Goal: Information Seeking & Learning: Learn about a topic

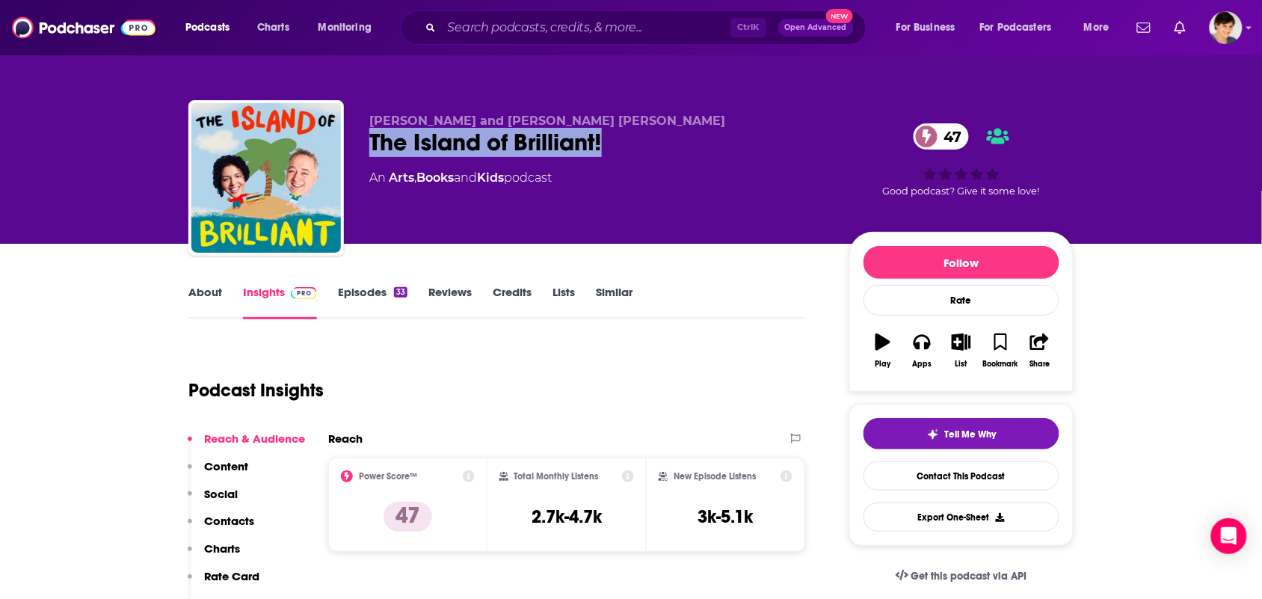
drag, startPoint x: 615, startPoint y: 142, endPoint x: 372, endPoint y: 147, distance: 243.0
click at [372, 147] on div "The Island of Brilliant! 47" at bounding box center [597, 142] width 456 height 29
copy h2 "The Island of Brilliant!"
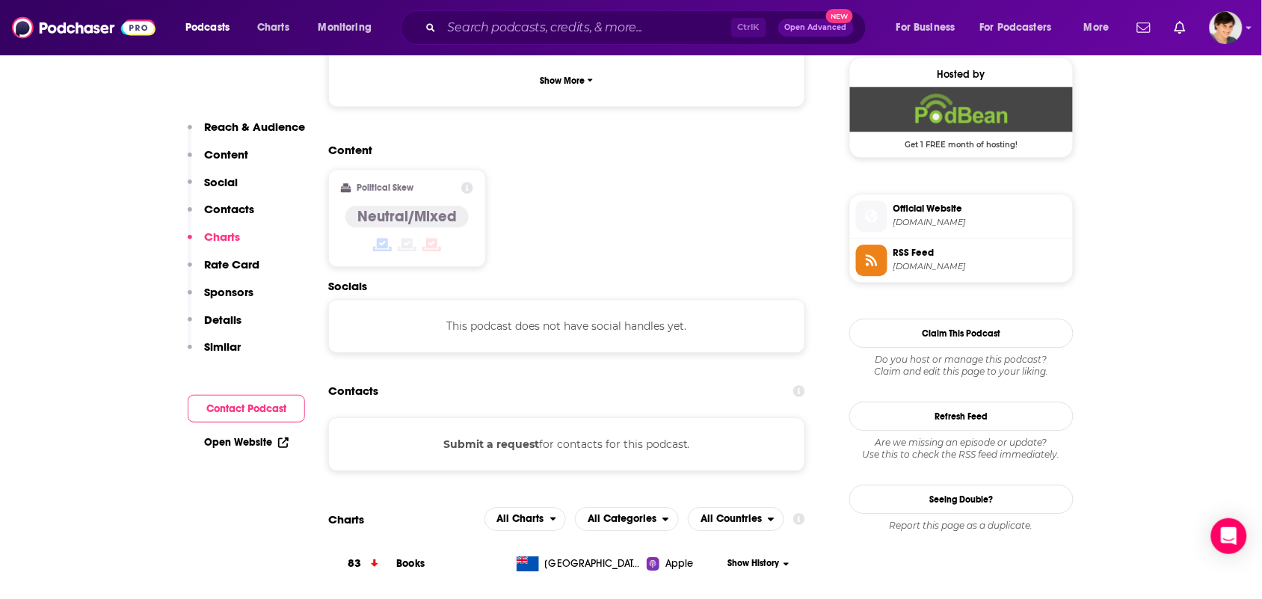
scroll to position [935, 0]
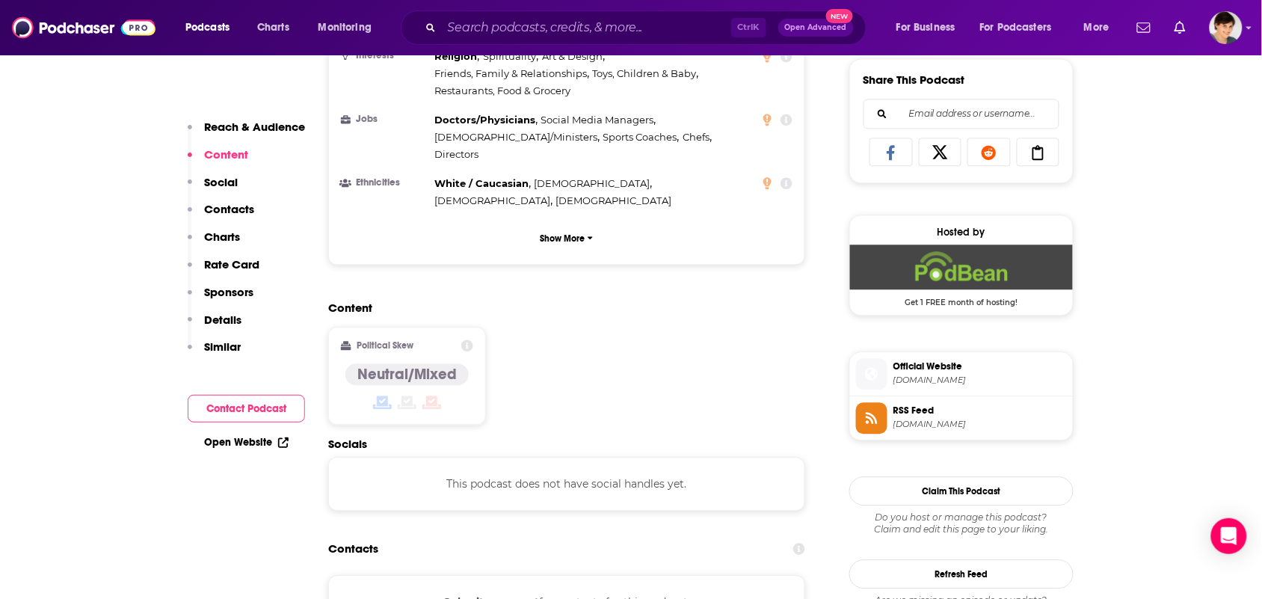
click at [925, 386] on span "islandofbrilliant.podbean.com" at bounding box center [979, 380] width 173 height 11
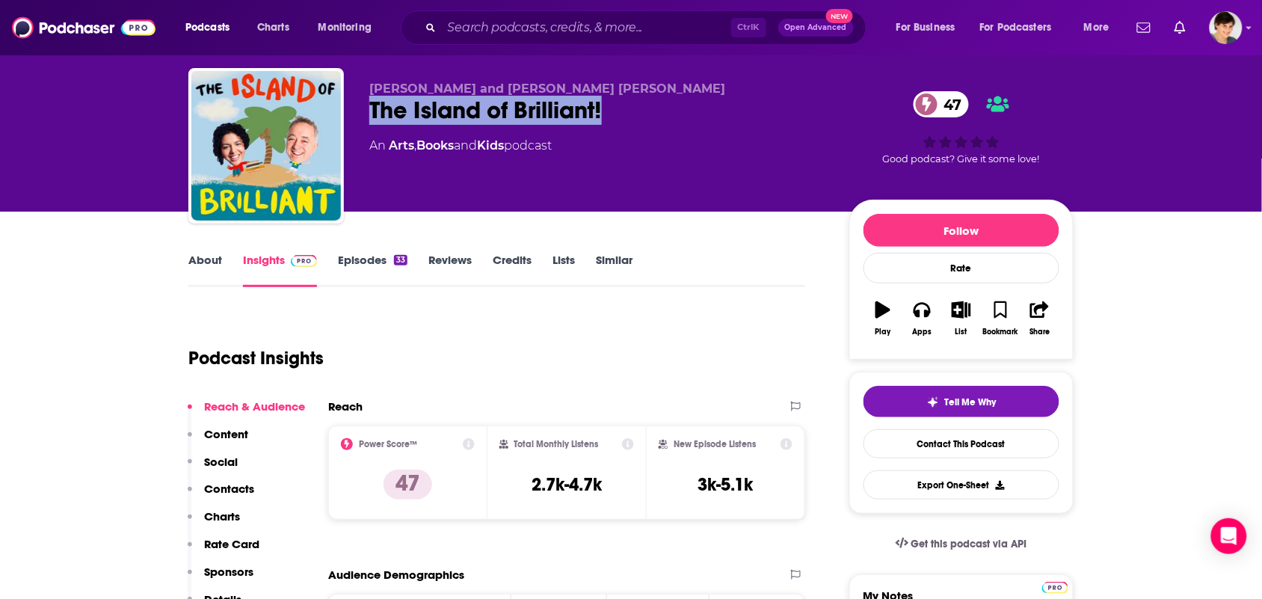
scroll to position [0, 0]
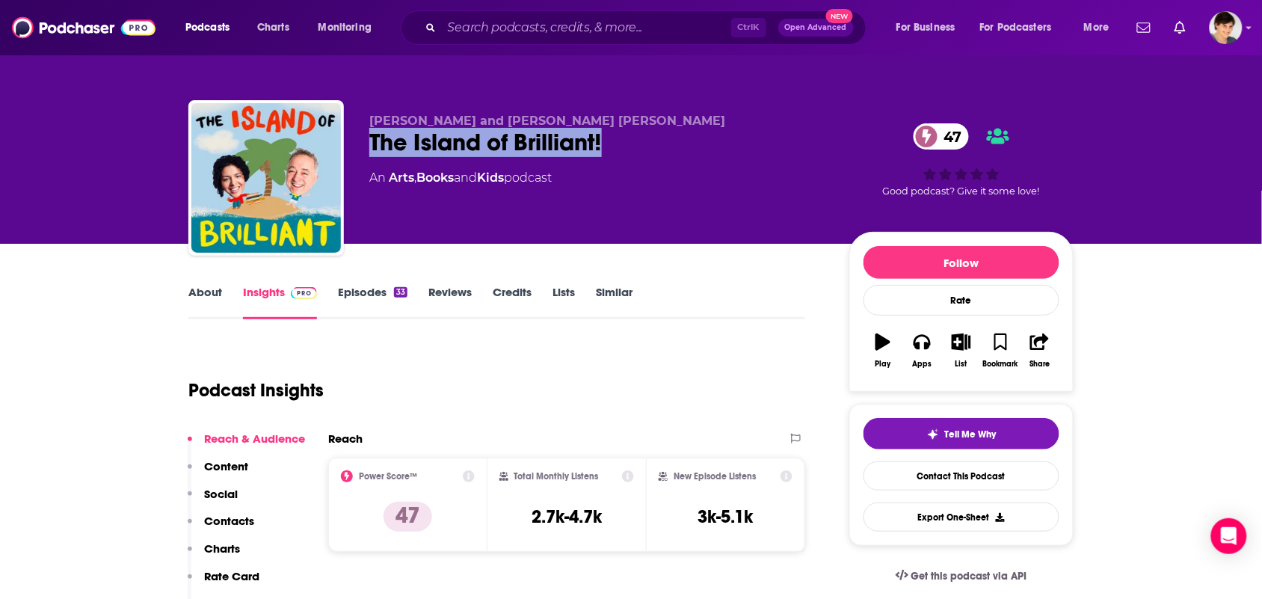
click at [664, 129] on div "The Island of Brilliant! 47" at bounding box center [597, 142] width 456 height 29
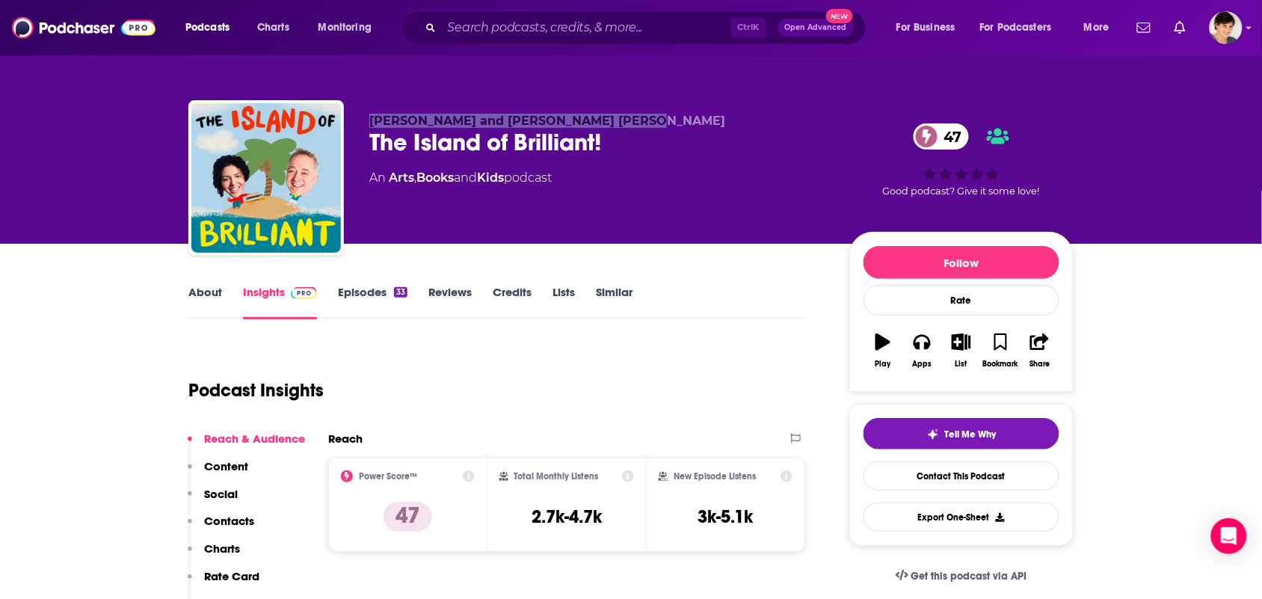
drag, startPoint x: 637, startPoint y: 116, endPoint x: 368, endPoint y: 121, distance: 269.2
click at [368, 121] on div "Frank Cottrell Boyce and Nadia Shireen The Island of Brilliant! 47 An Arts , Bo…" at bounding box center [630, 180] width 885 height 161
copy span "Frank Cottrell Boyce and Nadia Shireen"
click at [614, 133] on div "The Island of Brilliant! 47" at bounding box center [597, 142] width 456 height 29
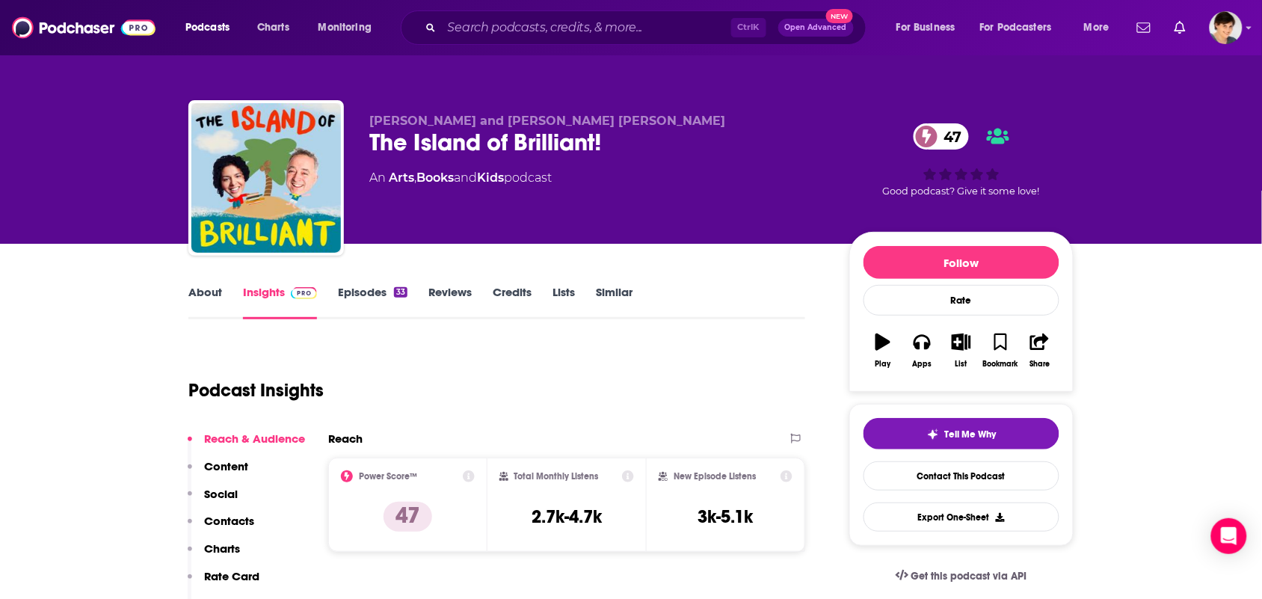
click at [614, 133] on div "The Island of Brilliant! 47" at bounding box center [597, 142] width 456 height 29
drag, startPoint x: 614, startPoint y: 133, endPoint x: 490, endPoint y: 147, distance: 124.2
click at [503, 147] on div "The Island of Brilliant! 47" at bounding box center [597, 142] width 456 height 29
drag, startPoint x: 431, startPoint y: 147, endPoint x: 395, endPoint y: 147, distance: 35.9
click at [395, 147] on div "The Island of Brilliant! 47" at bounding box center [597, 142] width 456 height 29
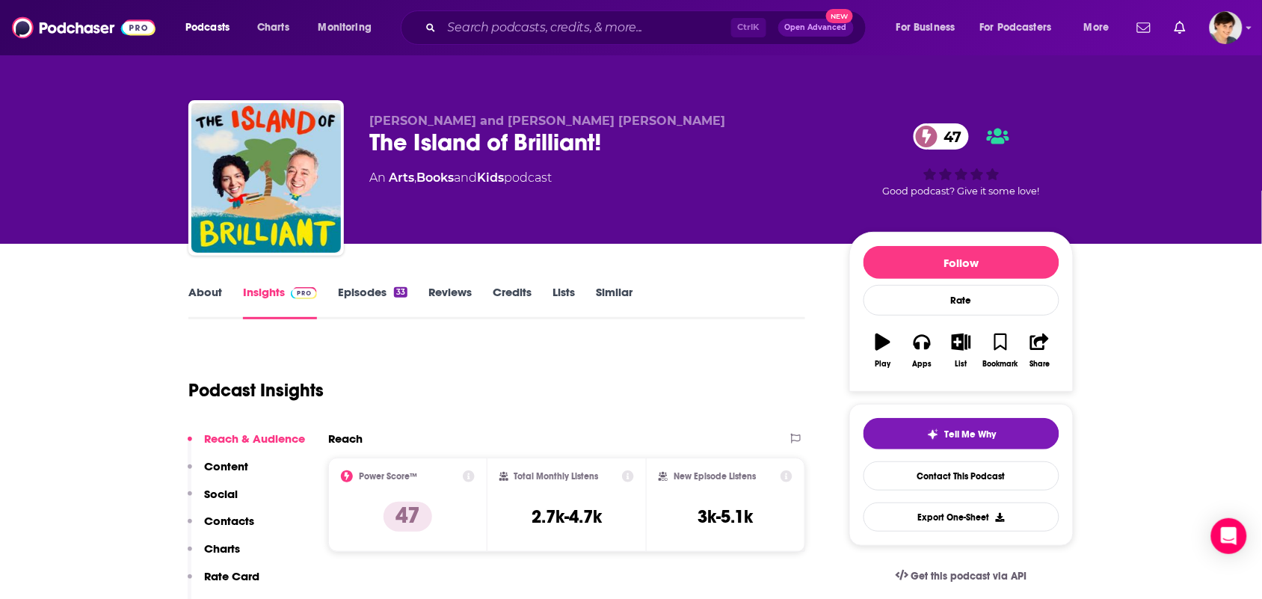
click at [671, 147] on div "The Island of Brilliant! 47" at bounding box center [597, 142] width 456 height 29
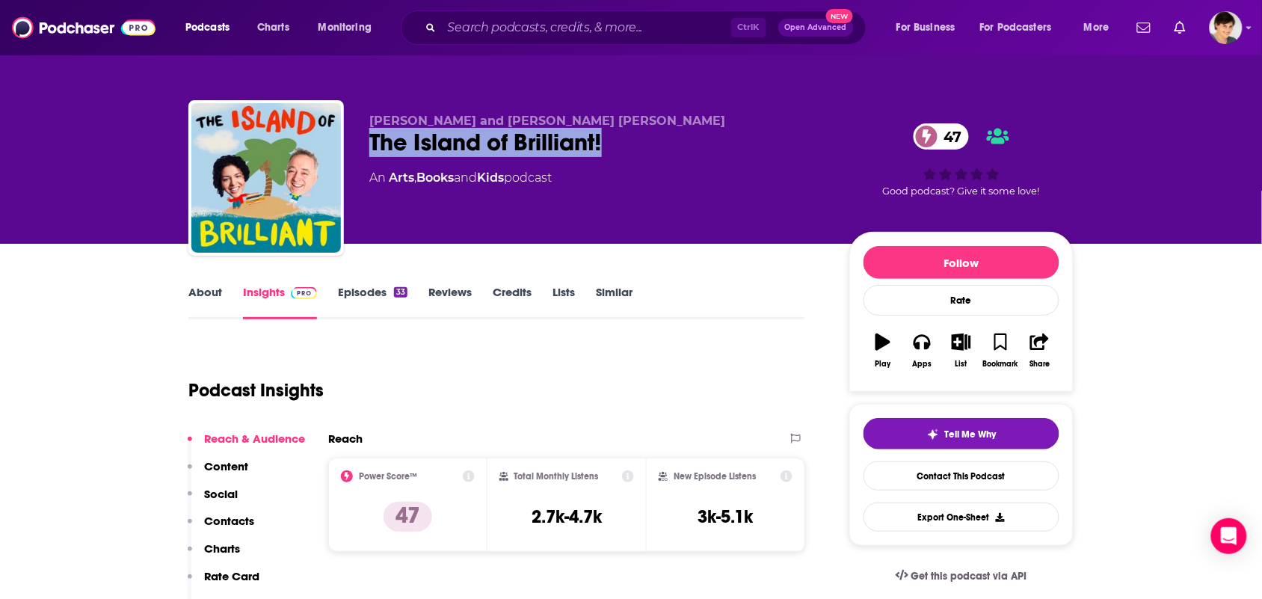
drag, startPoint x: 615, startPoint y: 144, endPoint x: 374, endPoint y: 146, distance: 240.8
click at [374, 146] on div "The Island of Brilliant! 47" at bounding box center [597, 142] width 456 height 29
copy h2 "The Island of Brilliant!"
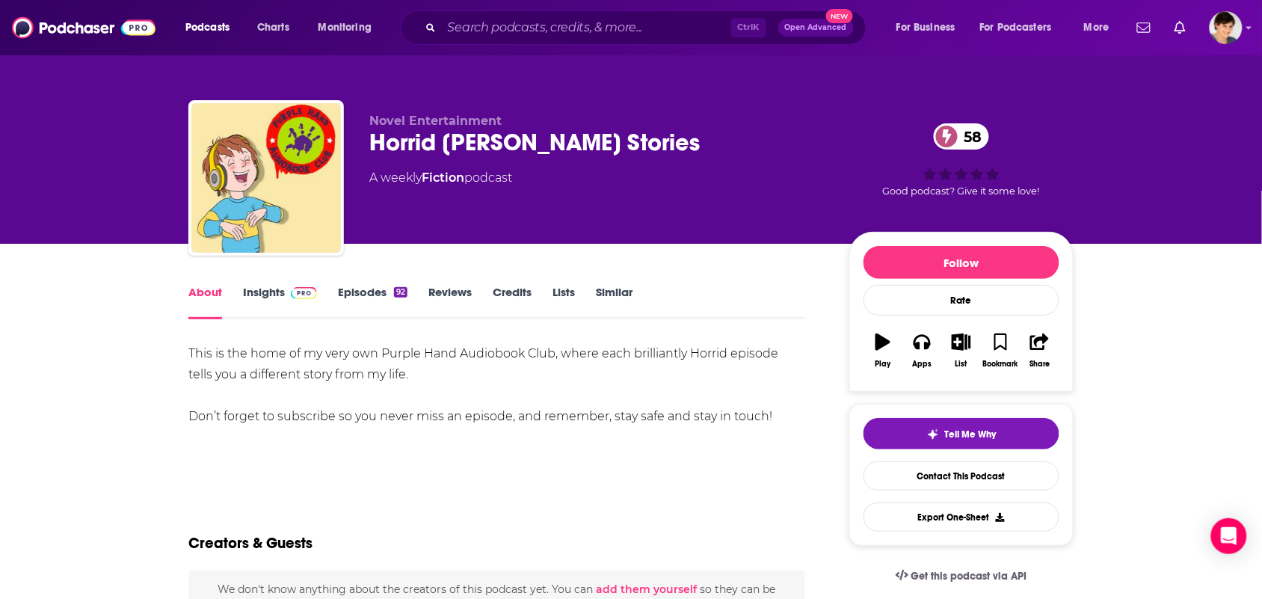
click at [259, 290] on link "Insights" at bounding box center [280, 302] width 74 height 34
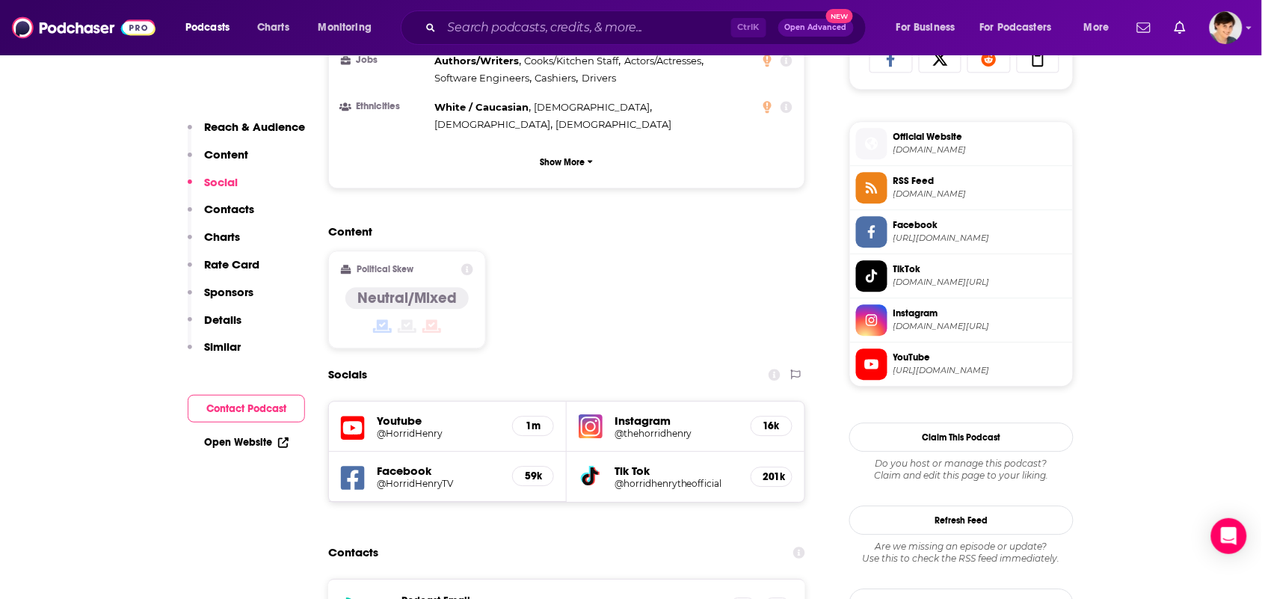
scroll to position [1215, 0]
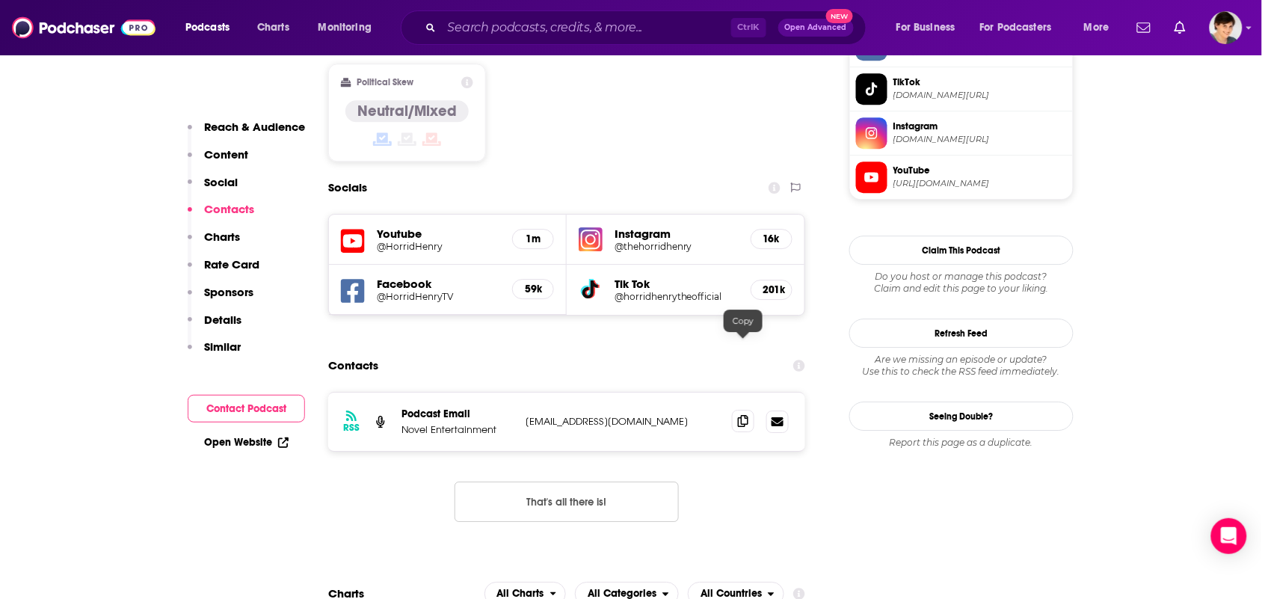
click at [741, 415] on icon at bounding box center [743, 421] width 10 height 12
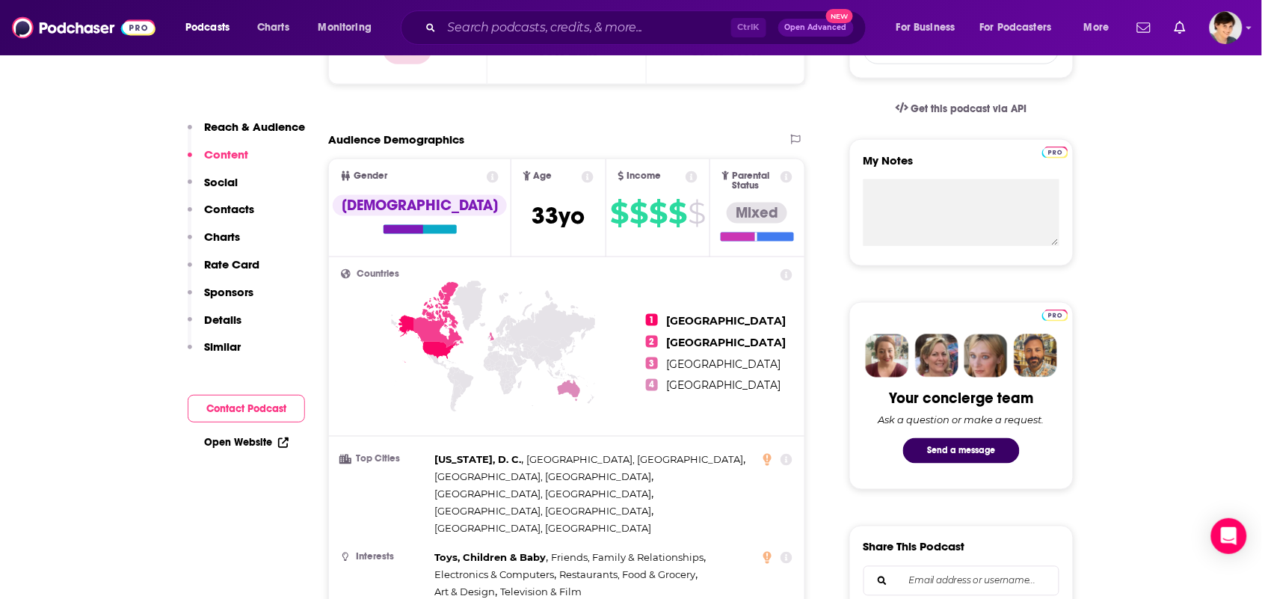
scroll to position [0, 0]
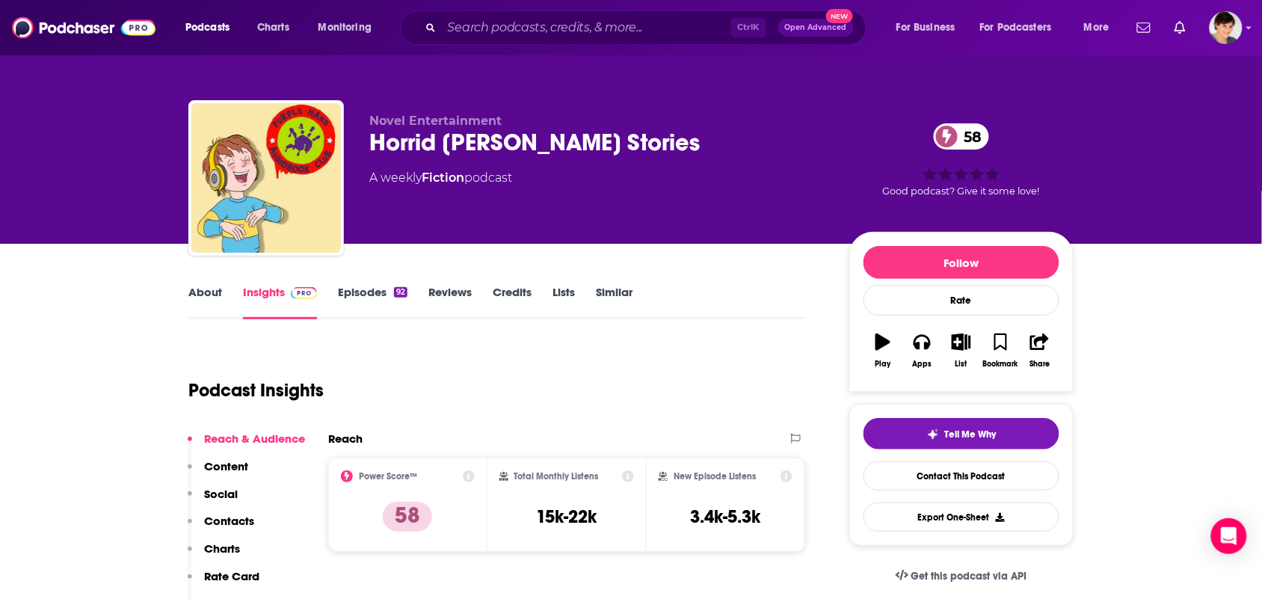
click at [206, 315] on link "About" at bounding box center [205, 302] width 34 height 34
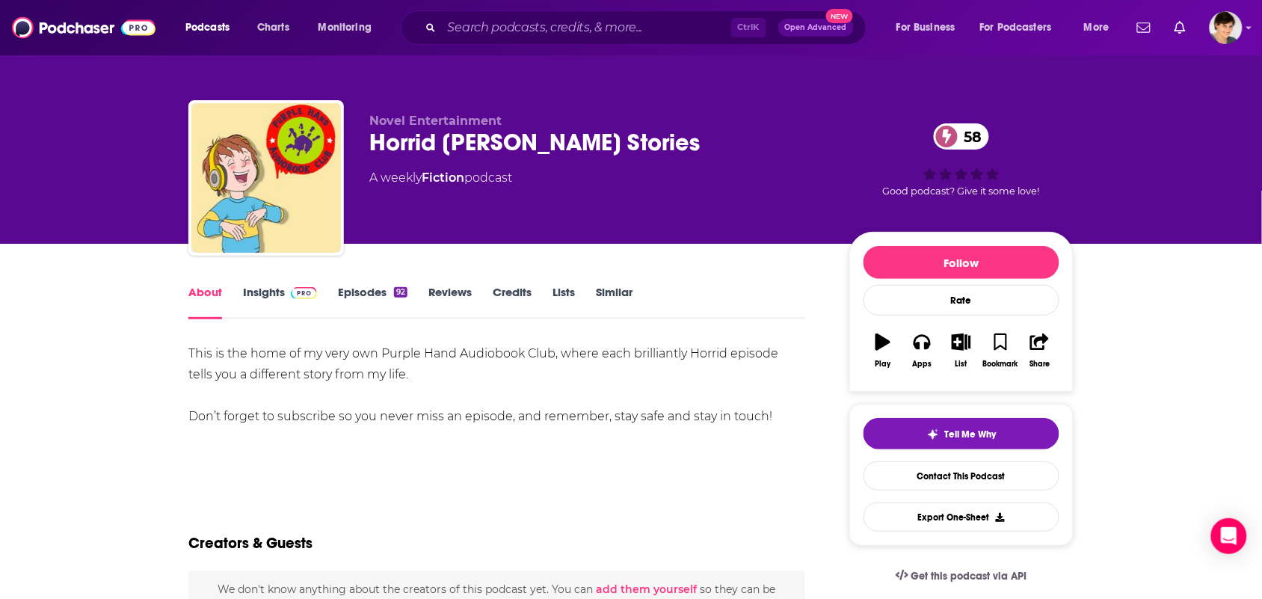
click at [359, 290] on link "Episodes 92" at bounding box center [373, 302] width 70 height 34
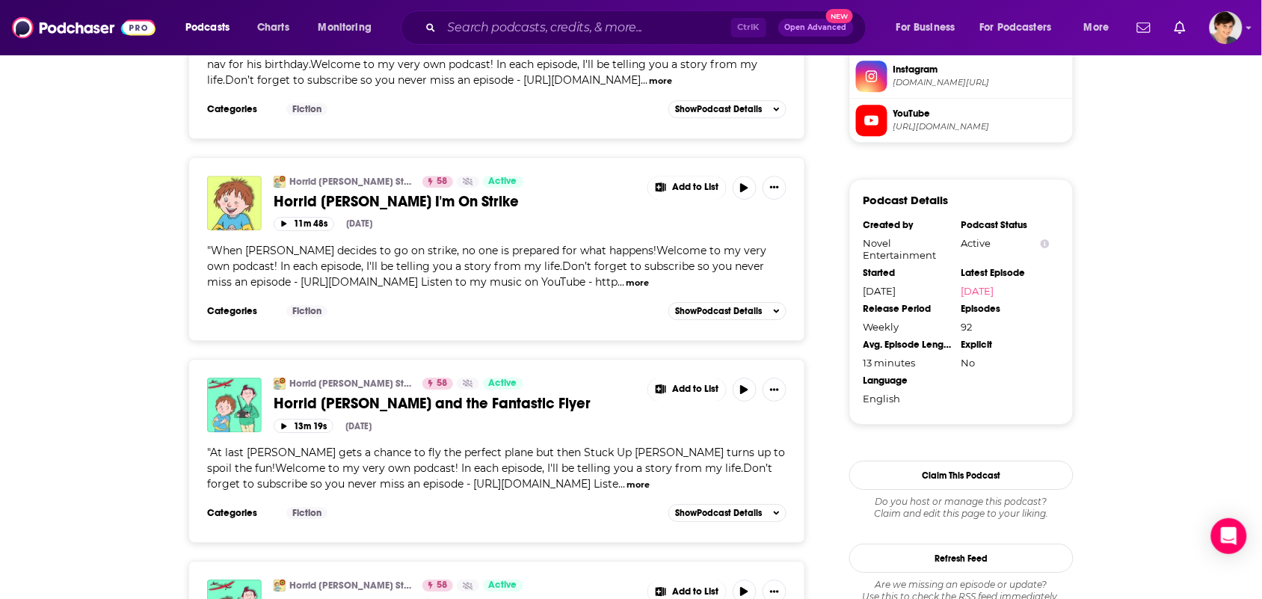
scroll to position [1402, 0]
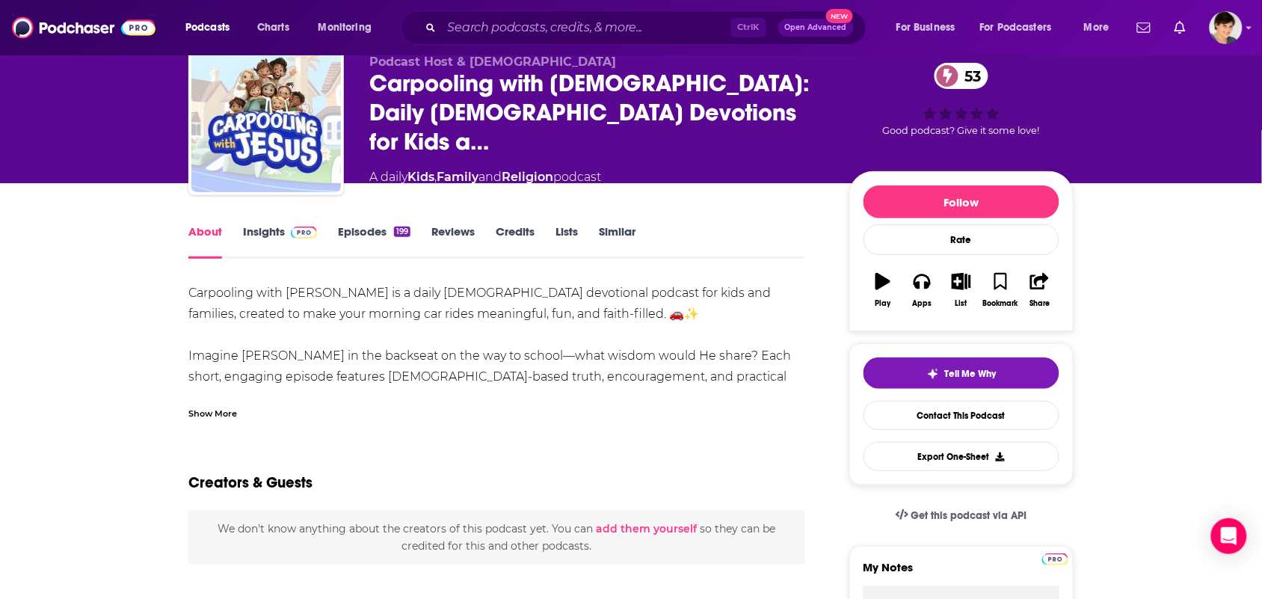
scroll to position [93, 0]
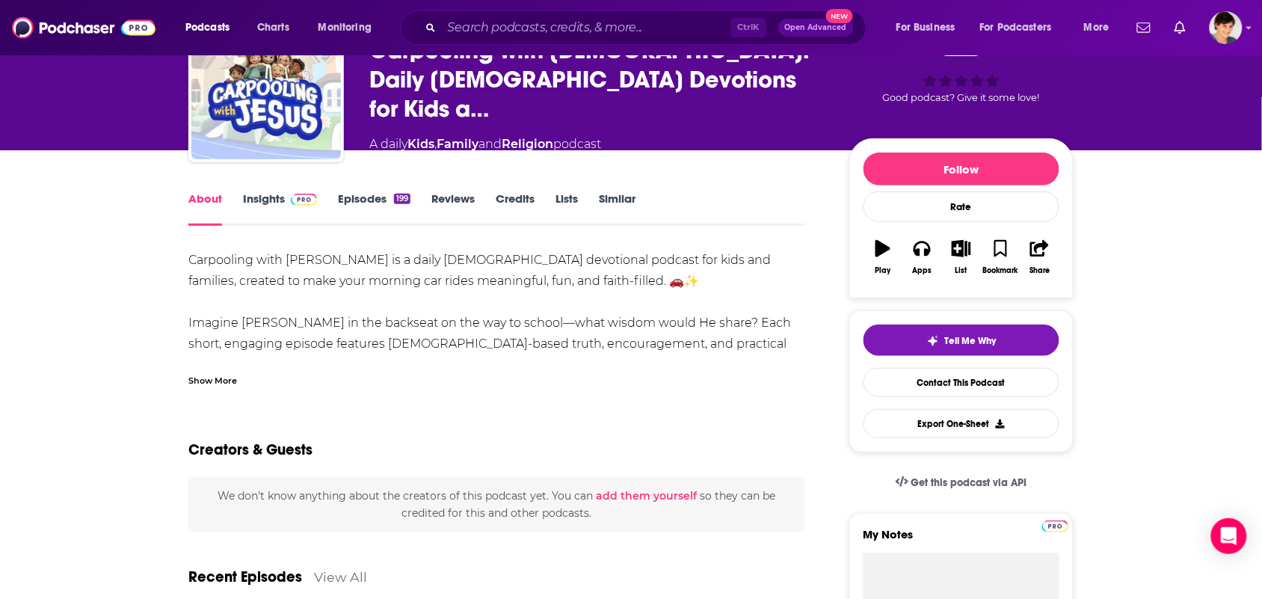
click at [271, 200] on link "Insights" at bounding box center [280, 208] width 74 height 34
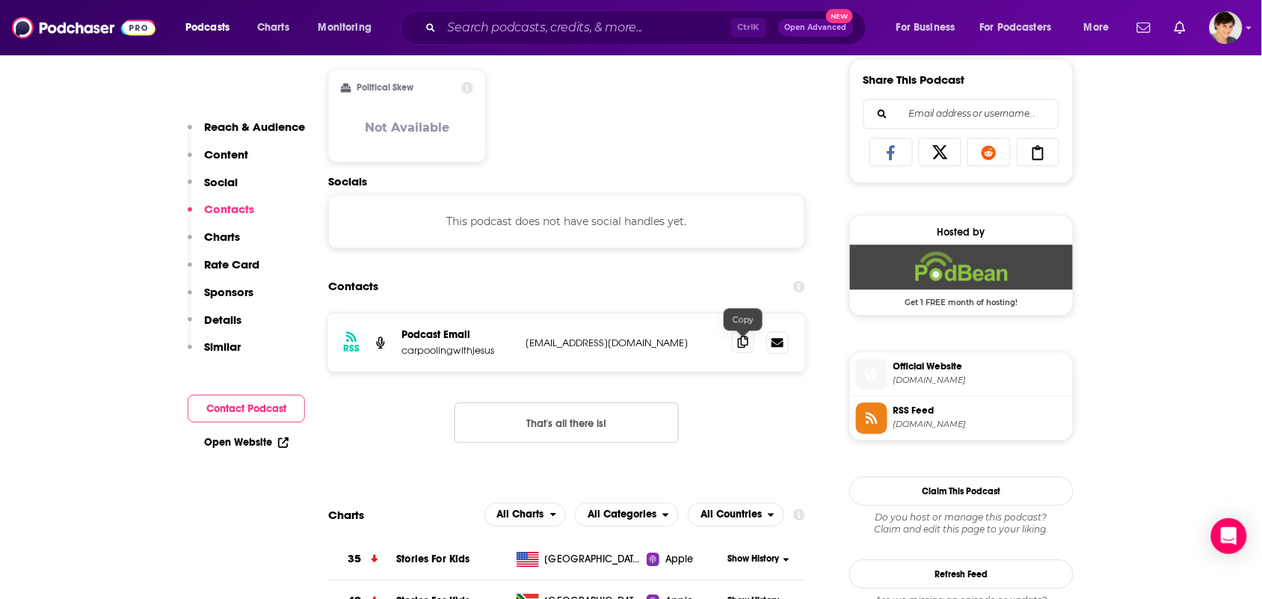
click at [744, 348] on icon at bounding box center [743, 342] width 10 height 12
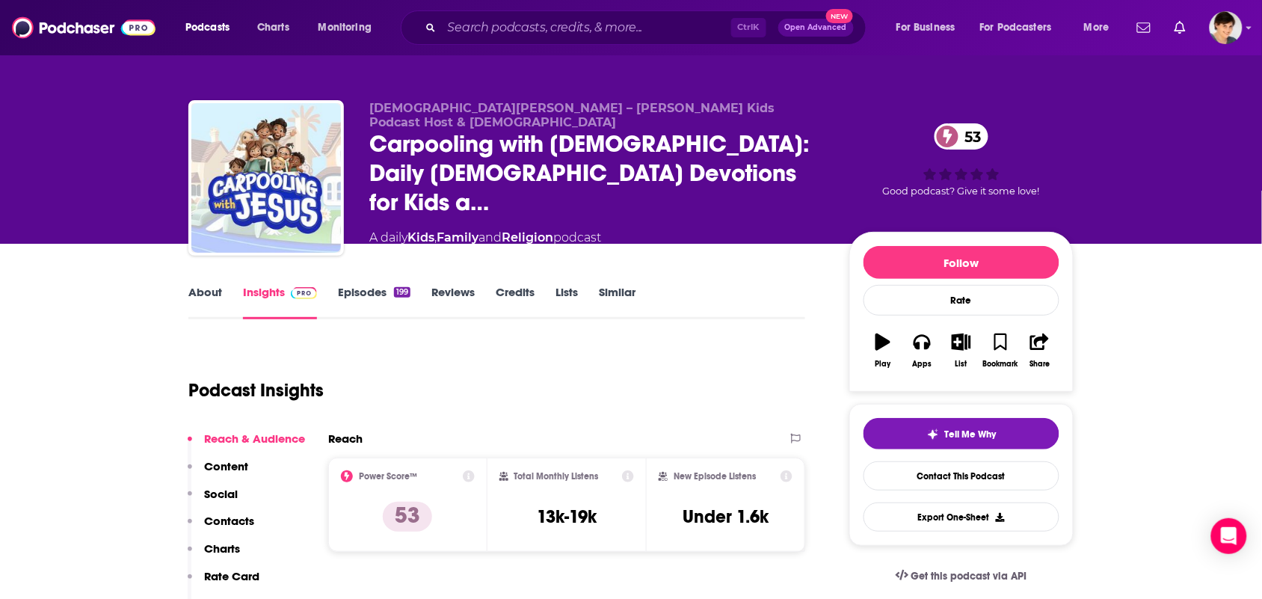
click at [217, 305] on link "About" at bounding box center [205, 302] width 34 height 34
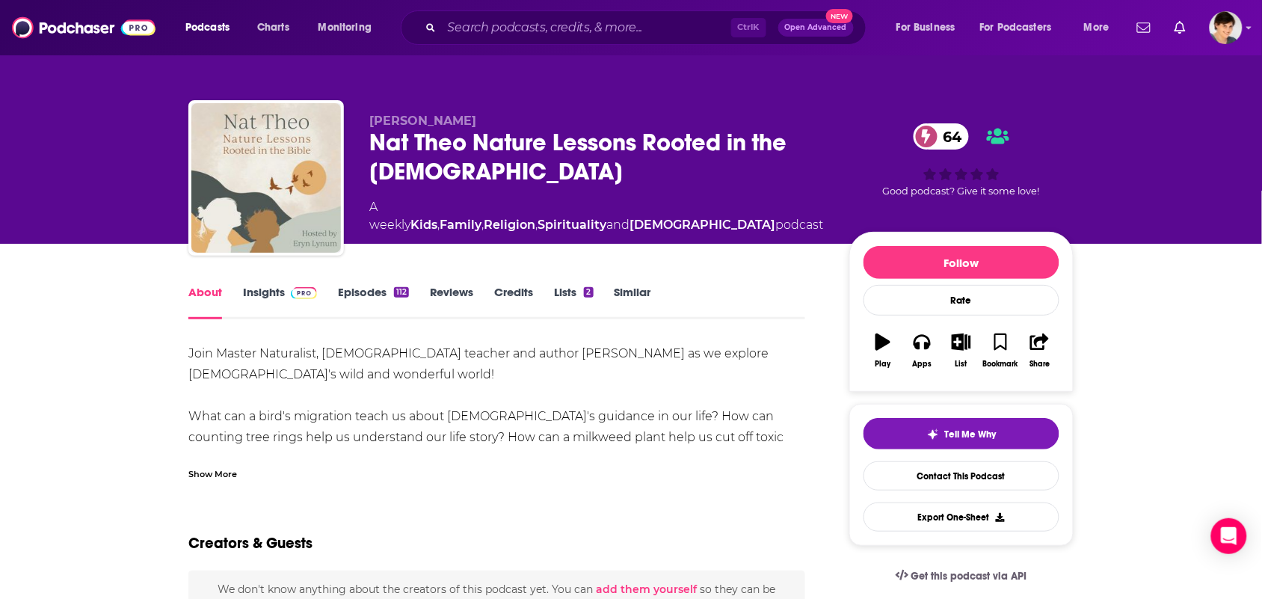
click at [237, 471] on div "Show More" at bounding box center [496, 467] width 617 height 25
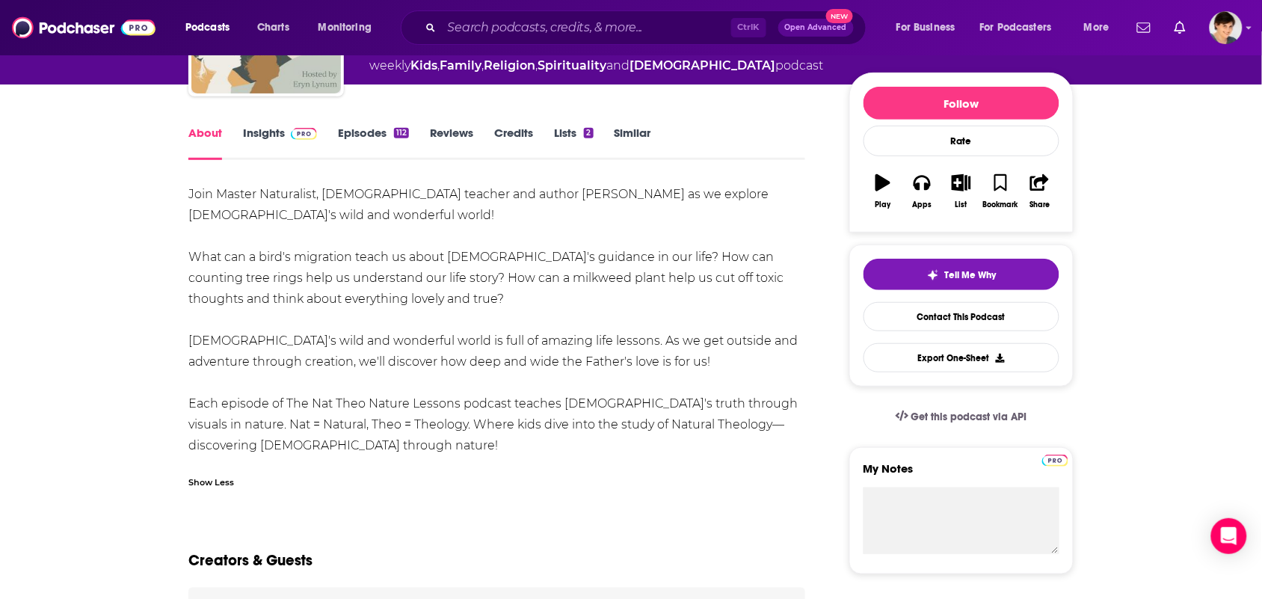
scroll to position [187, 0]
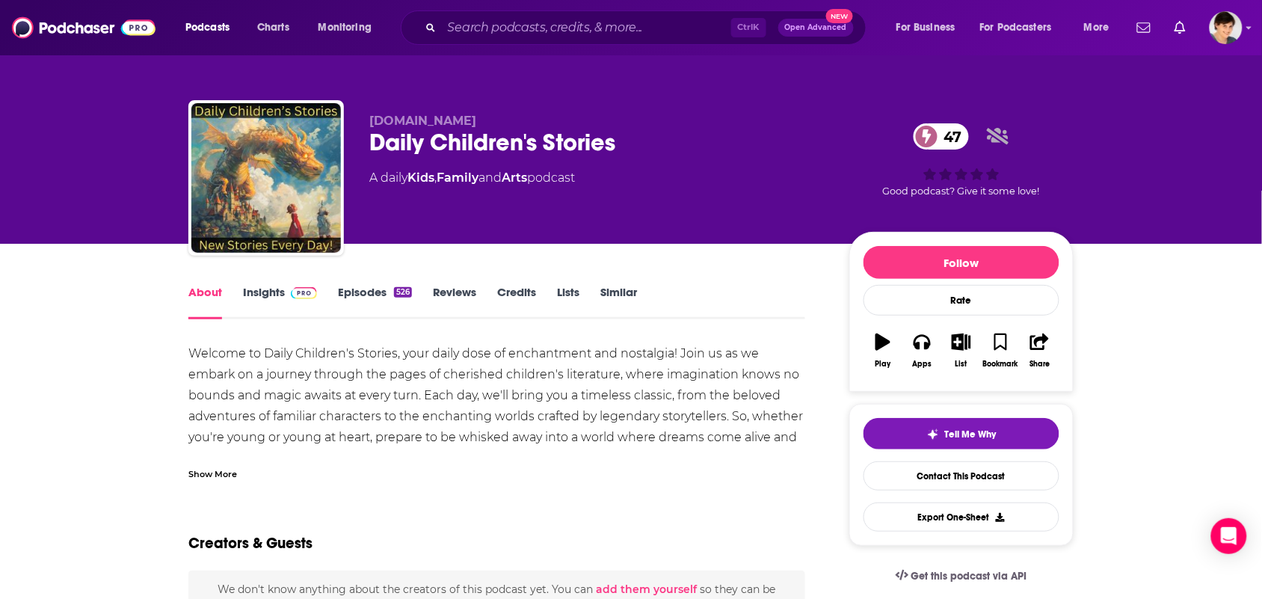
click at [238, 475] on div "Show More" at bounding box center [496, 467] width 617 height 25
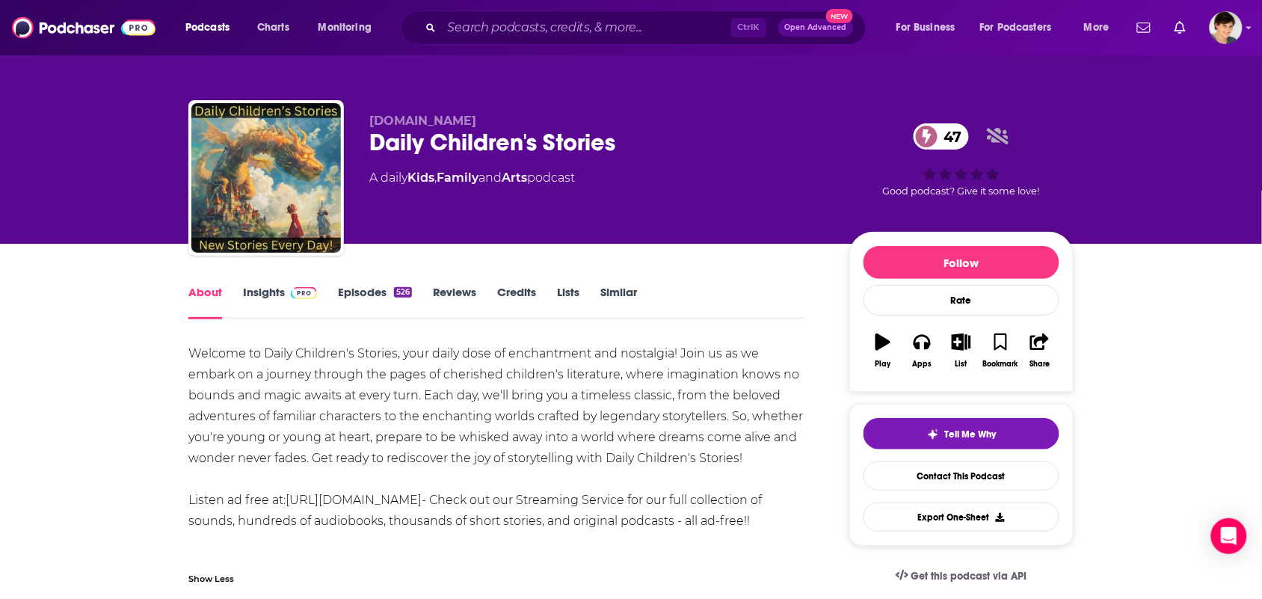
click at [271, 289] on link "Insights" at bounding box center [280, 302] width 74 height 34
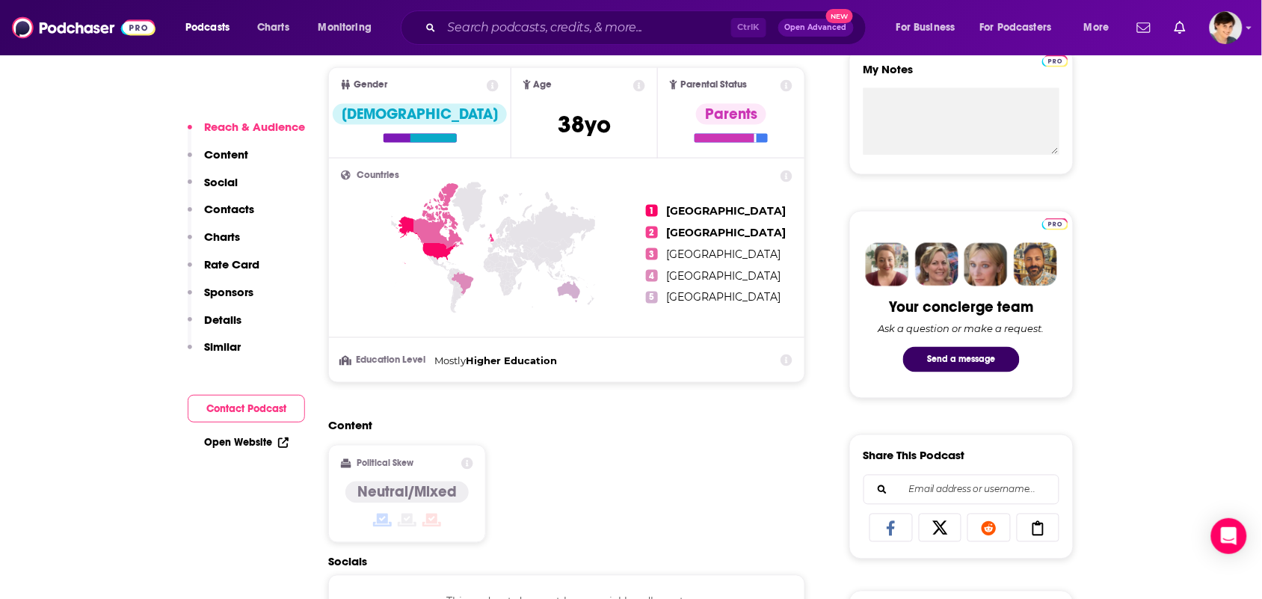
scroll to position [1121, 0]
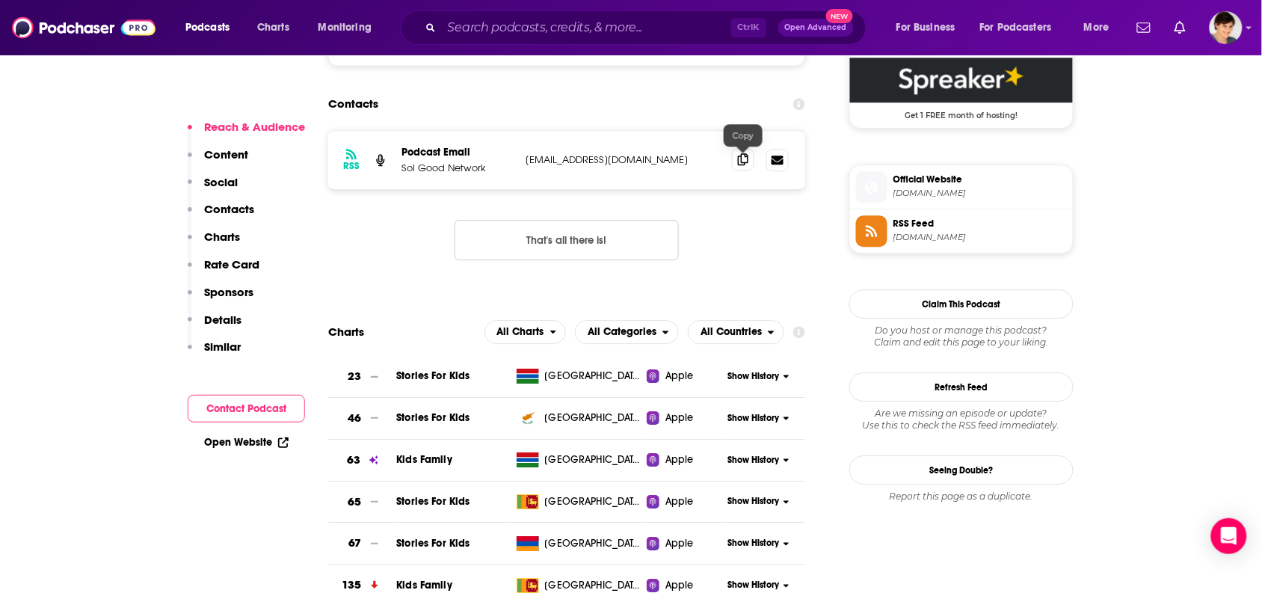
click at [737, 170] on span at bounding box center [743, 159] width 22 height 22
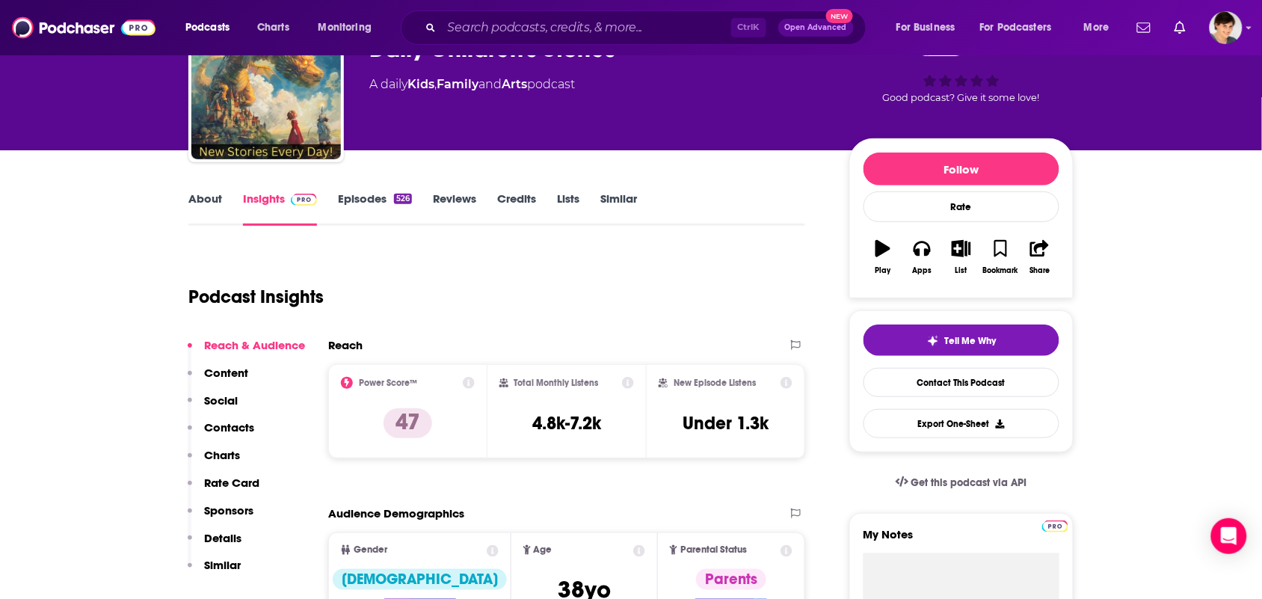
scroll to position [0, 0]
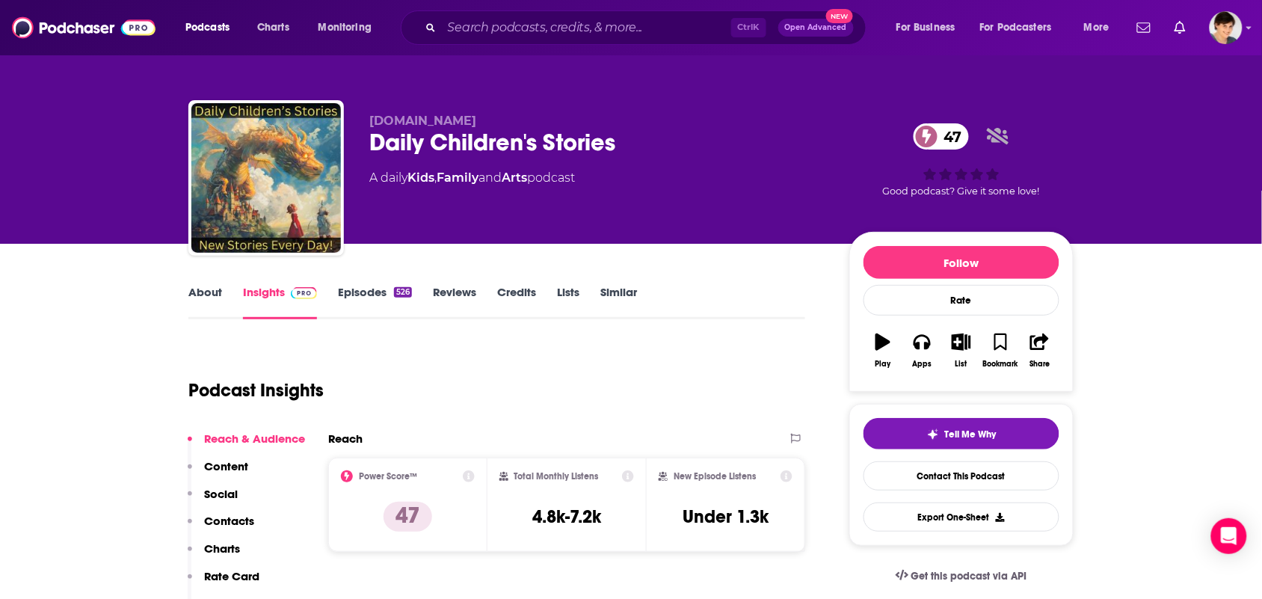
click at [195, 307] on link "About" at bounding box center [205, 302] width 34 height 34
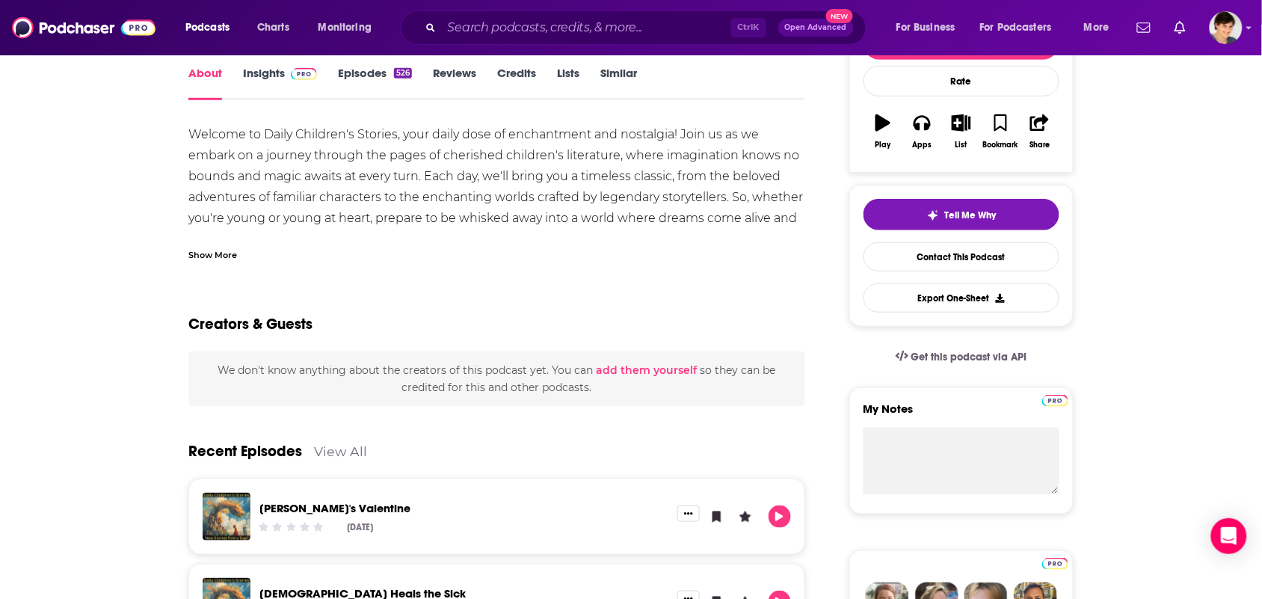
scroll to position [187, 0]
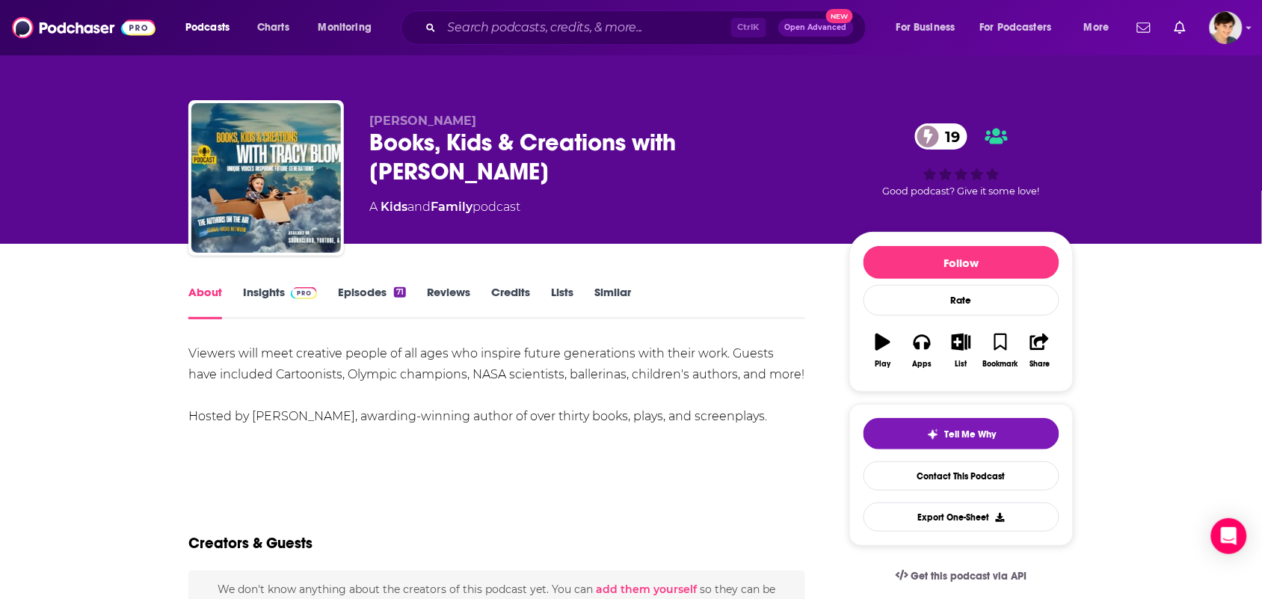
click at [259, 299] on link "Insights" at bounding box center [280, 302] width 74 height 34
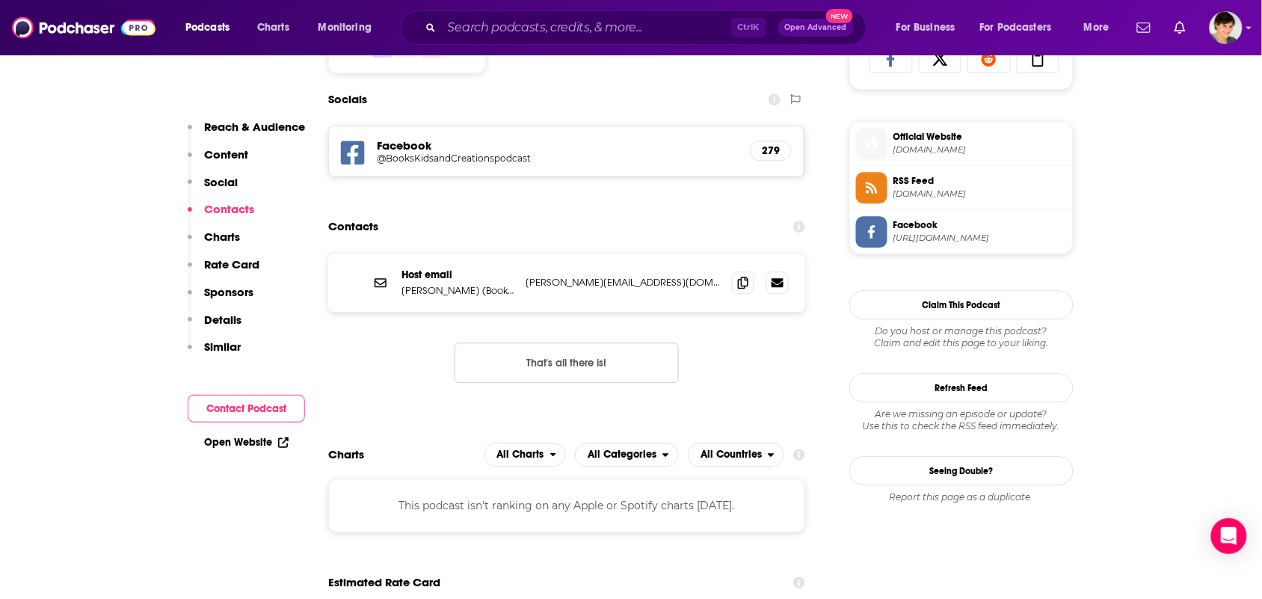
click at [741, 281] on icon at bounding box center [743, 283] width 10 height 12
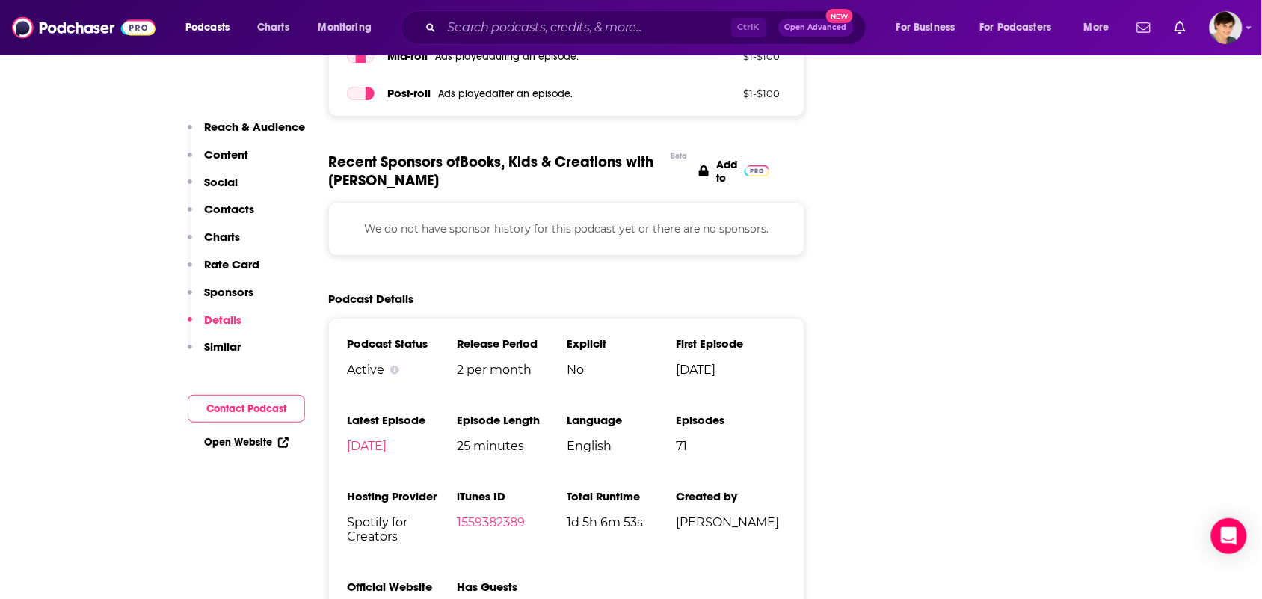
scroll to position [1682, 0]
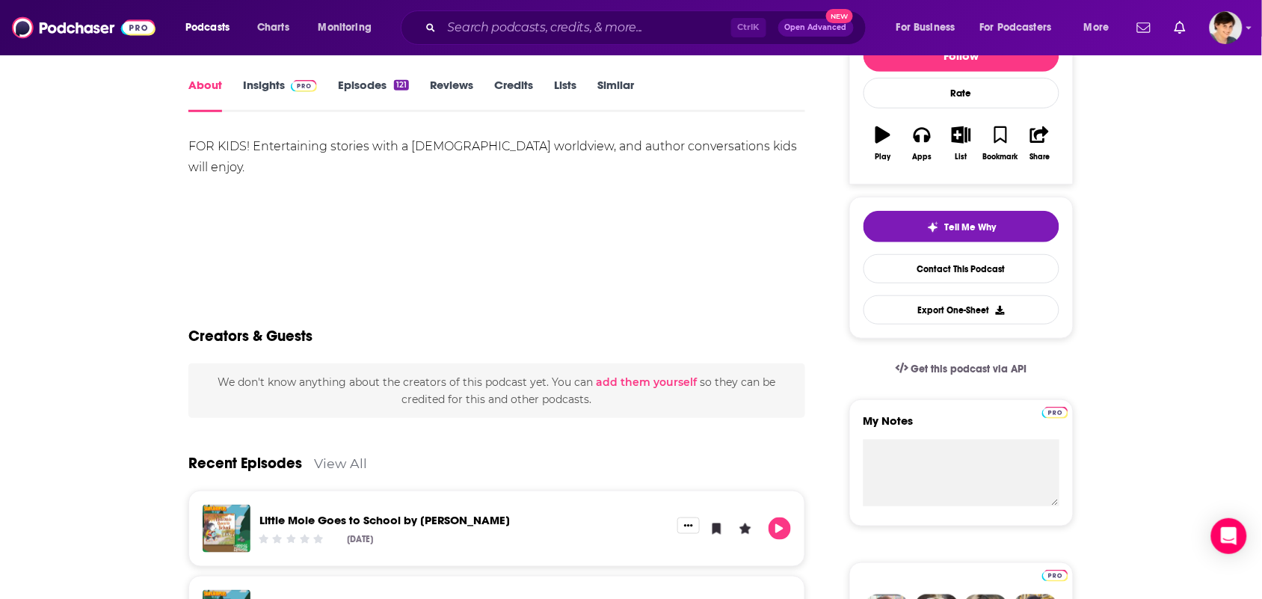
scroll to position [187, 0]
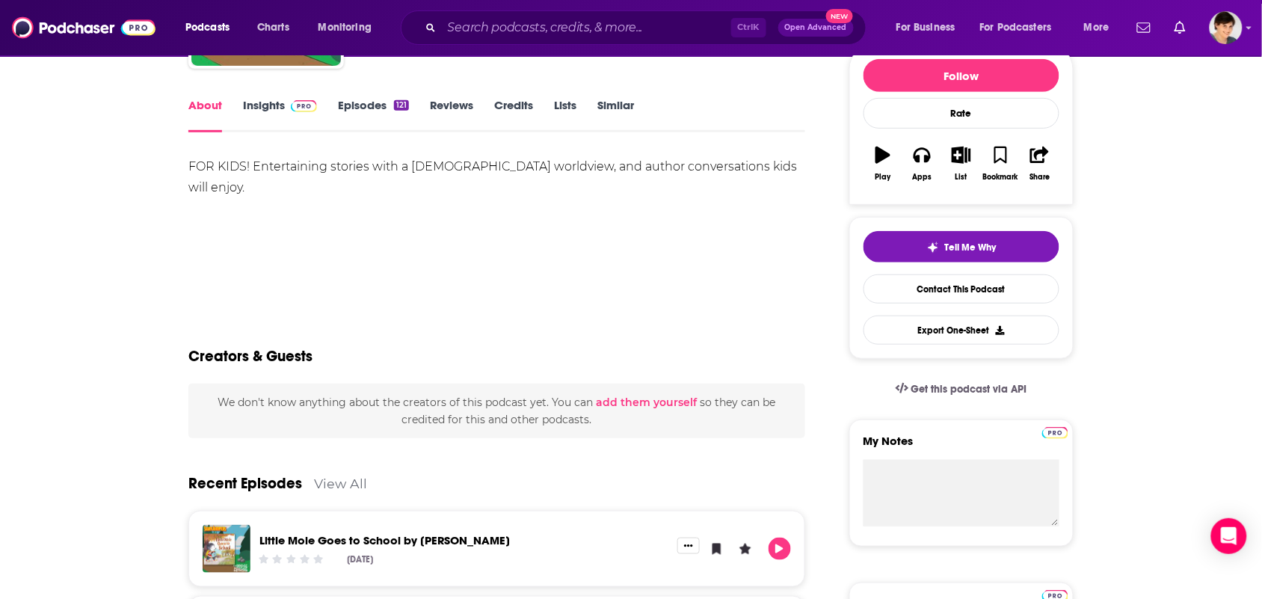
click at [251, 124] on link "Insights" at bounding box center [280, 115] width 74 height 34
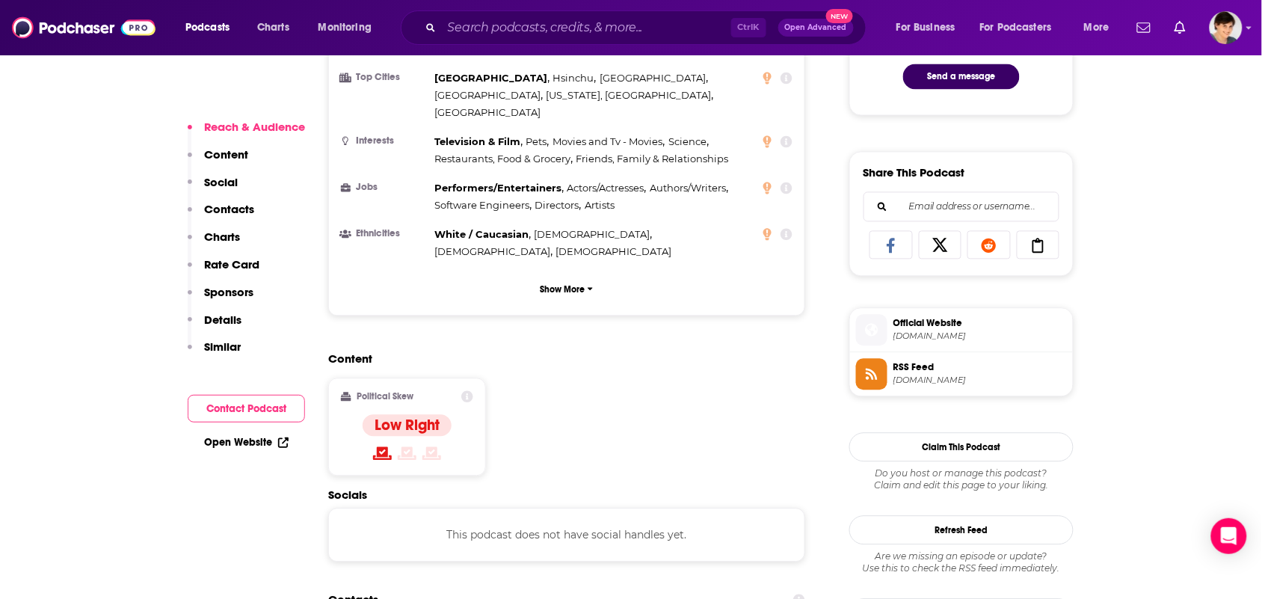
scroll to position [1121, 0]
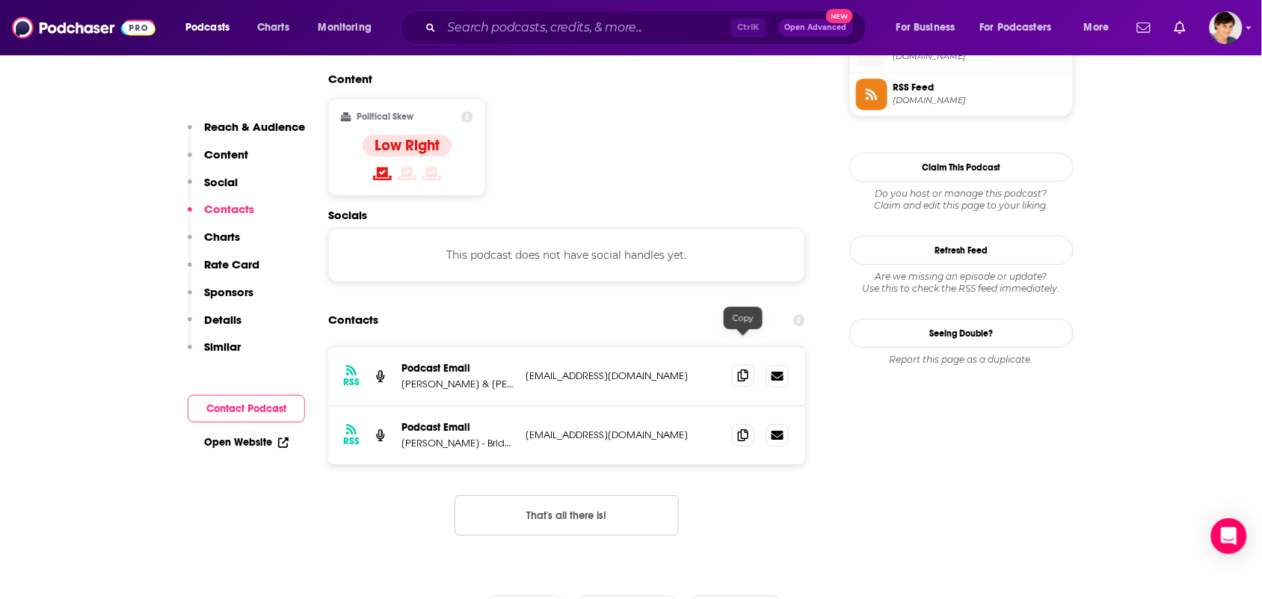
click at [744, 369] on icon at bounding box center [743, 375] width 10 height 12
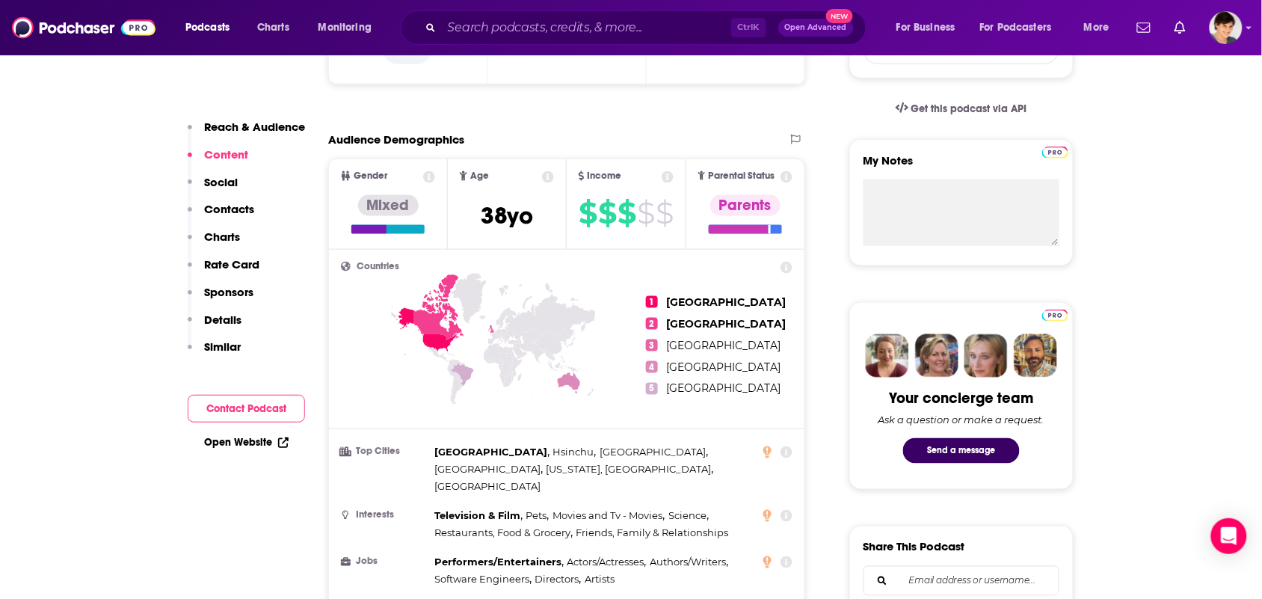
scroll to position [0, 0]
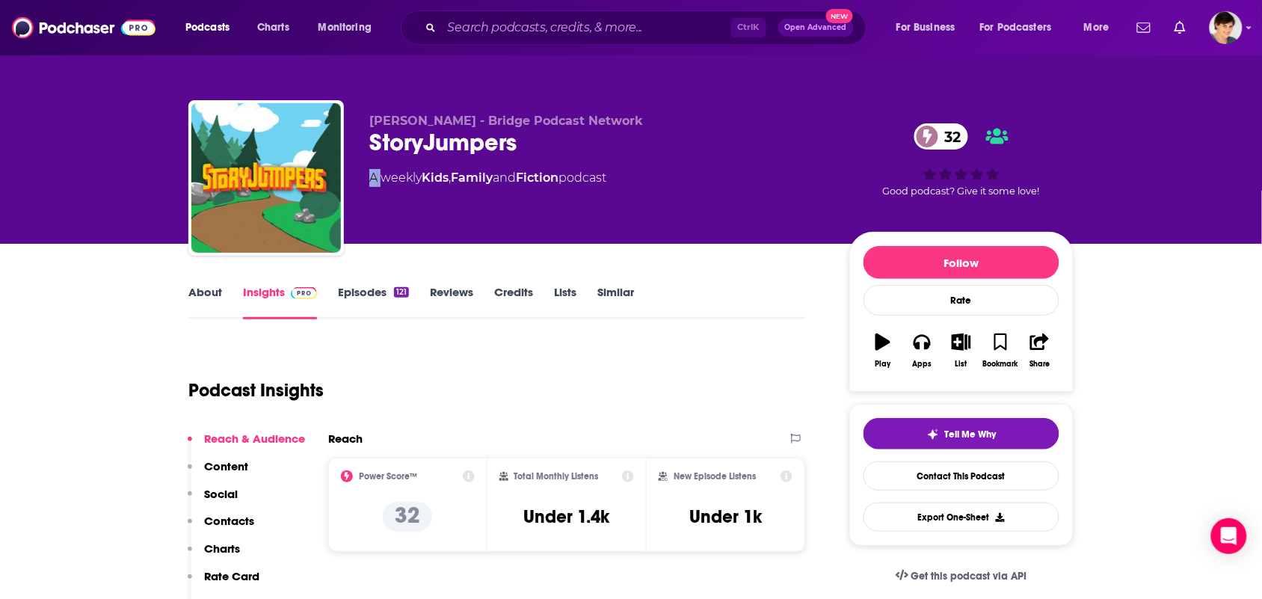
drag, startPoint x: 514, startPoint y: 147, endPoint x: 380, endPoint y: 154, distance: 134.0
click at [380, 159] on div "Andrew Jackson - Bridge Podcast Network StoryJumpers 32 A weekly Kids , Family …" at bounding box center [597, 174] width 456 height 120
click at [369, 140] on div "StoryJumpers 32" at bounding box center [597, 142] width 456 height 29
drag, startPoint x: 372, startPoint y: 142, endPoint x: 578, endPoint y: 129, distance: 206.8
click at [578, 129] on div "StoryJumpers 32" at bounding box center [597, 142] width 456 height 29
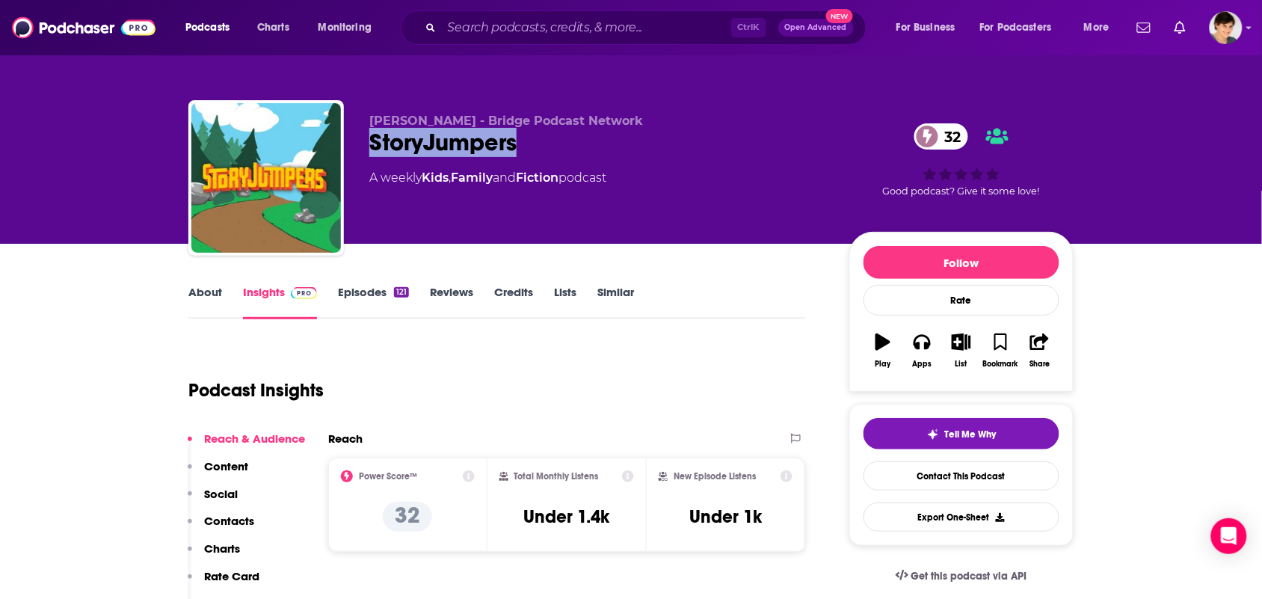
copy h2 "StoryJumpers"
drag, startPoint x: 686, startPoint y: 99, endPoint x: 602, endPoint y: 97, distance: 84.5
click at [602, 97] on div "Andrew Jackson - Bridge Podcast Network StoryJumpers 32 A weekly Kids , Family …" at bounding box center [631, 162] width 908 height 161
click at [385, 75] on div "Andrew Jackson - Bridge Podcast Network StoryJumpers 32 A weekly Kids , Family …" at bounding box center [631, 122] width 957 height 244
drag, startPoint x: 352, startPoint y: 103, endPoint x: 470, endPoint y: 101, distance: 117.4
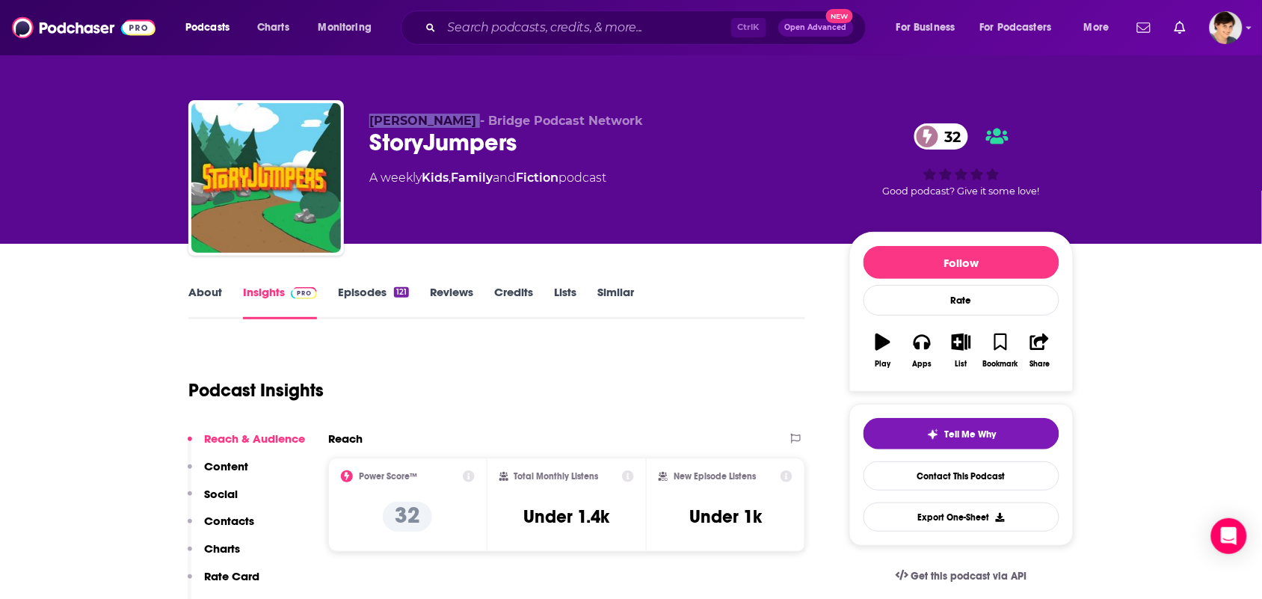
click at [470, 101] on div "Andrew Jackson - Bridge Podcast Network StoryJumpers 32 A weekly Kids , Family …" at bounding box center [630, 180] width 885 height 161
copy span "Andrew Jackson"
drag, startPoint x: 574, startPoint y: 192, endPoint x: 428, endPoint y: 189, distance: 146.6
click at [428, 189] on div "Andrew Jackson - Bridge Podcast Network StoryJumpers 32 A weekly Kids , Family …" at bounding box center [597, 174] width 456 height 120
copy div "Kids , Family and Fiction"
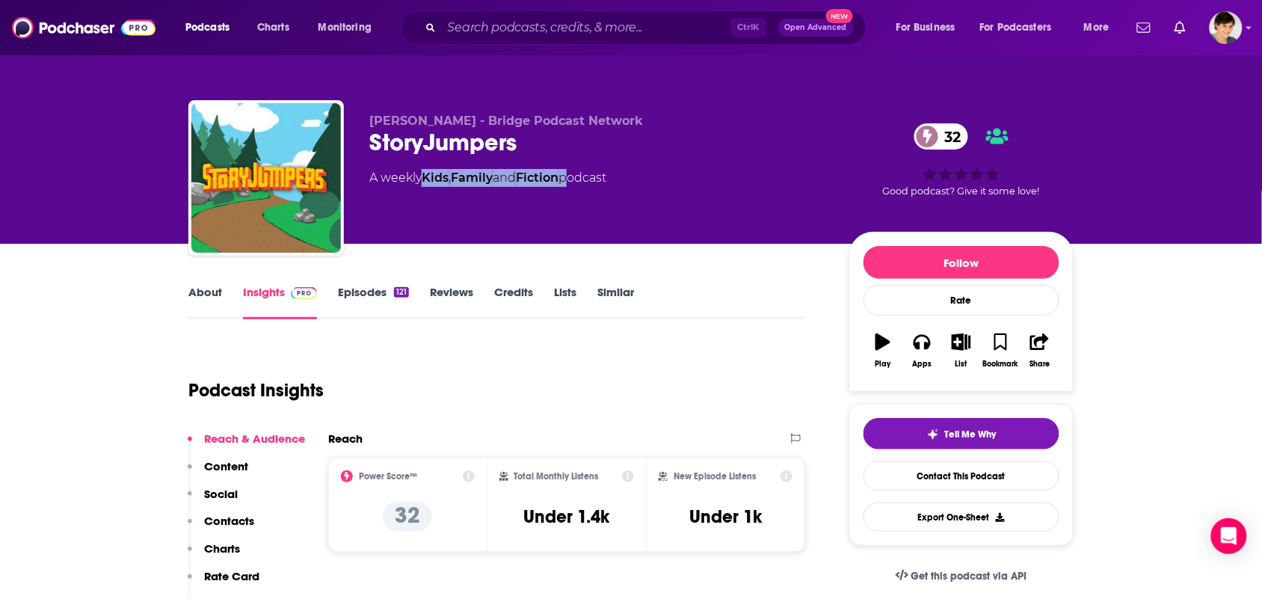
click at [199, 293] on link "About" at bounding box center [205, 302] width 34 height 34
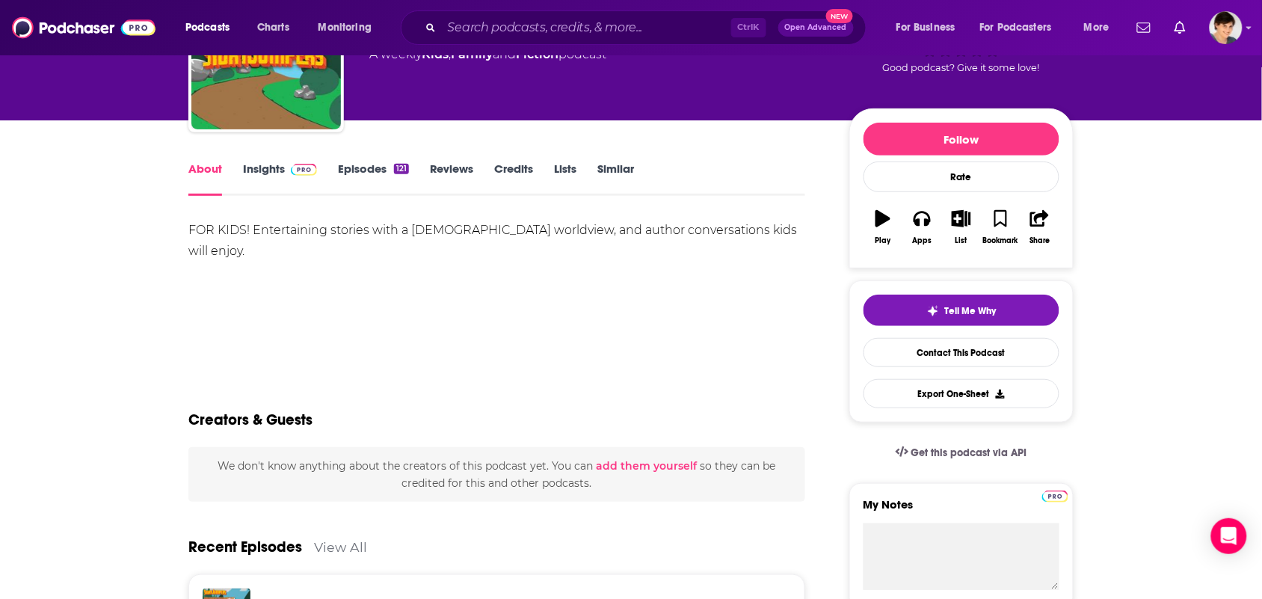
scroll to position [187, 0]
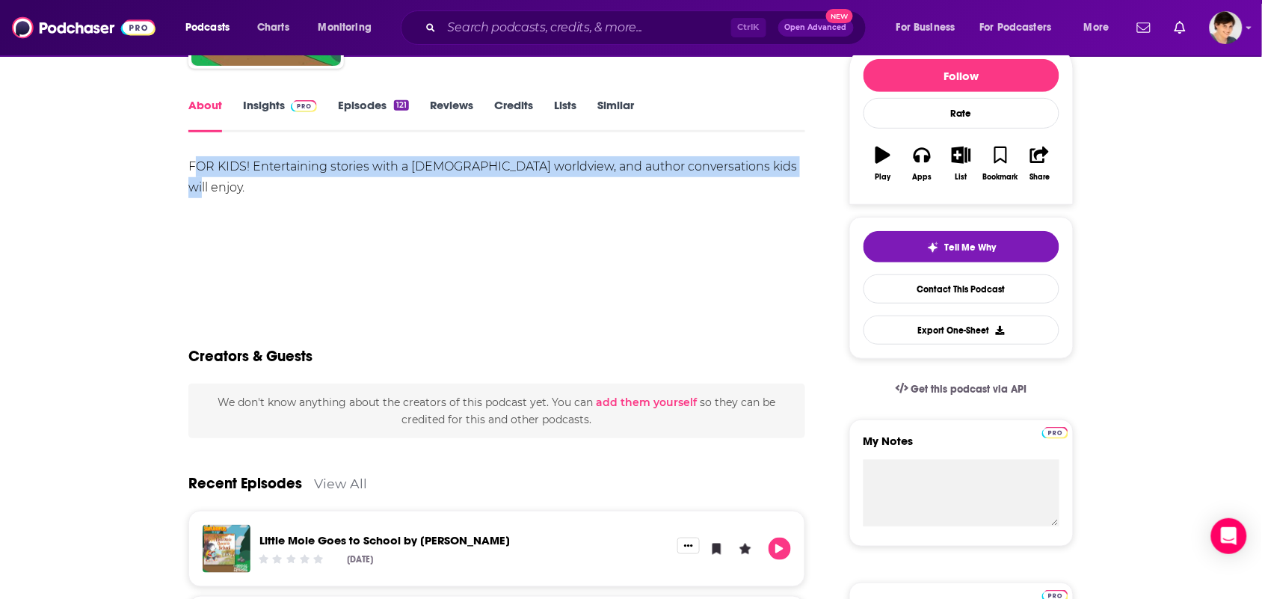
drag, startPoint x: 776, startPoint y: 172, endPoint x: 197, endPoint y: 196, distance: 579.9
click at [197, 196] on div "FOR KIDS! Entertaining stories with a Christian worldview, and author conversat…" at bounding box center [496, 208] width 617 height 105
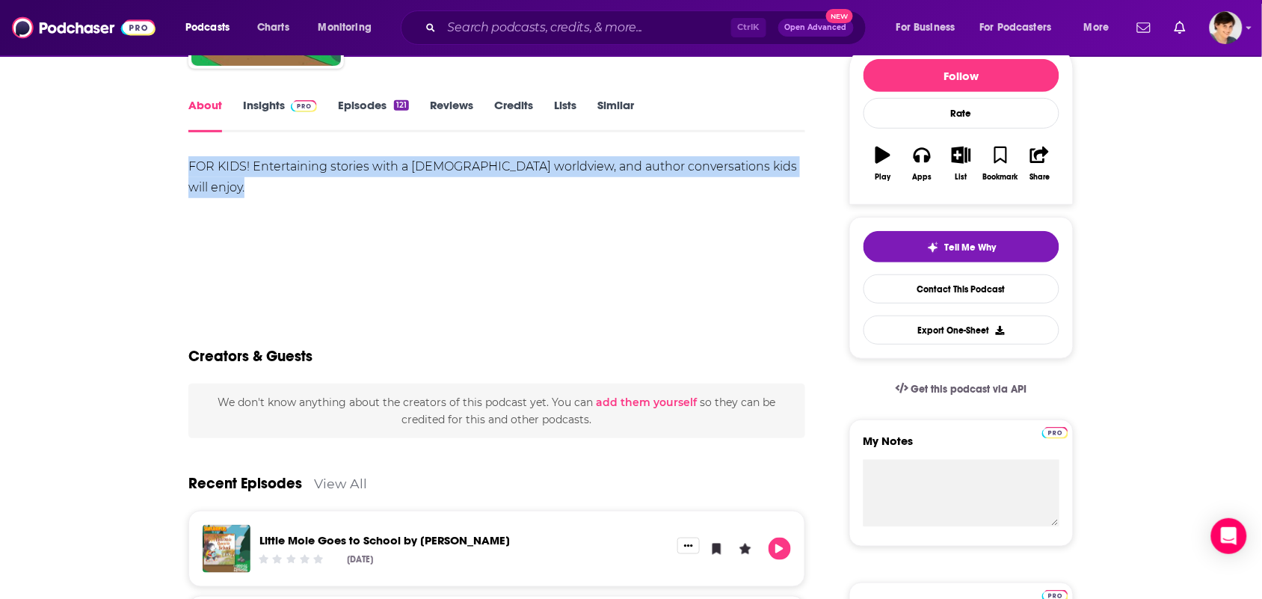
drag, startPoint x: 177, startPoint y: 176, endPoint x: 769, endPoint y: 168, distance: 591.4
copy div "FOR KIDS! Entertaining stories with a Christian worldview, and author conversat…"
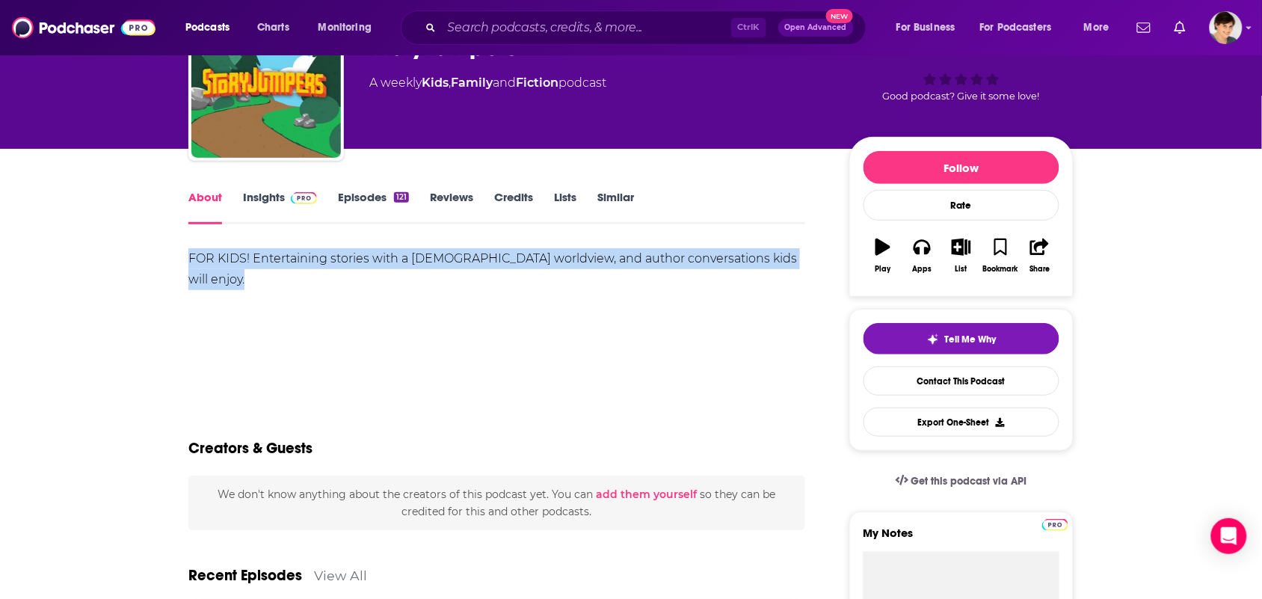
scroll to position [93, 0]
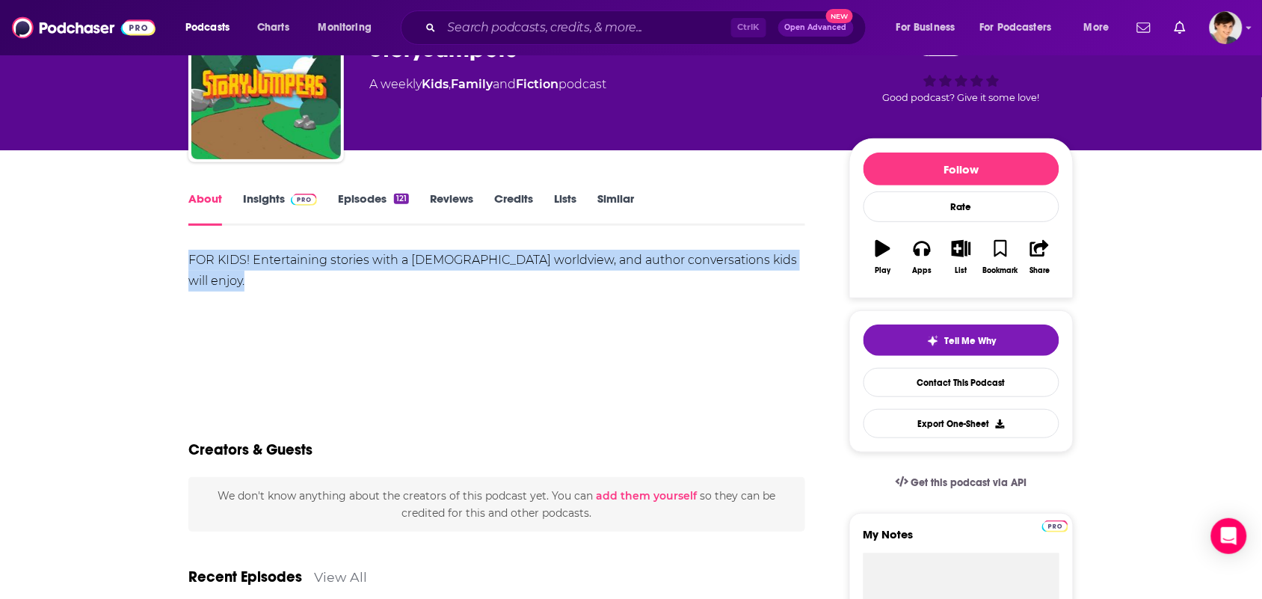
click at [245, 192] on link "Insights" at bounding box center [280, 208] width 74 height 34
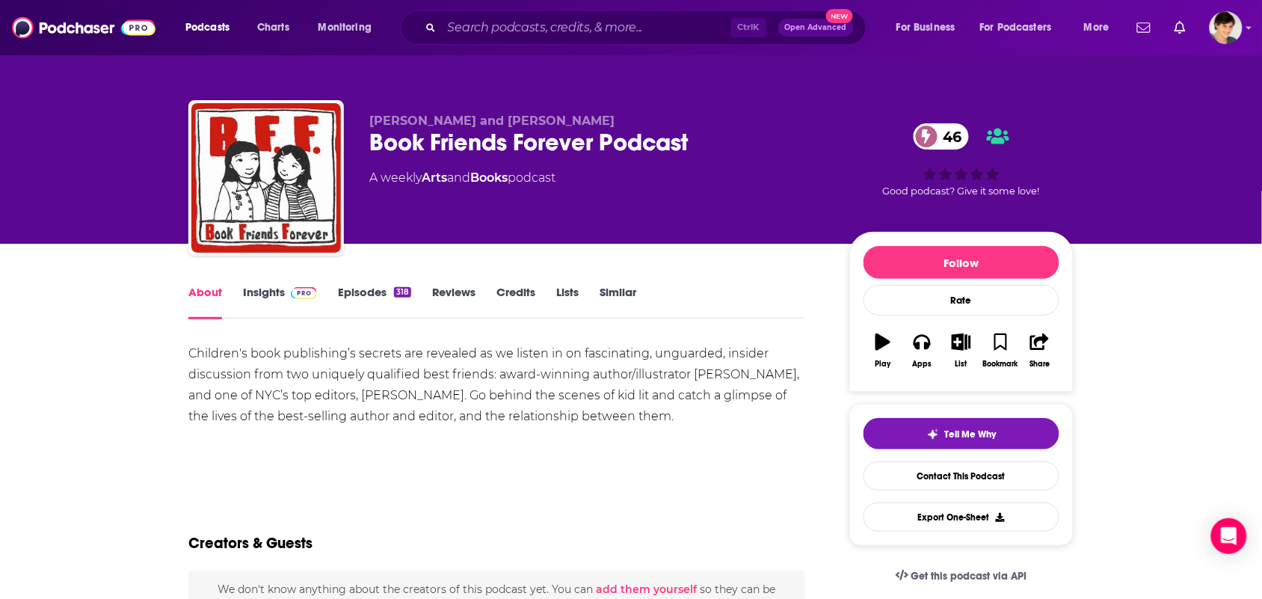
click at [253, 293] on link "Insights" at bounding box center [280, 302] width 74 height 34
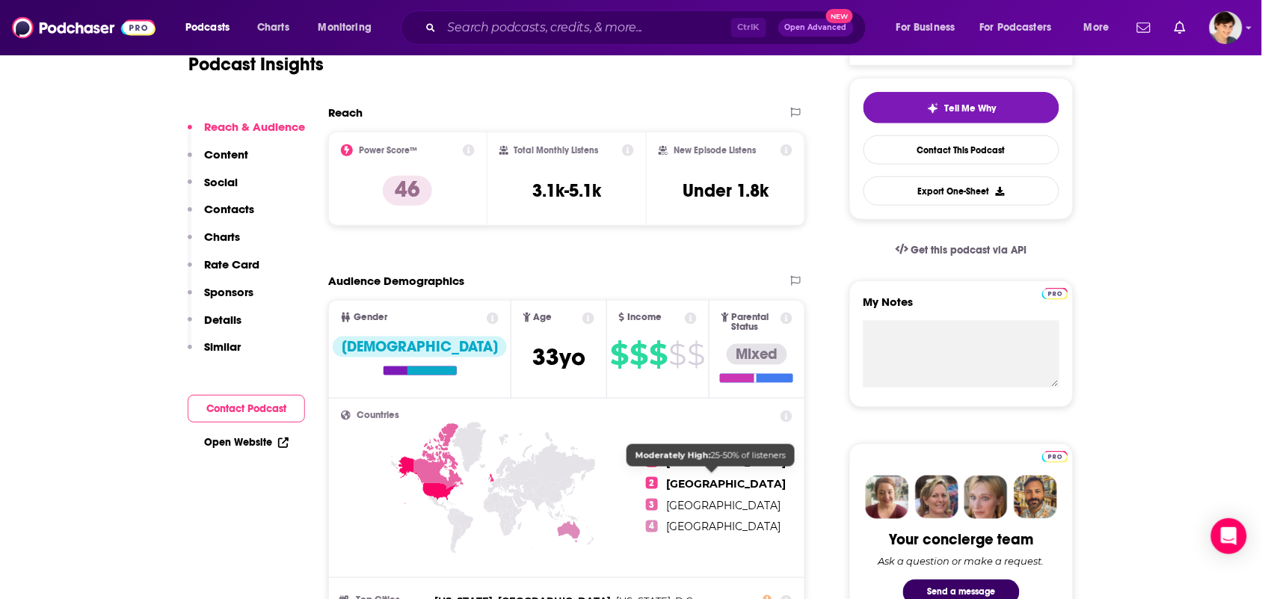
scroll to position [935, 0]
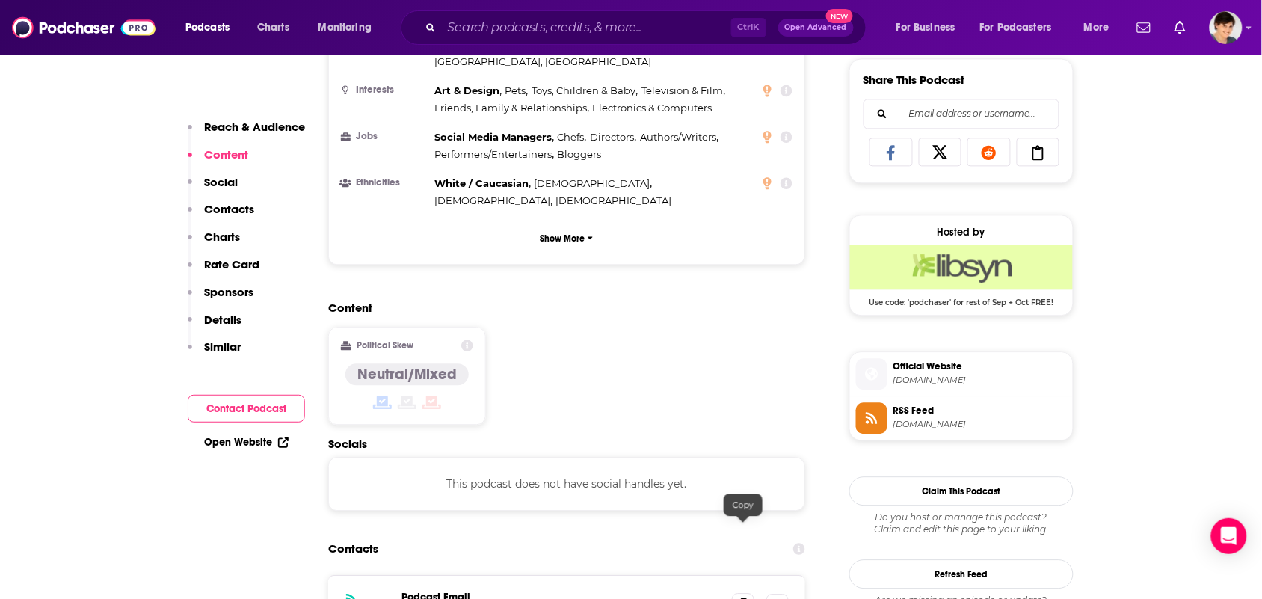
click at [736, 593] on span at bounding box center [743, 604] width 22 height 22
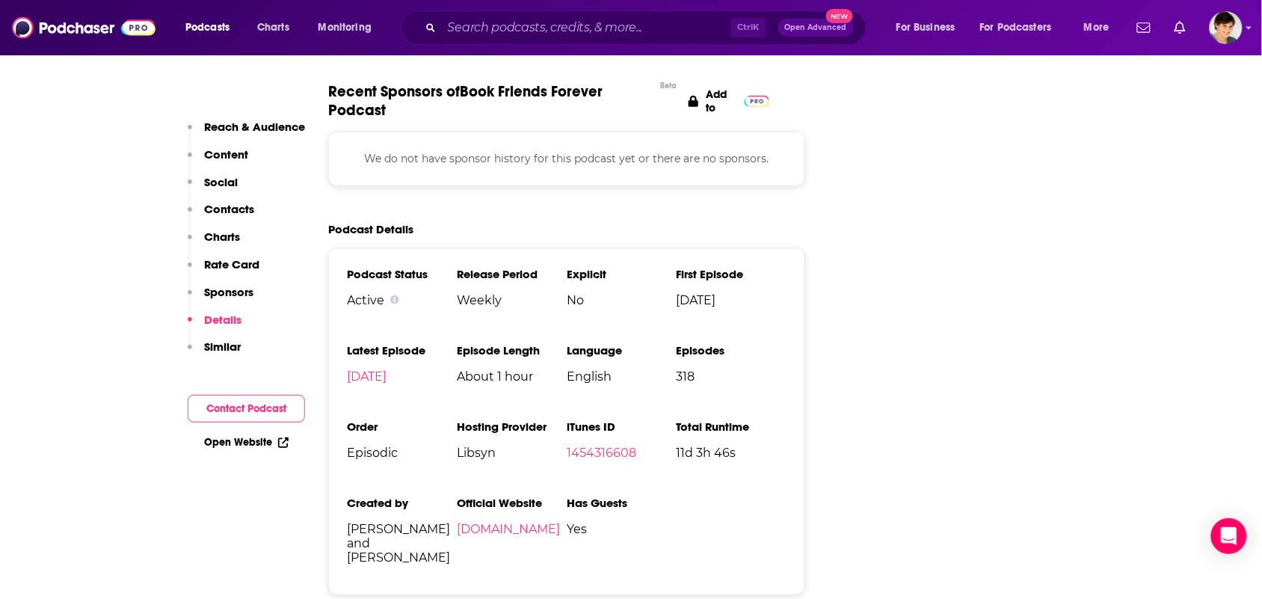
scroll to position [1963, 0]
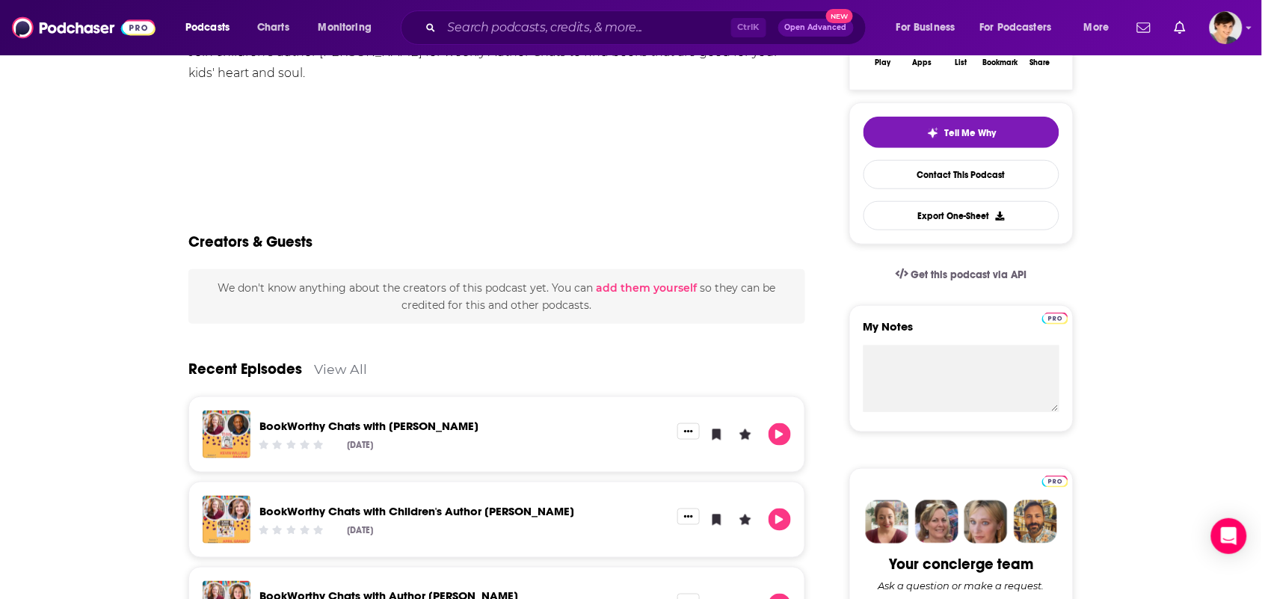
scroll to position [93, 0]
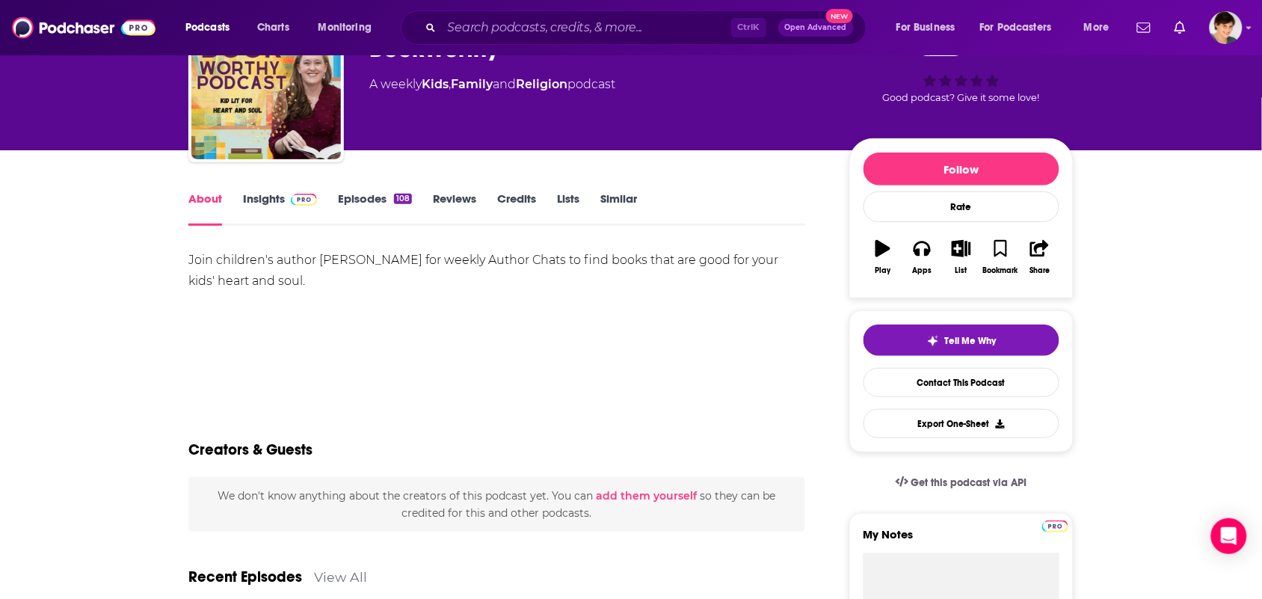
click at [262, 195] on link "Insights" at bounding box center [280, 208] width 74 height 34
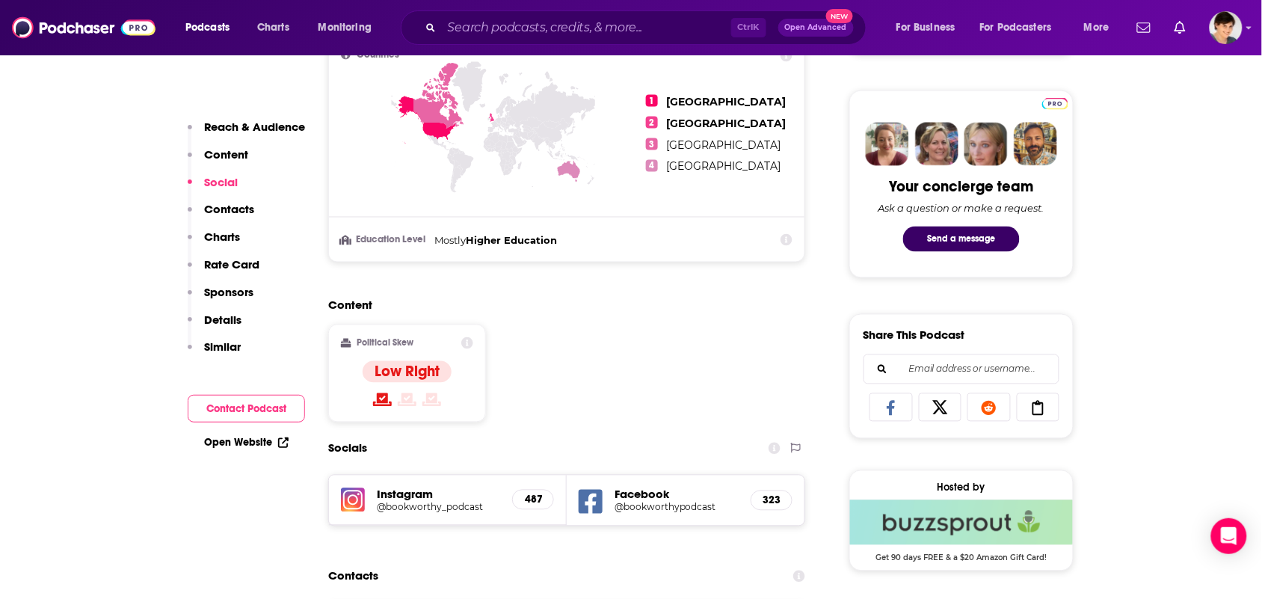
scroll to position [935, 0]
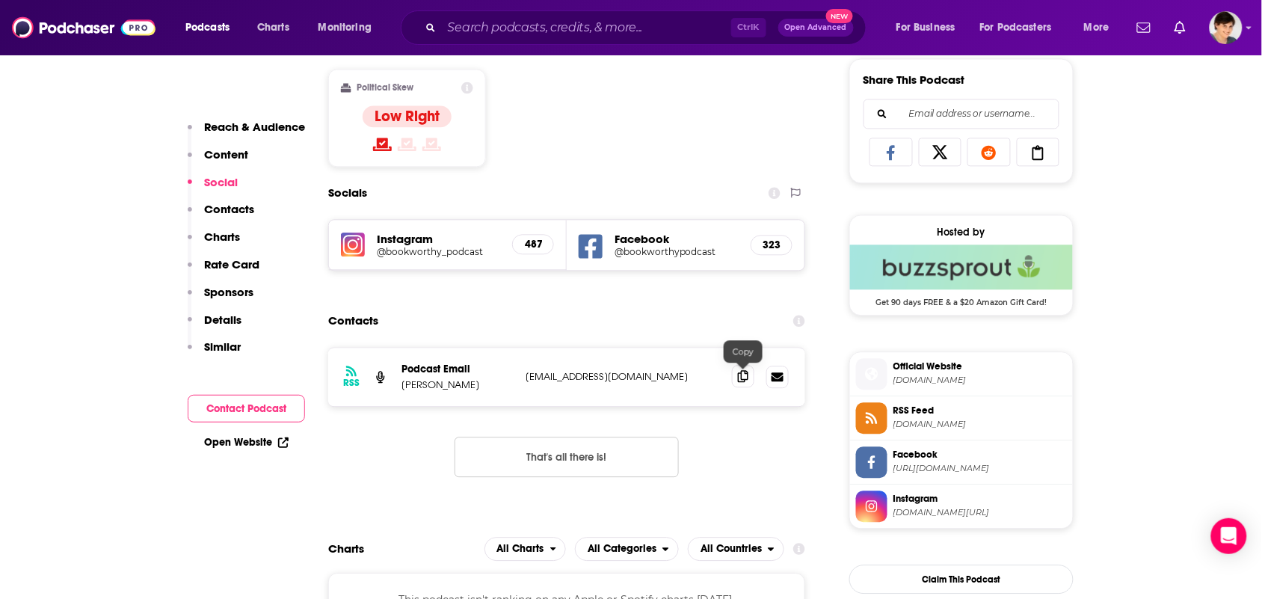
click at [735, 375] on span at bounding box center [743, 376] width 22 height 22
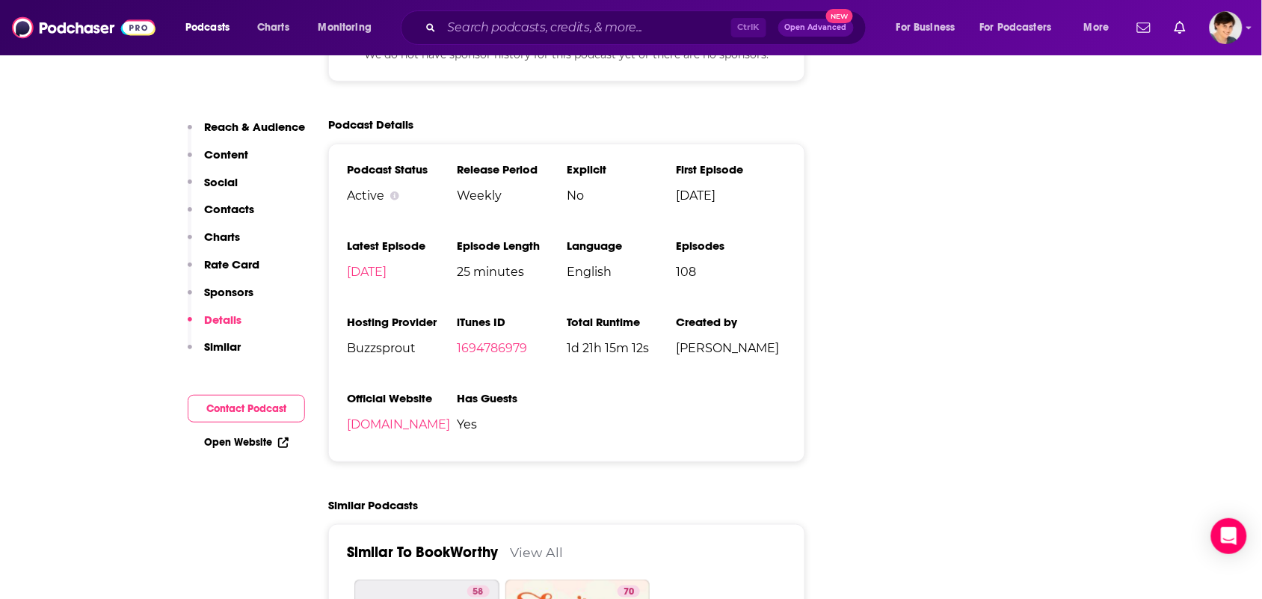
scroll to position [1869, 0]
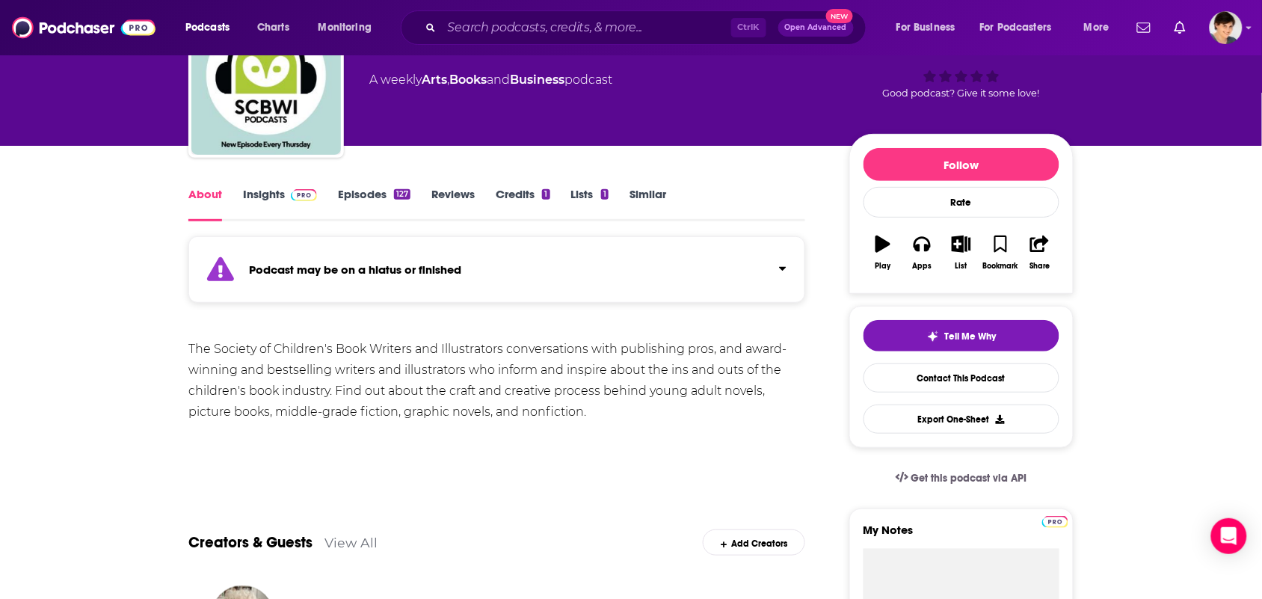
scroll to position [93, 0]
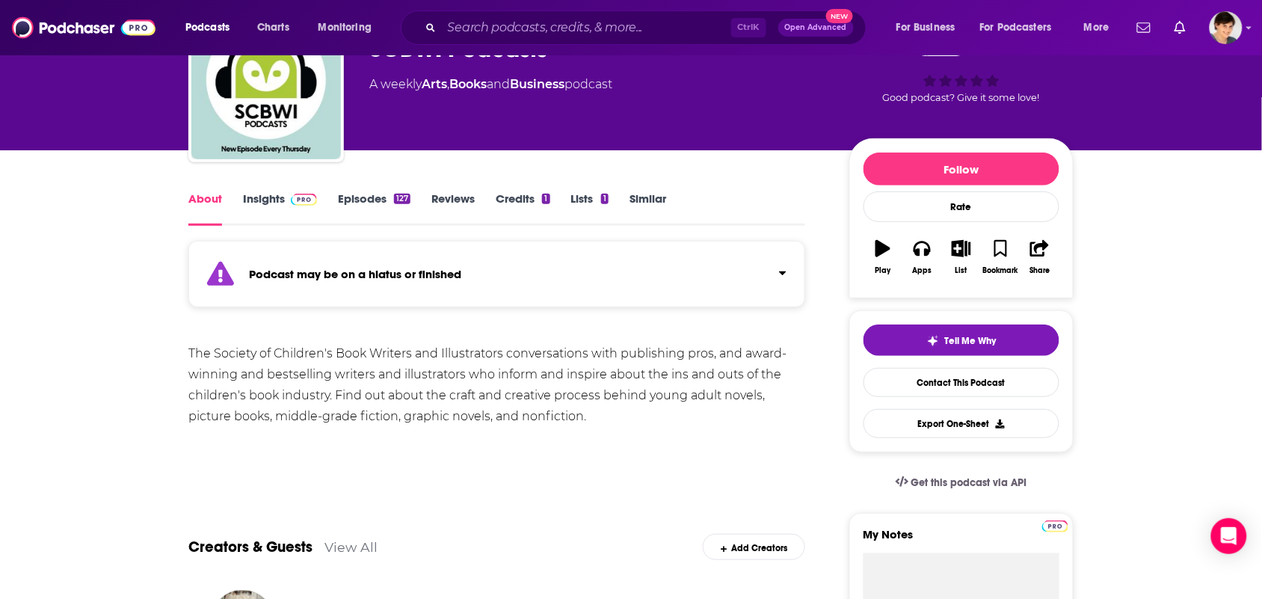
click at [269, 210] on link "Insights" at bounding box center [280, 208] width 74 height 34
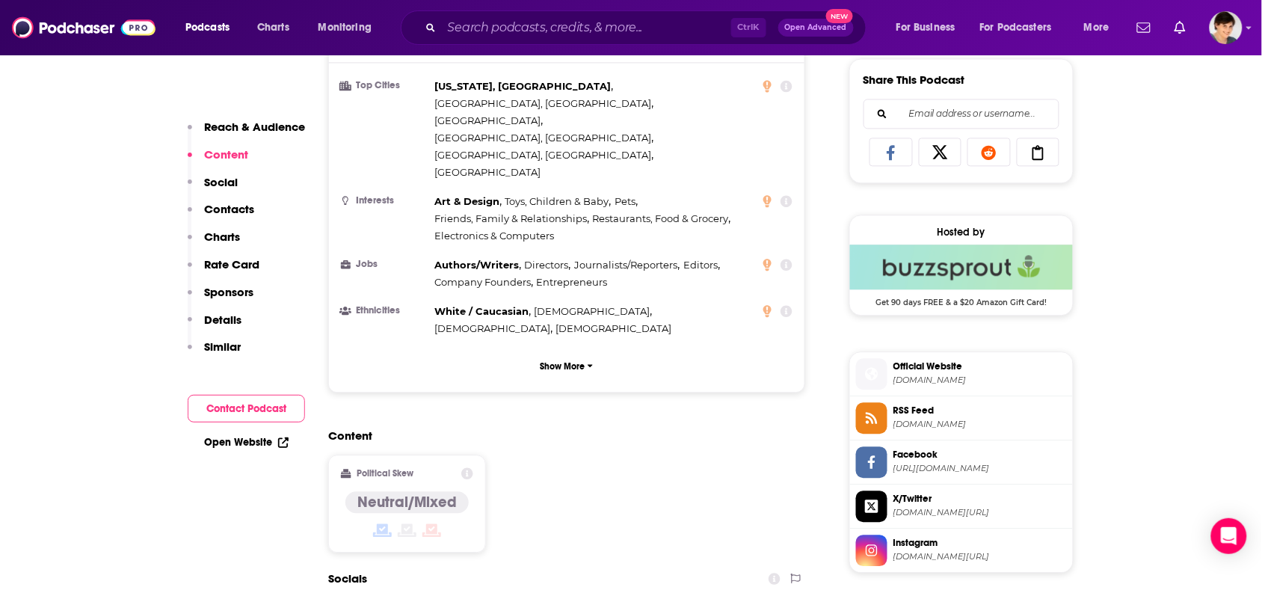
scroll to position [1215, 0]
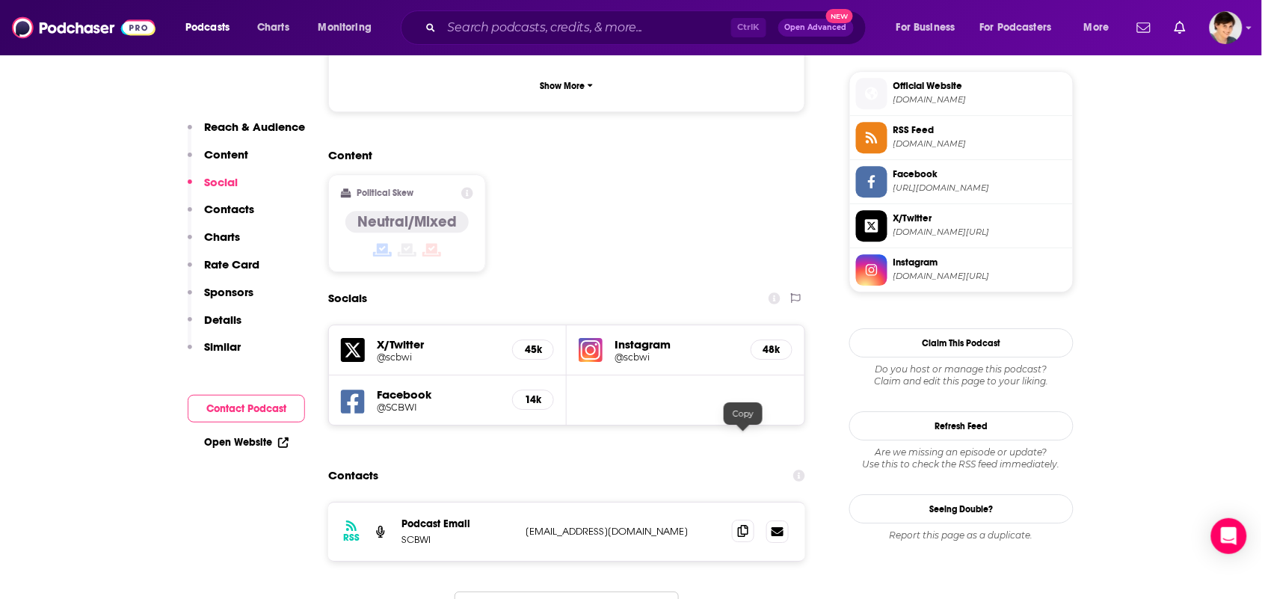
click at [742, 525] on icon at bounding box center [743, 531] width 10 height 12
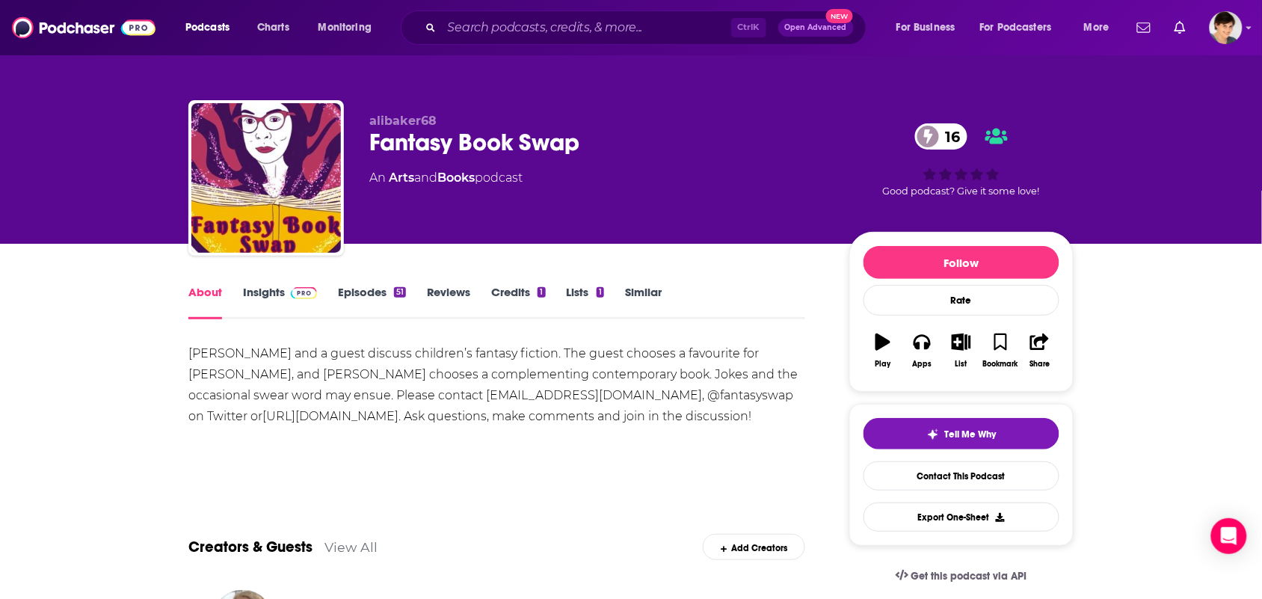
click at [253, 290] on link "Insights" at bounding box center [280, 302] width 74 height 34
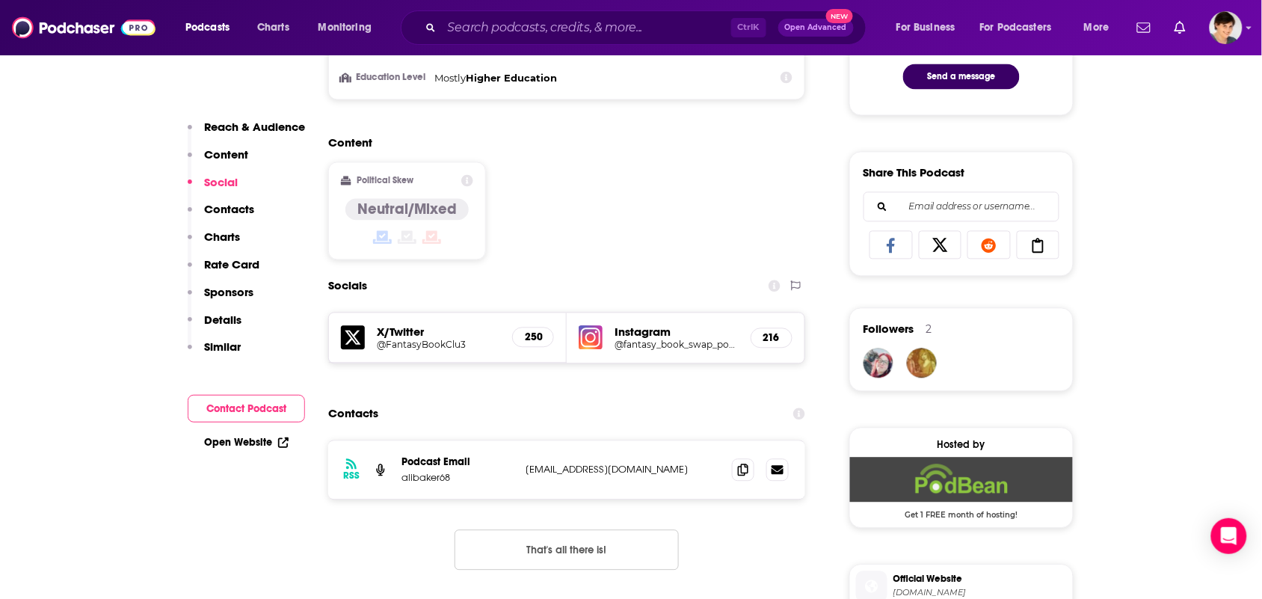
scroll to position [1121, 0]
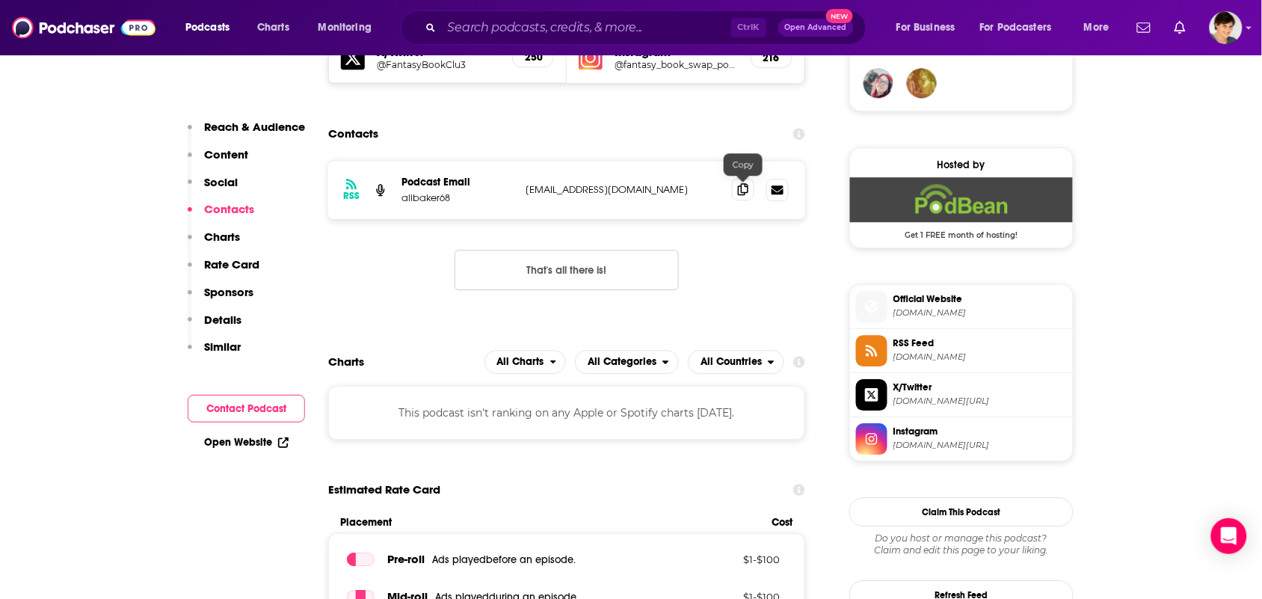
click at [745, 185] on icon at bounding box center [743, 189] width 10 height 12
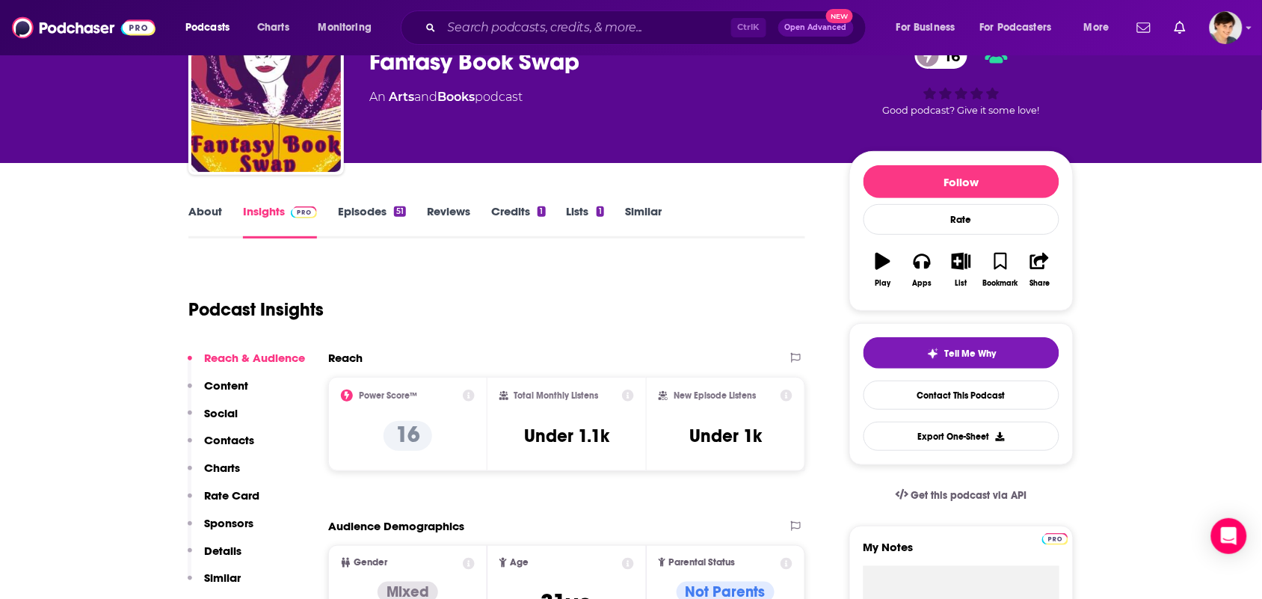
scroll to position [0, 0]
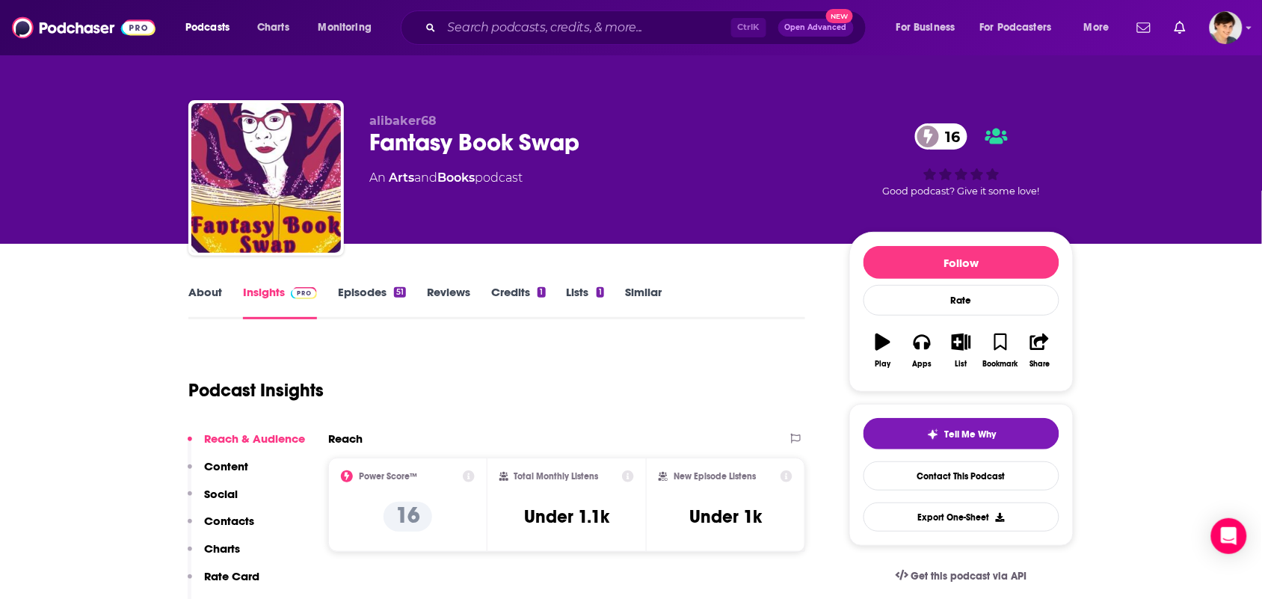
click at [207, 297] on link "About" at bounding box center [205, 302] width 34 height 34
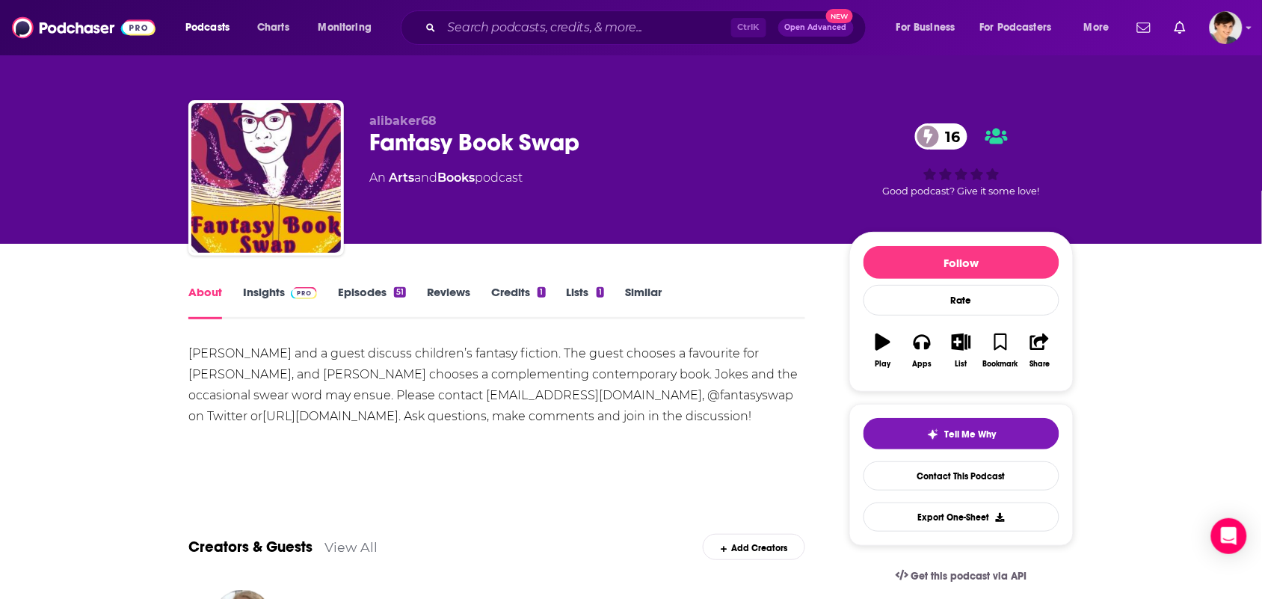
scroll to position [467, 0]
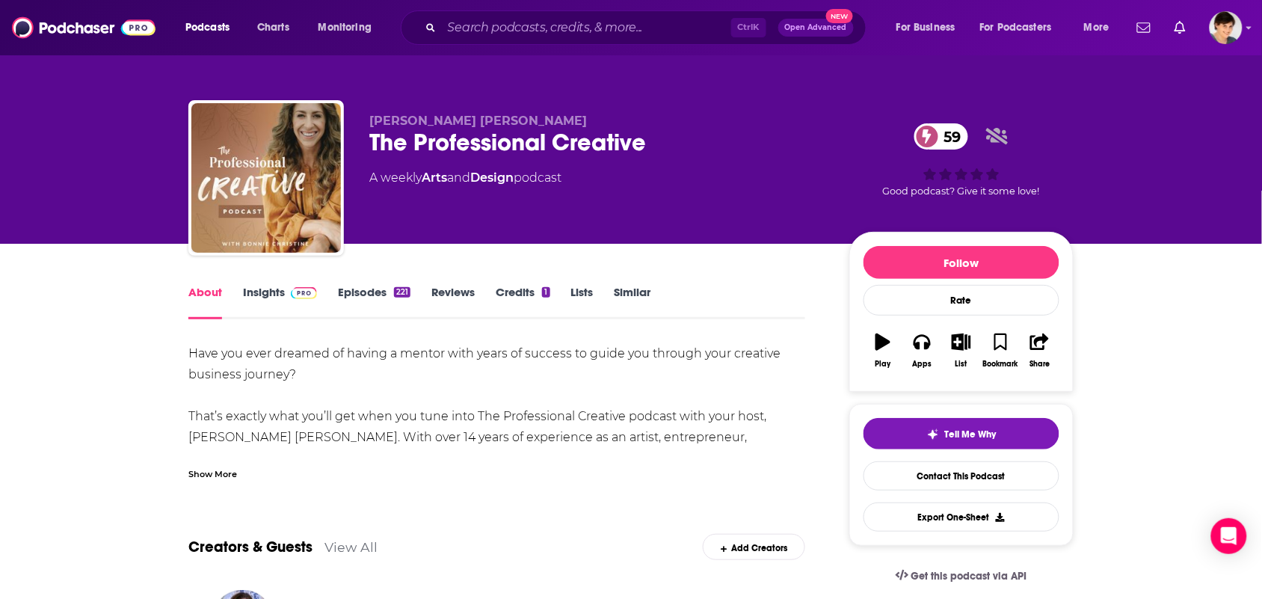
click at [363, 479] on div "Show More" at bounding box center [496, 467] width 617 height 25
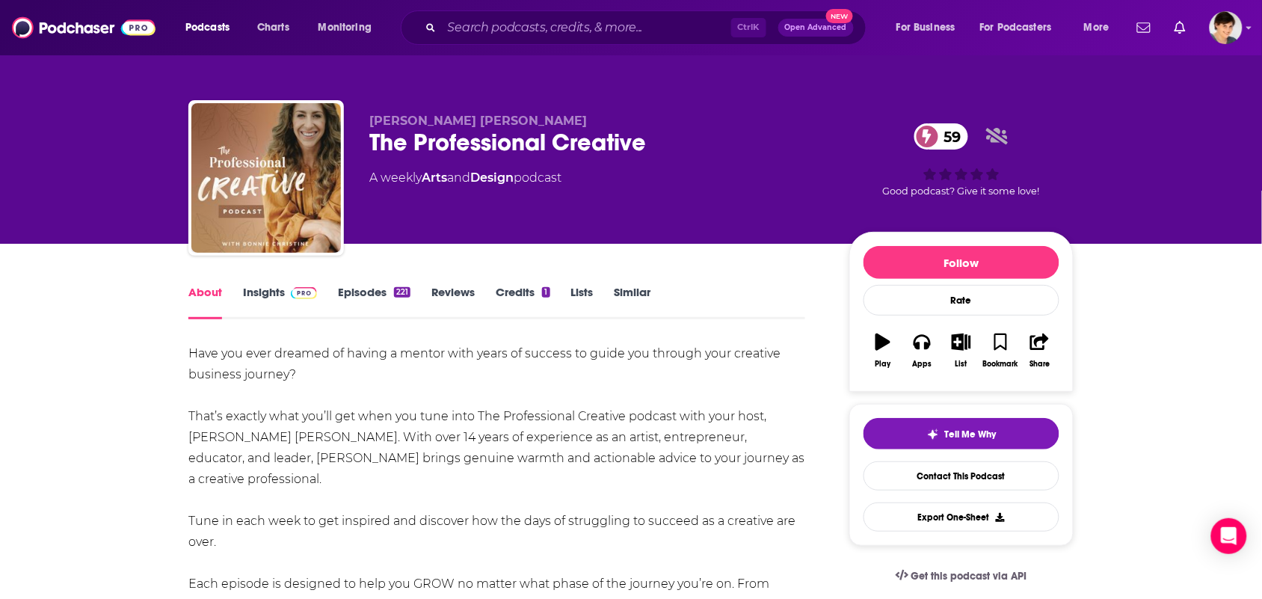
click at [274, 288] on link "Insights" at bounding box center [280, 302] width 74 height 34
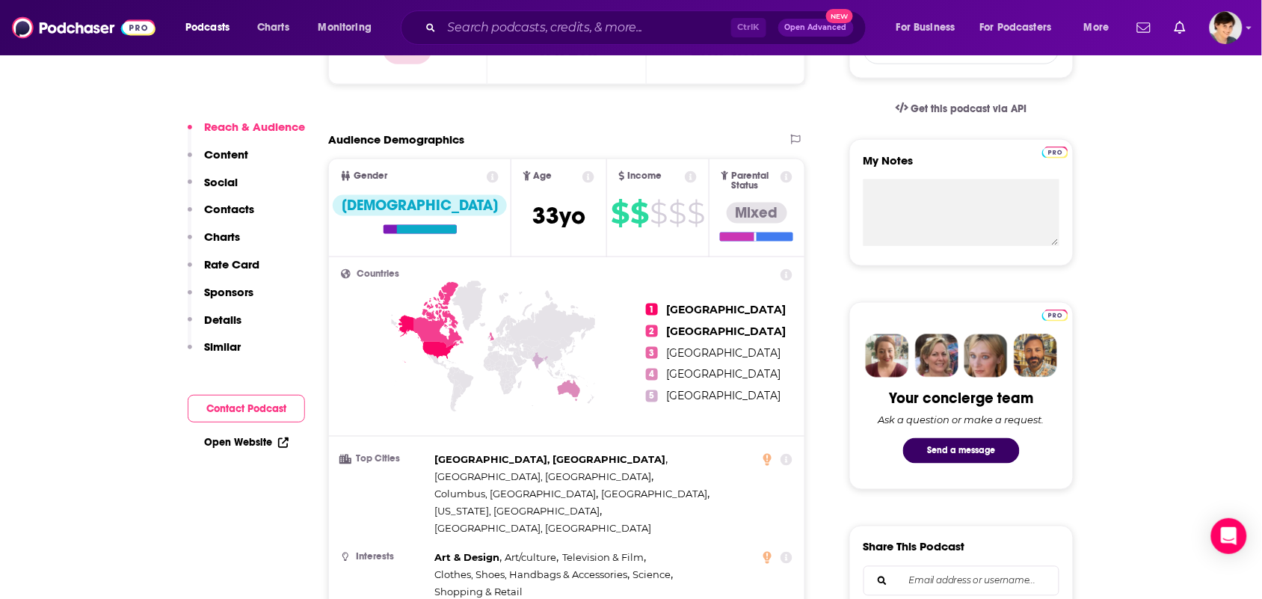
scroll to position [1028, 0]
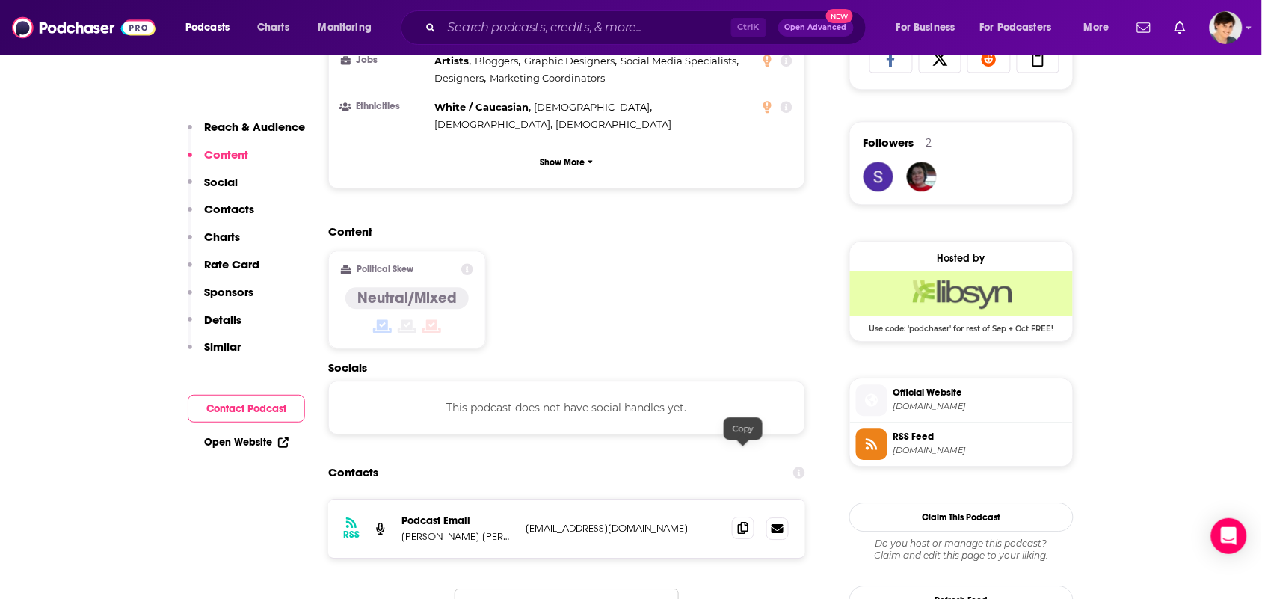
click at [748, 522] on icon at bounding box center [743, 528] width 10 height 12
click at [742, 522] on icon at bounding box center [743, 528] width 10 height 12
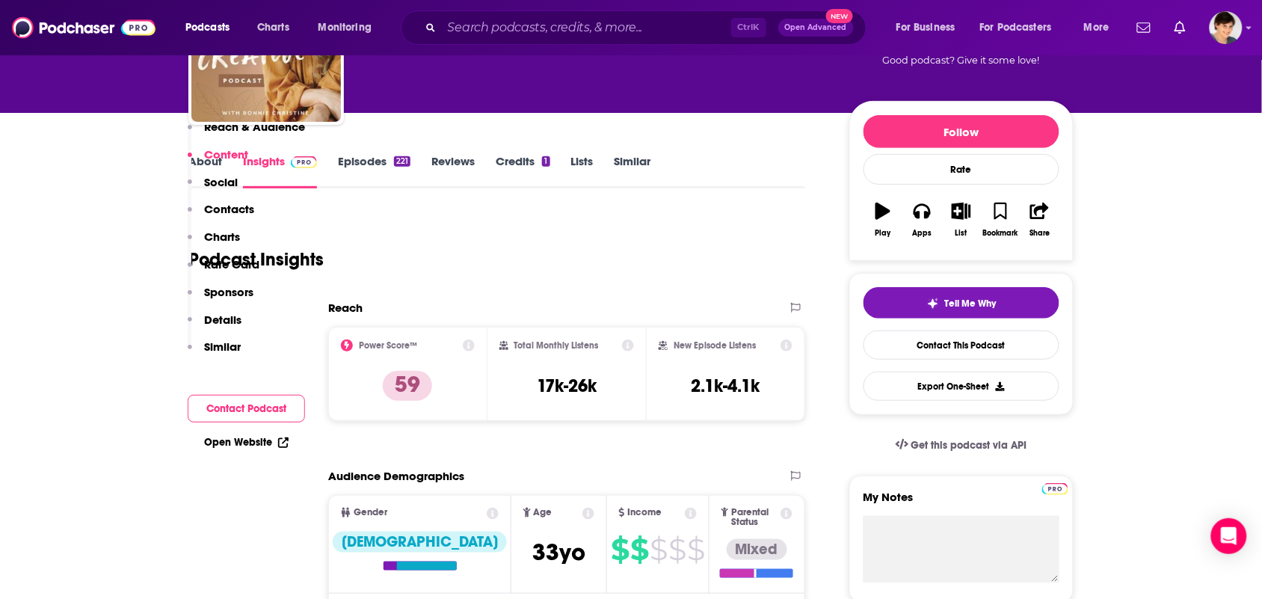
scroll to position [0, 0]
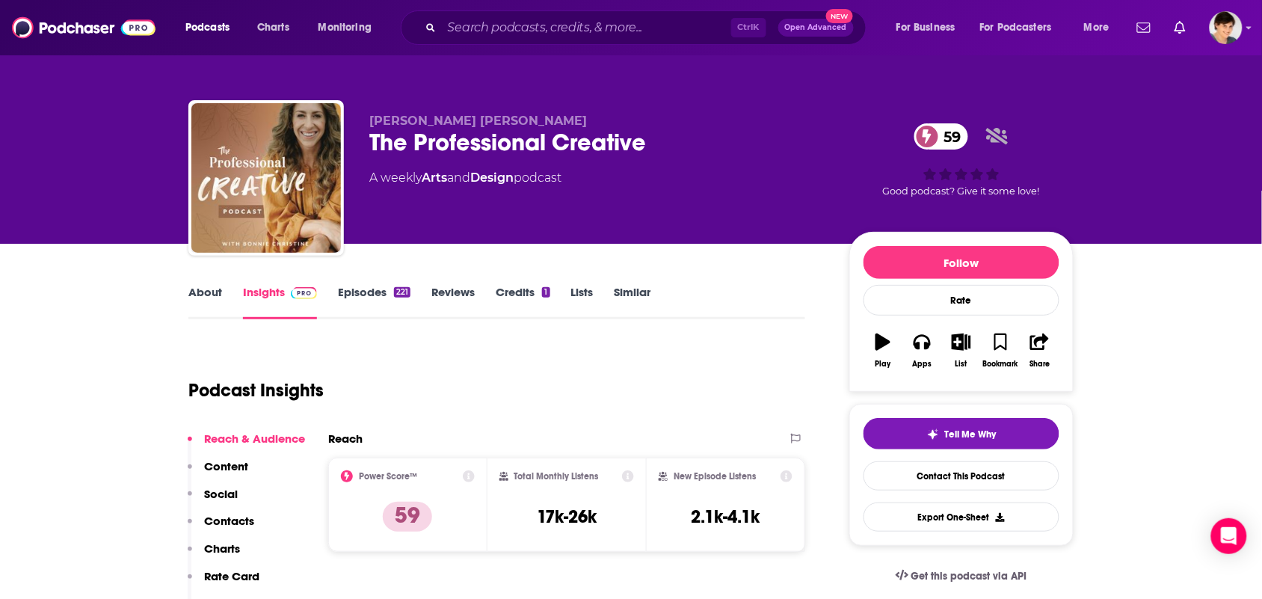
click at [198, 304] on link "About" at bounding box center [205, 302] width 34 height 34
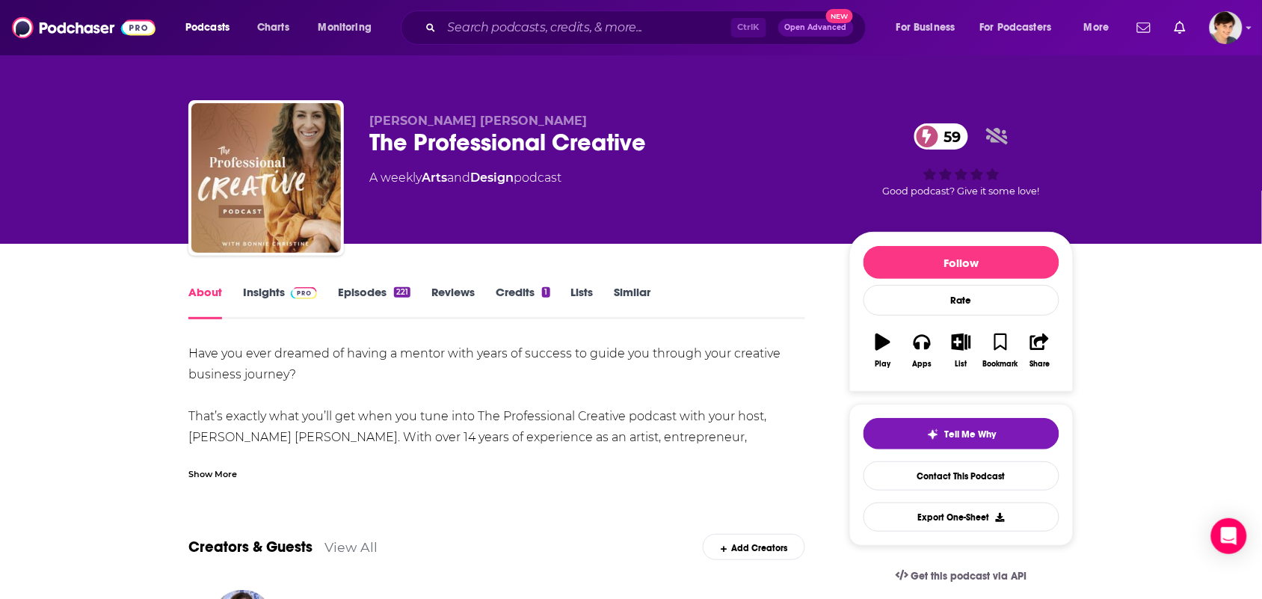
click at [385, 464] on div "Show More" at bounding box center [496, 467] width 617 height 25
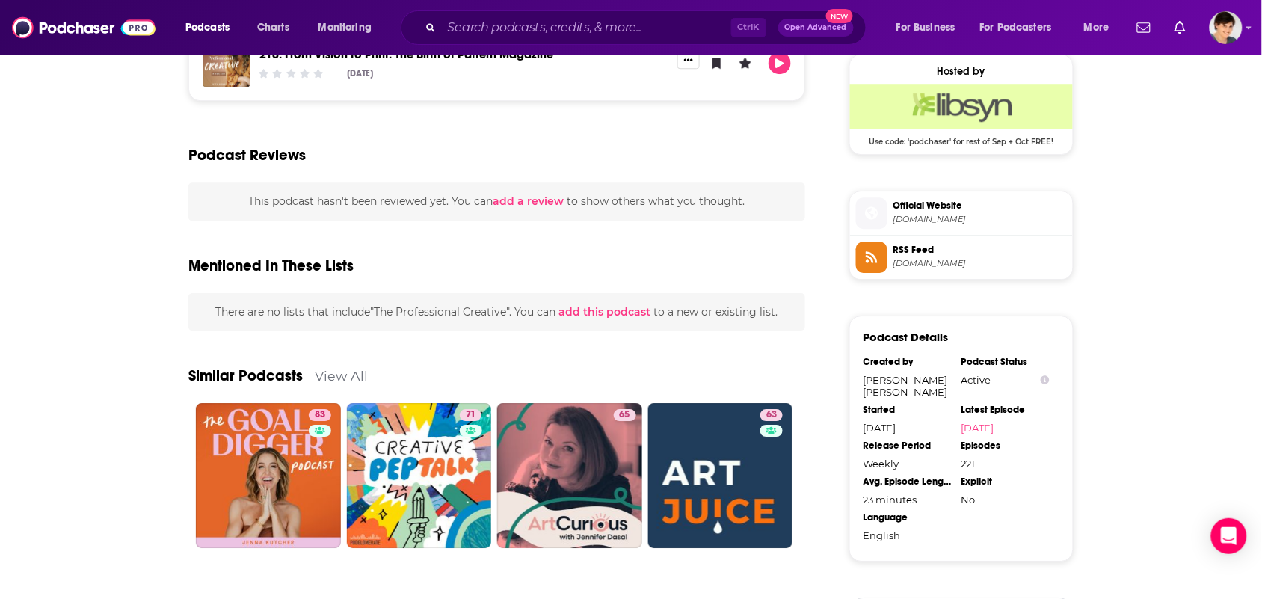
scroll to position [1308, 0]
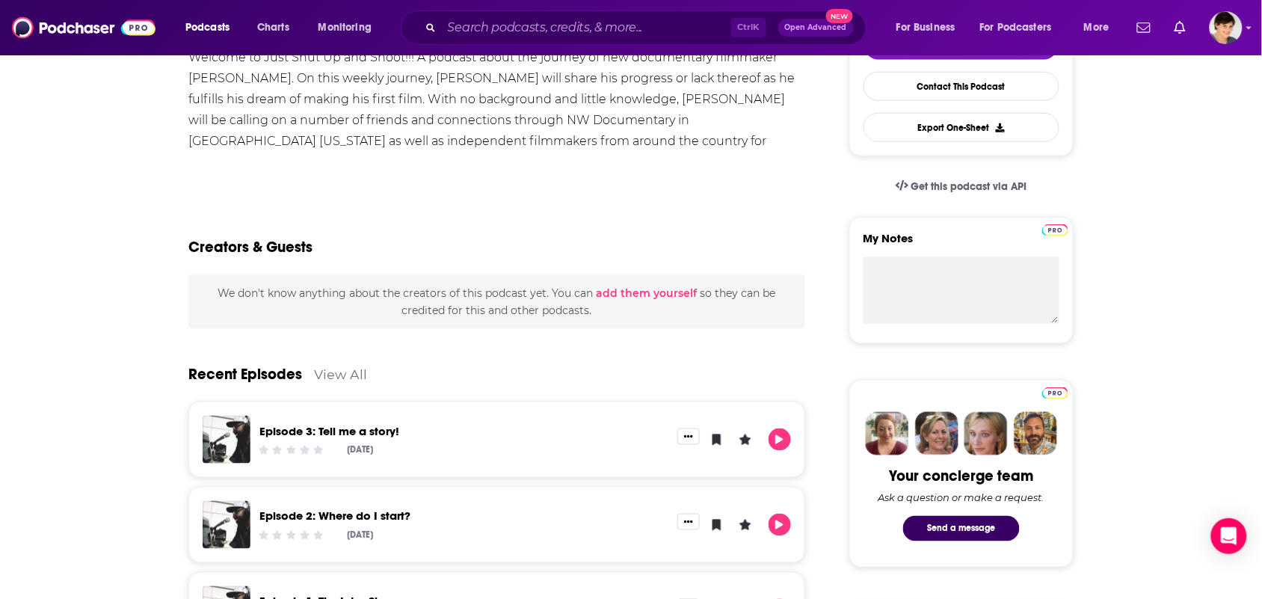
scroll to position [561, 0]
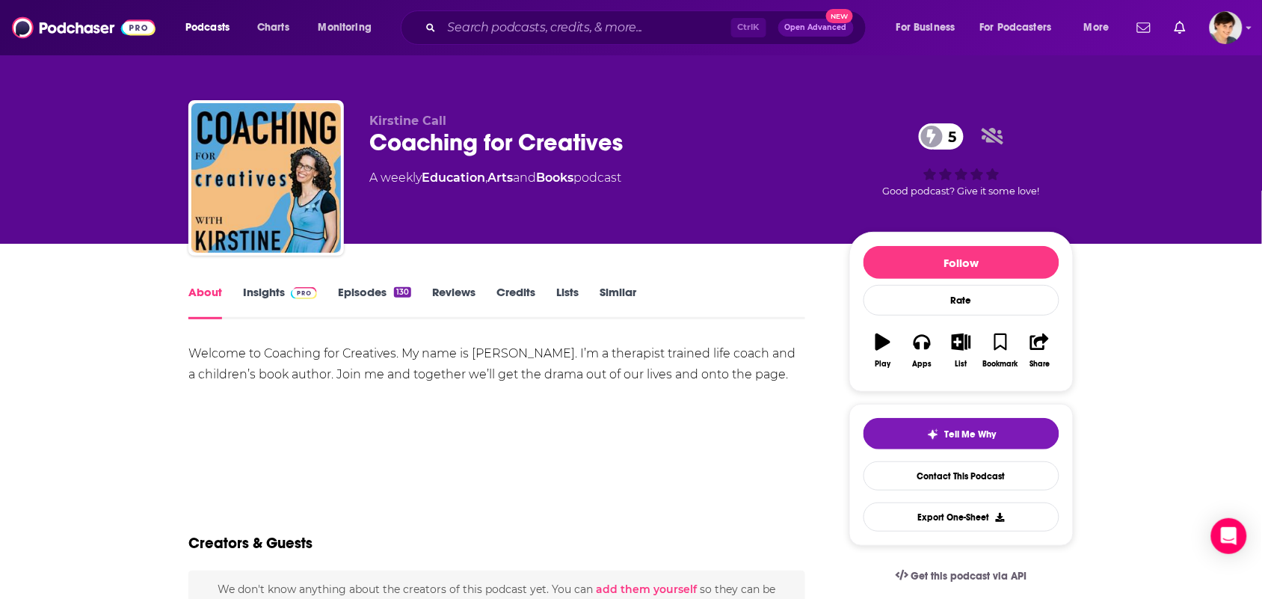
click at [275, 301] on link "Insights" at bounding box center [280, 302] width 74 height 34
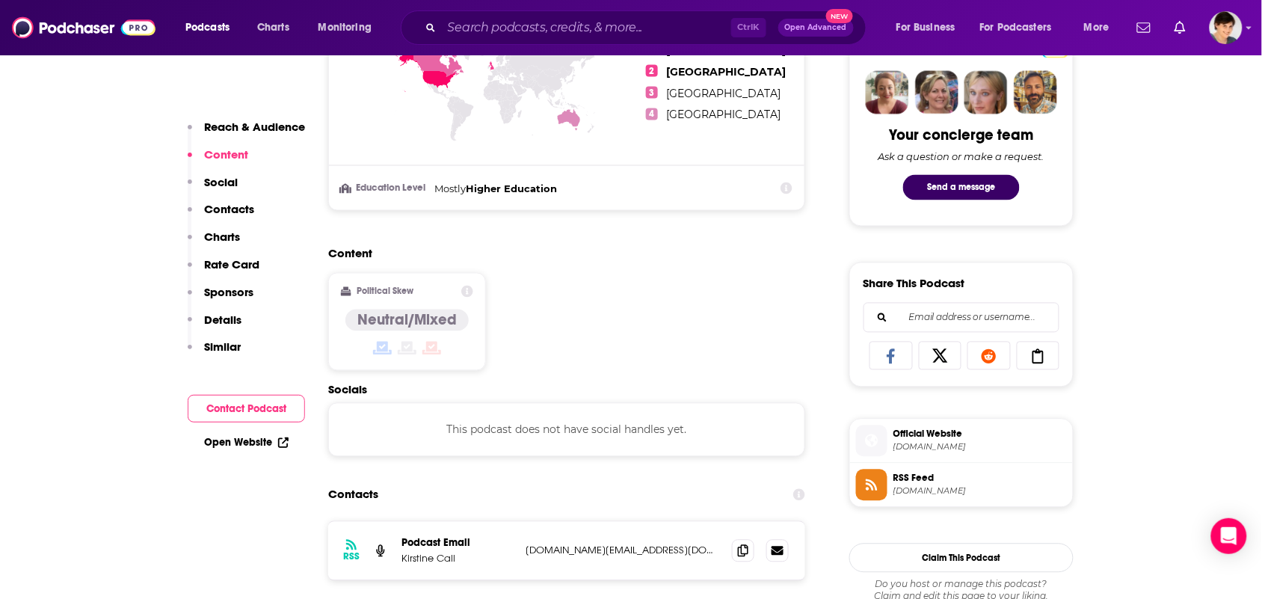
scroll to position [1028, 0]
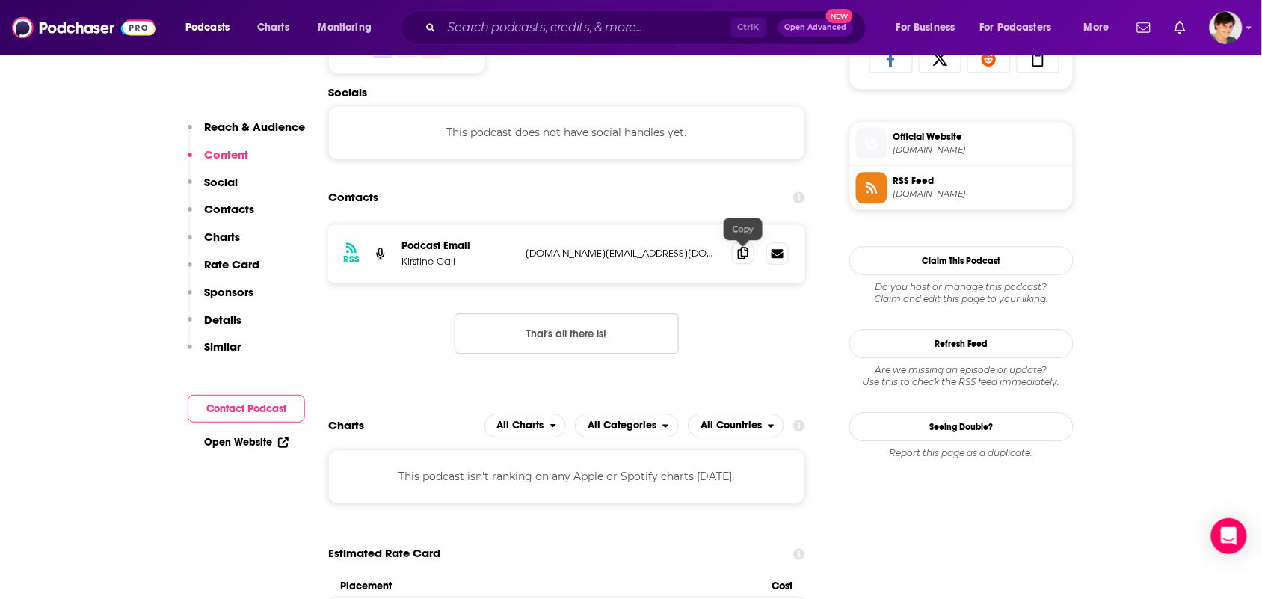
click at [742, 251] on icon at bounding box center [743, 253] width 10 height 12
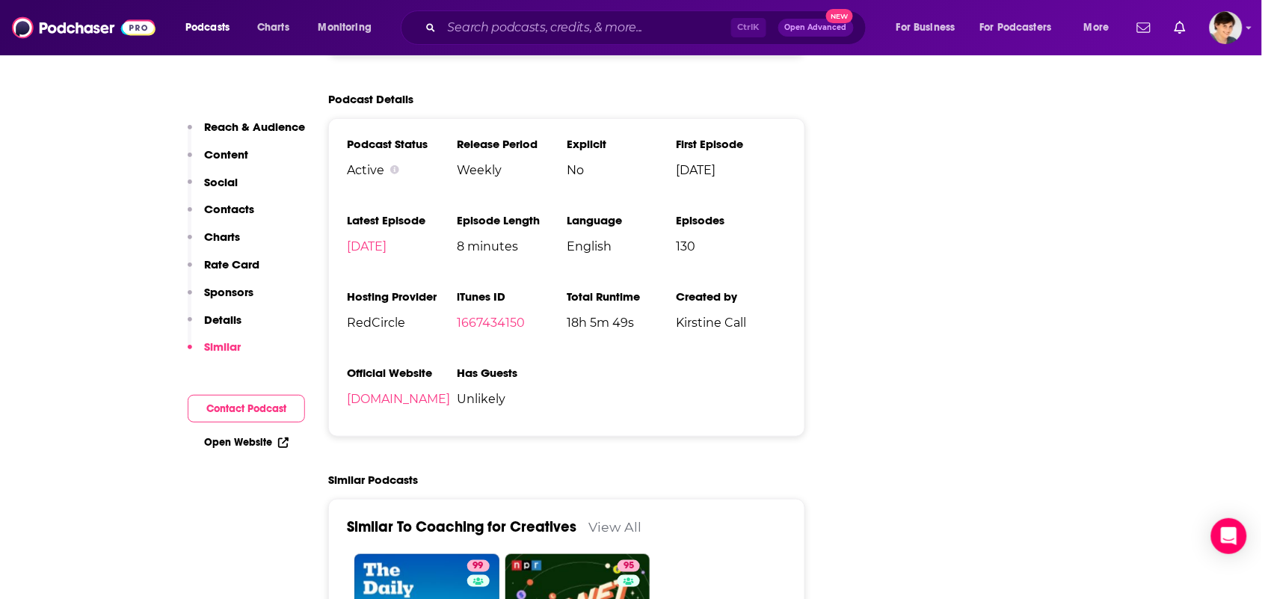
scroll to position [1776, 0]
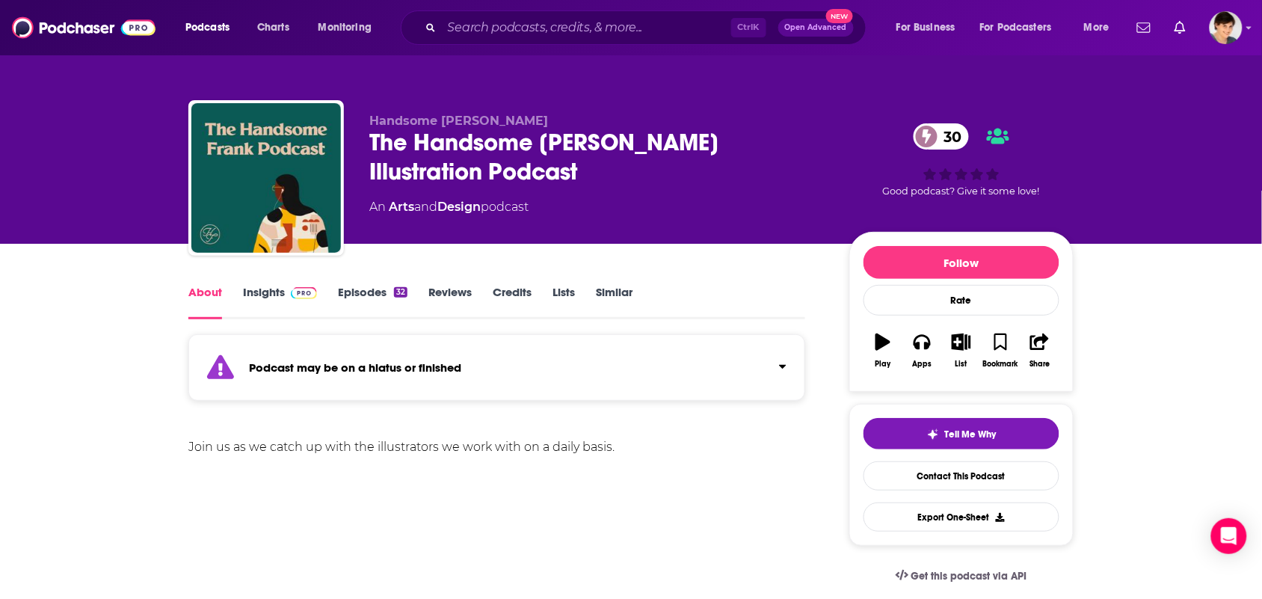
click at [263, 294] on link "Insights" at bounding box center [280, 302] width 74 height 34
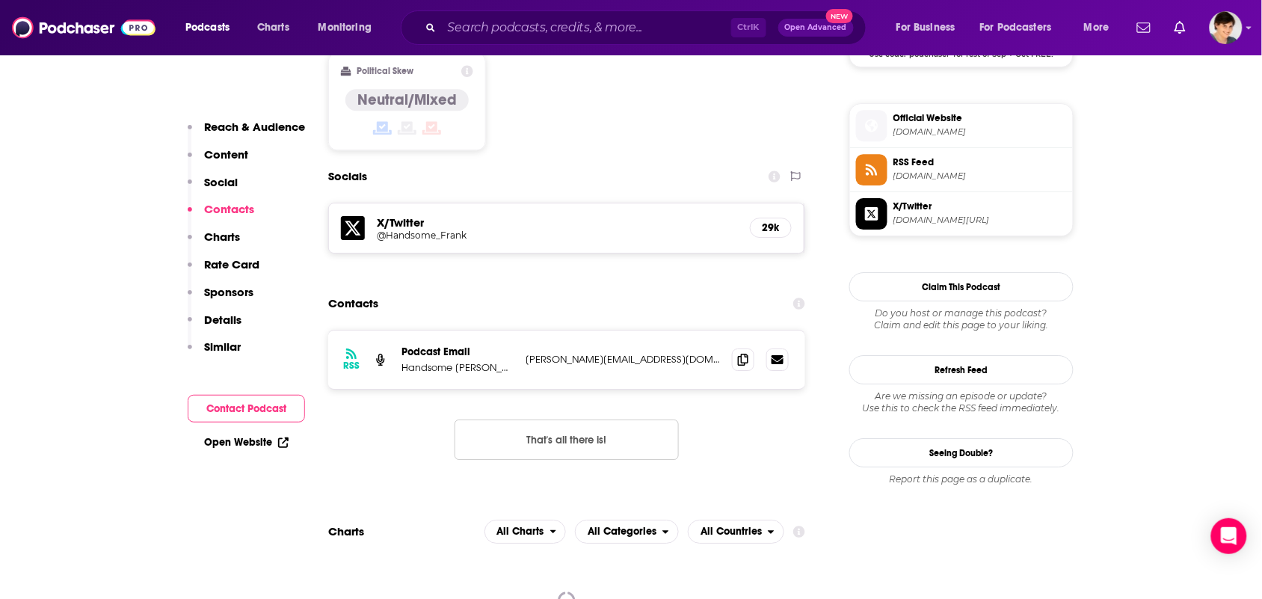
scroll to position [1308, 0]
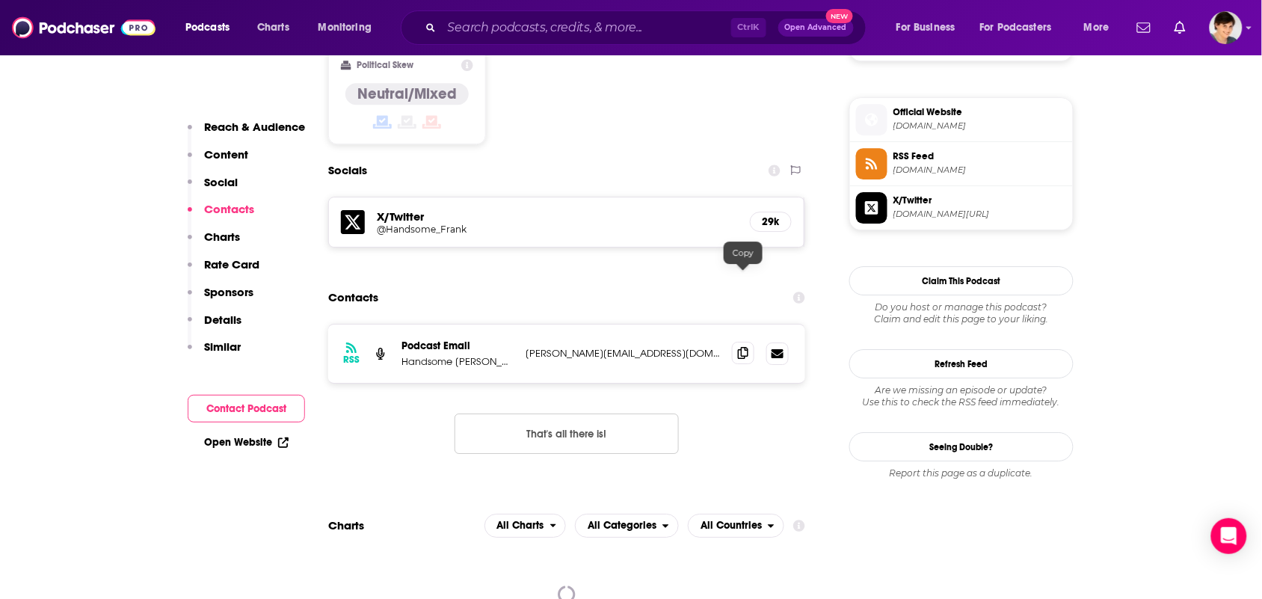
click at [745, 347] on icon at bounding box center [743, 353] width 10 height 12
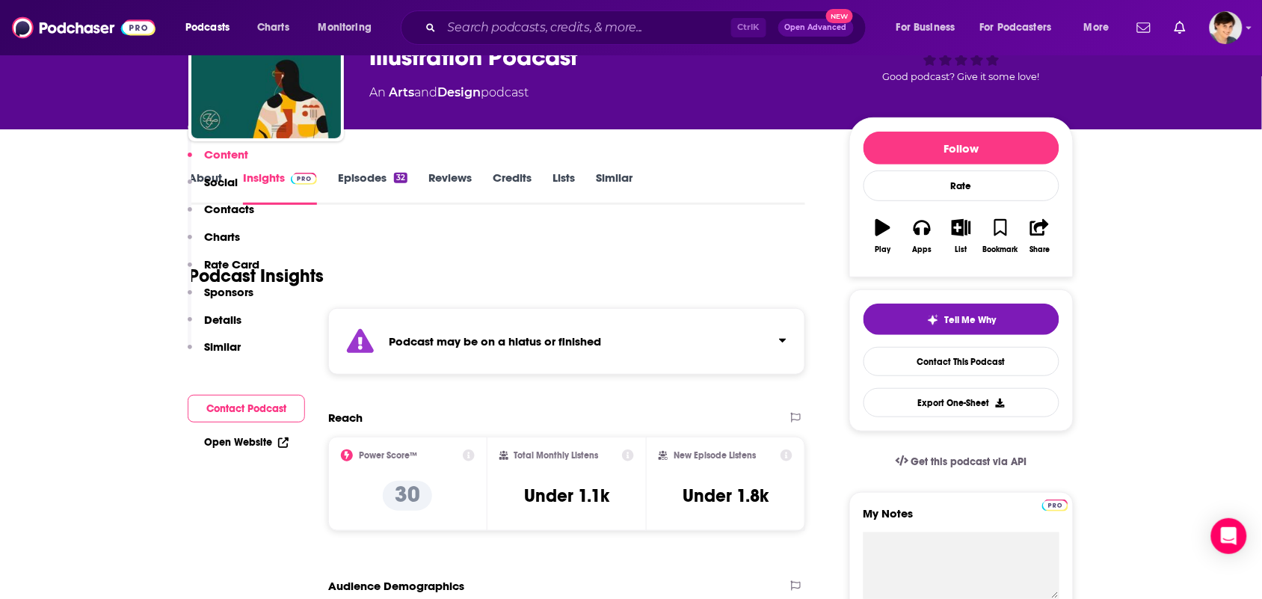
scroll to position [0, 0]
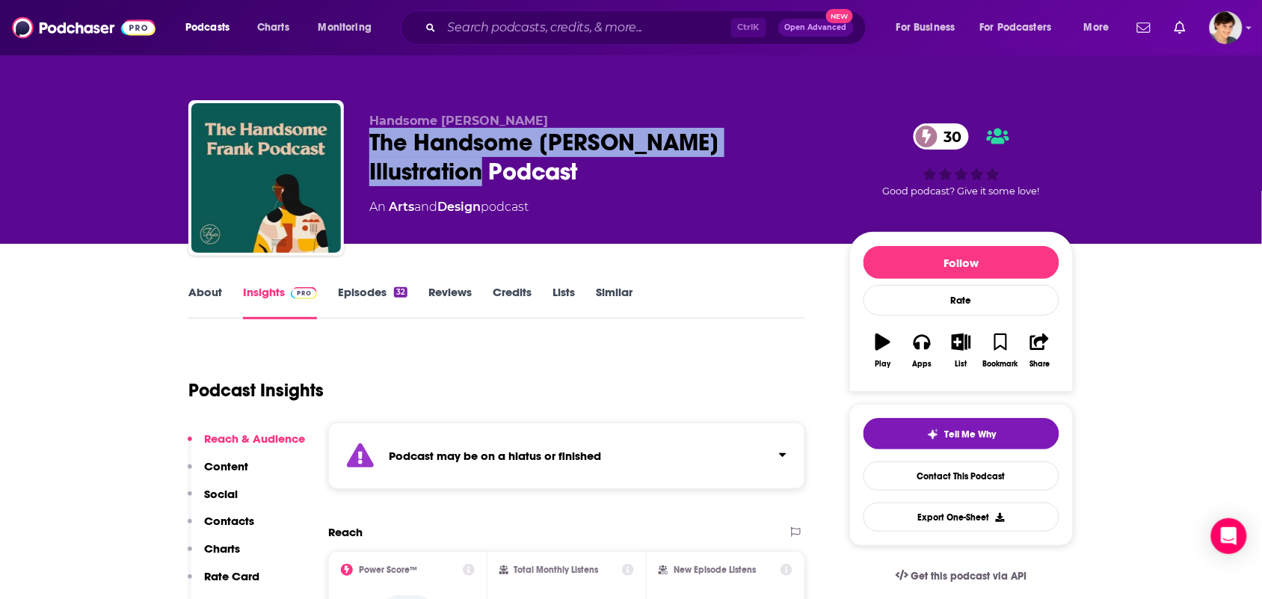
drag, startPoint x: 464, startPoint y: 173, endPoint x: 371, endPoint y: 141, distance: 98.8
click at [371, 141] on div "The Handsome [PERSON_NAME] Illustration Podcast 30" at bounding box center [597, 157] width 456 height 58
copy h2 "The Handsome [PERSON_NAME] Illustration Podcast"
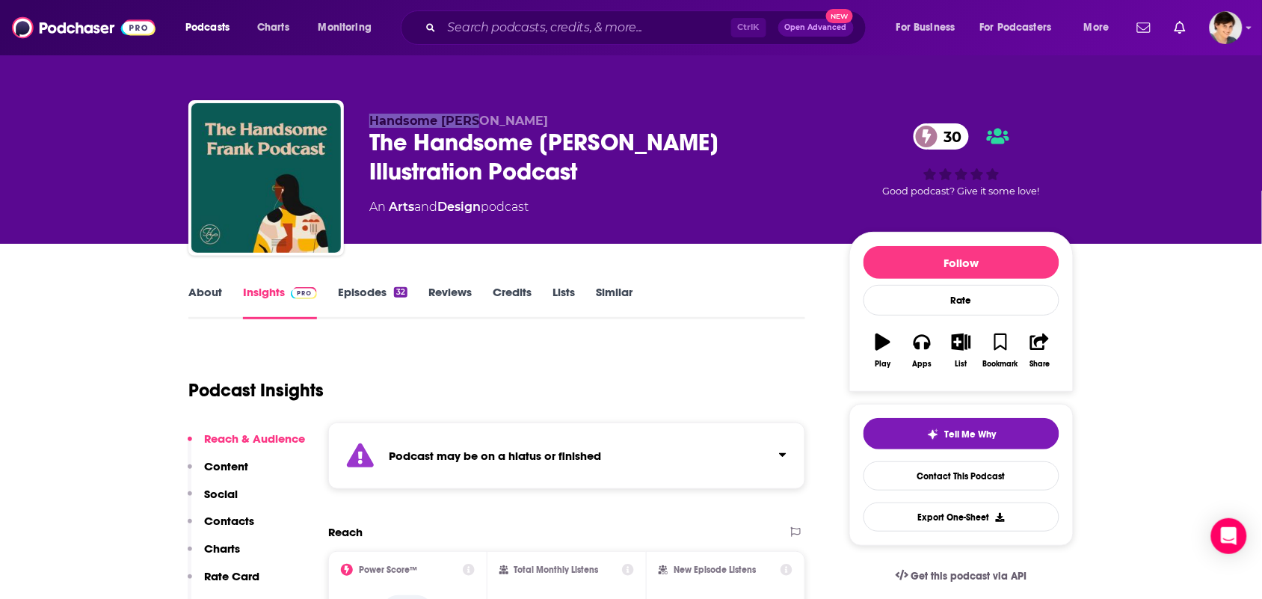
drag, startPoint x: 498, startPoint y: 114, endPoint x: 348, endPoint y: 120, distance: 149.6
click at [348, 120] on div "Handsome [PERSON_NAME] The Handsome [PERSON_NAME] Illustration Podcast 30 An Ar…" at bounding box center [630, 180] width 885 height 161
drag, startPoint x: 488, startPoint y: 221, endPoint x: 393, endPoint y: 215, distance: 95.9
click at [393, 215] on div "Handsome [PERSON_NAME] The Handsome [PERSON_NAME] Illustration Podcast 30 An Ar…" at bounding box center [597, 174] width 456 height 120
copy div "Arts and Design"
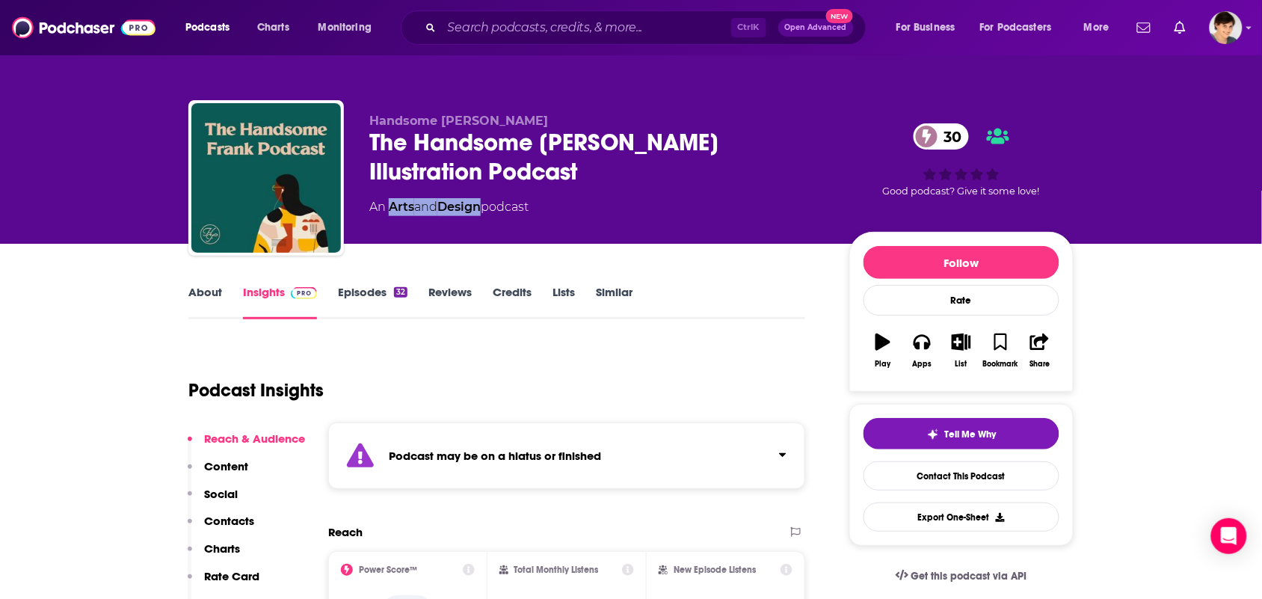
click at [202, 298] on link "About" at bounding box center [205, 302] width 34 height 34
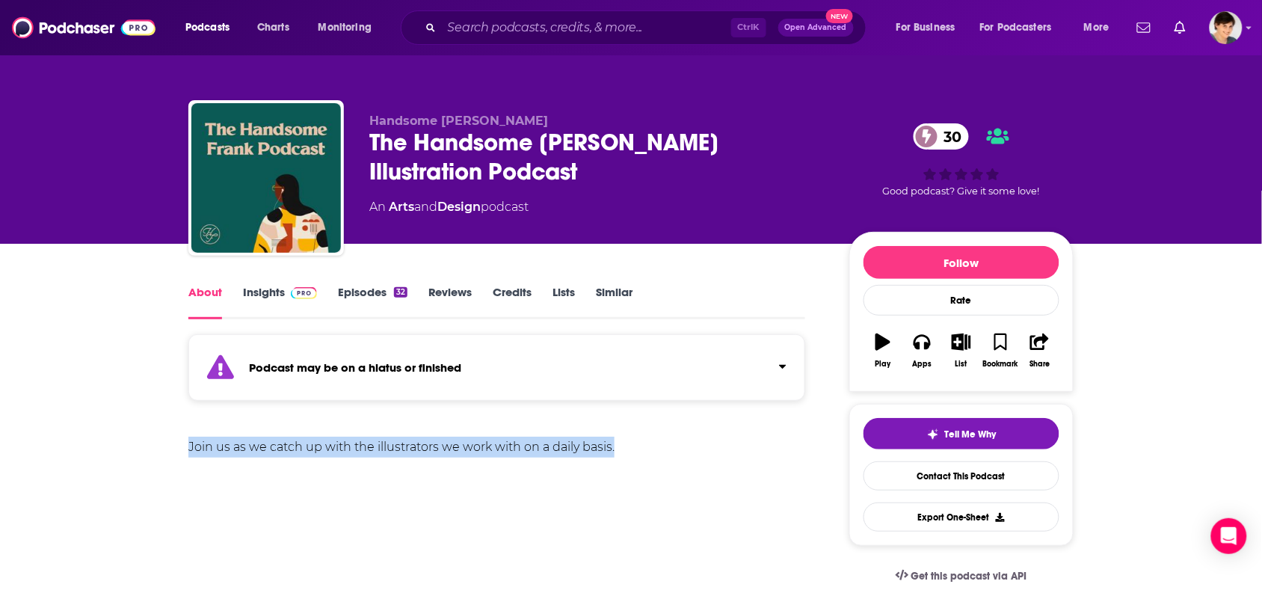
drag, startPoint x: 633, startPoint y: 443, endPoint x: 170, endPoint y: 432, distance: 462.9
copy div "Join us as we catch up with the illustrators we work with on a daily basis."
click at [265, 290] on link "Insights" at bounding box center [280, 302] width 74 height 34
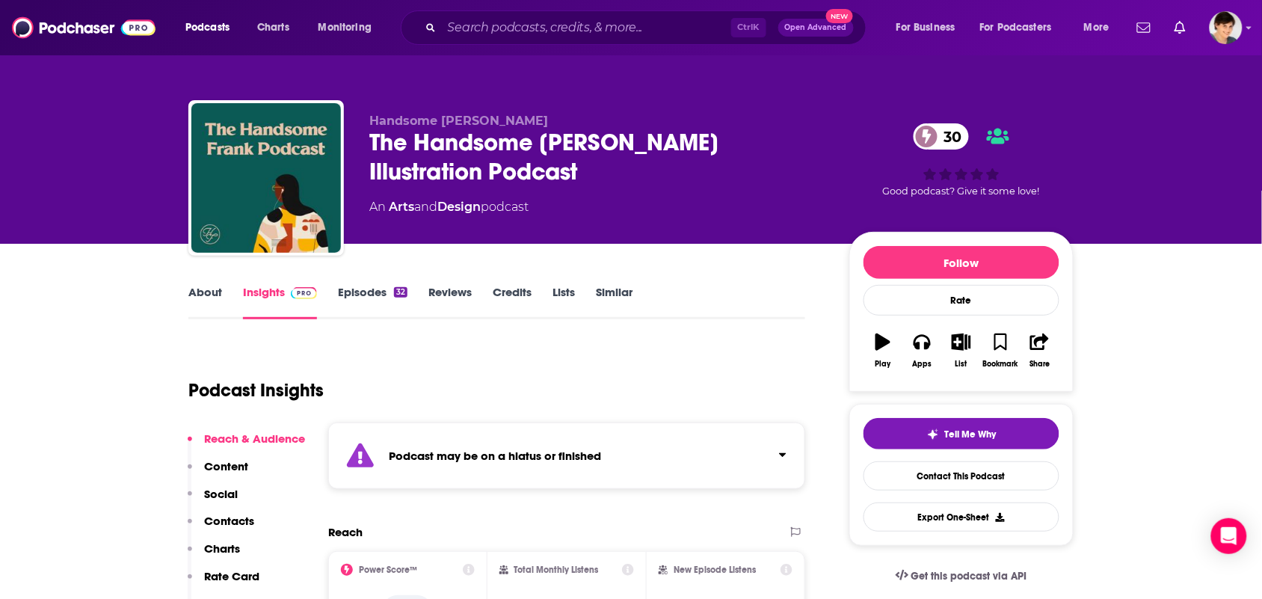
click at [221, 290] on link "About" at bounding box center [205, 302] width 34 height 34
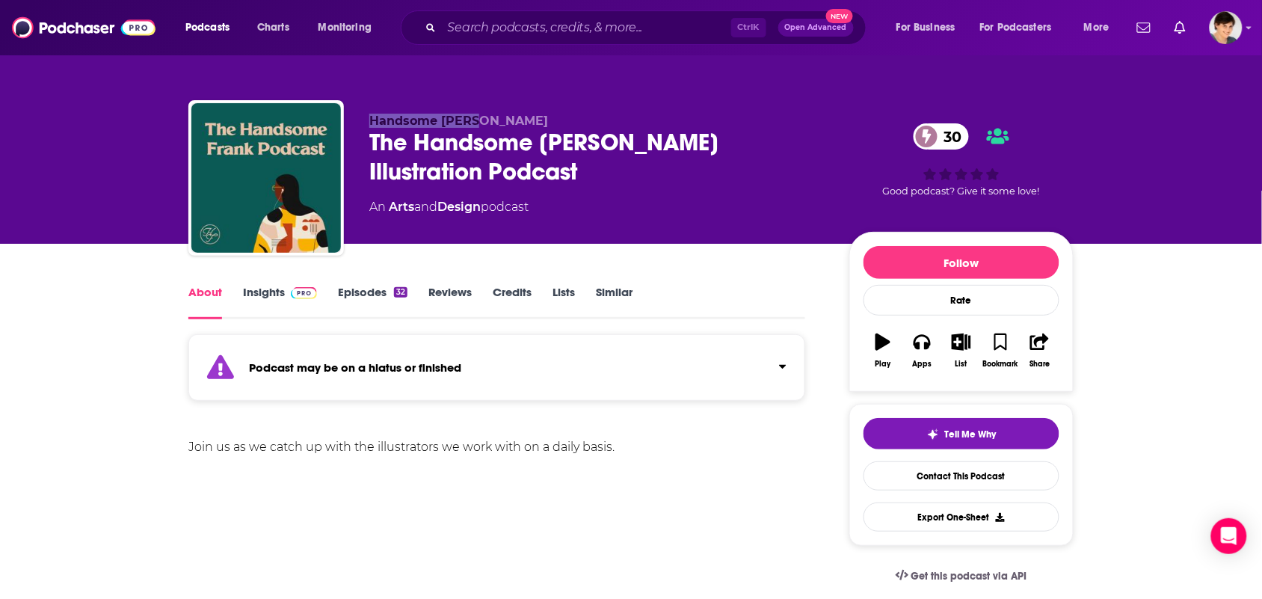
drag, startPoint x: 499, startPoint y: 117, endPoint x: 363, endPoint y: 117, distance: 136.8
click at [363, 117] on div "Handsome [PERSON_NAME] The Handsome [PERSON_NAME] Illustration Podcast 30 An Ar…" at bounding box center [630, 180] width 885 height 161
copy span "Handsome [PERSON_NAME]"
click at [263, 307] on link "Insights" at bounding box center [280, 302] width 74 height 34
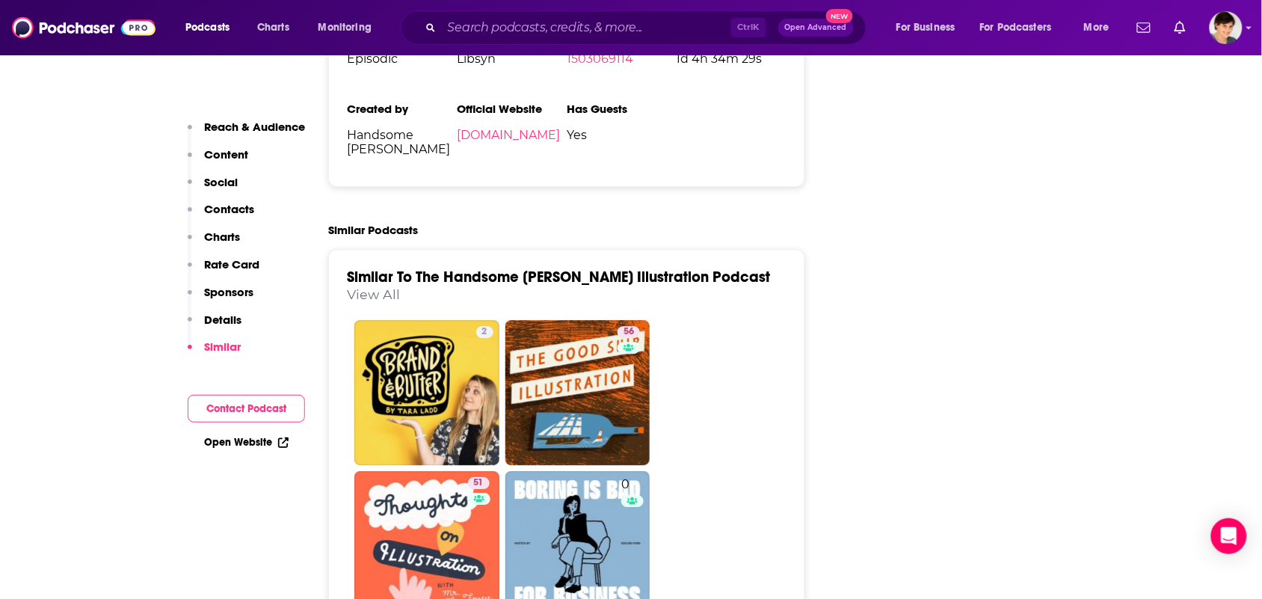
scroll to position [2897, 0]
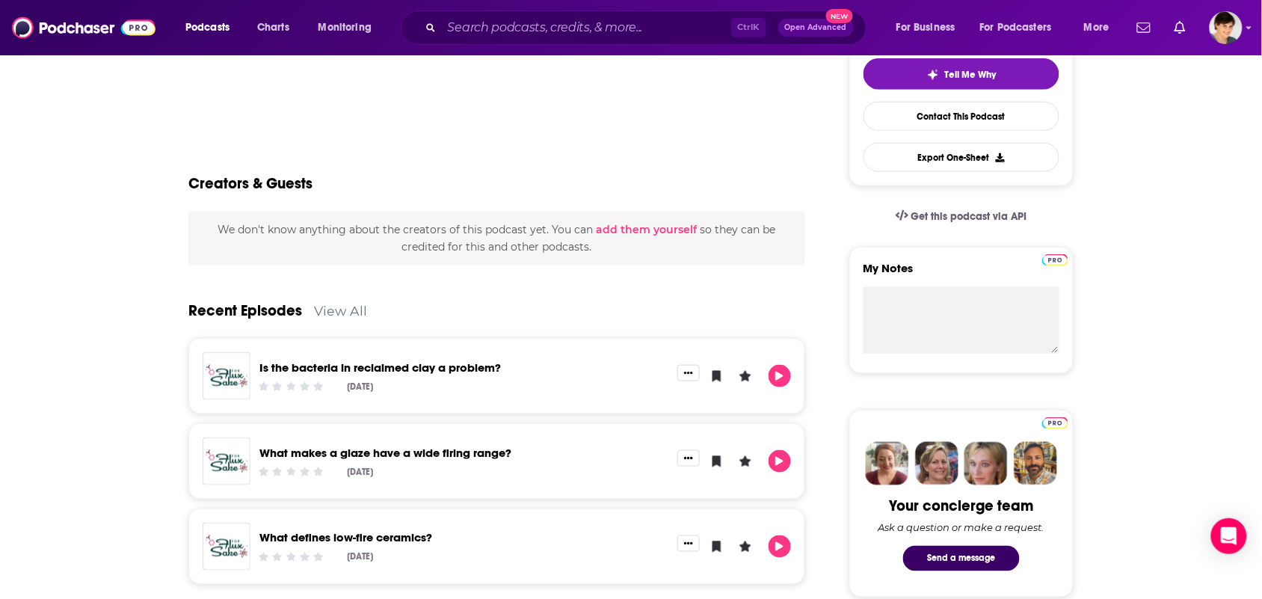
scroll to position [374, 0]
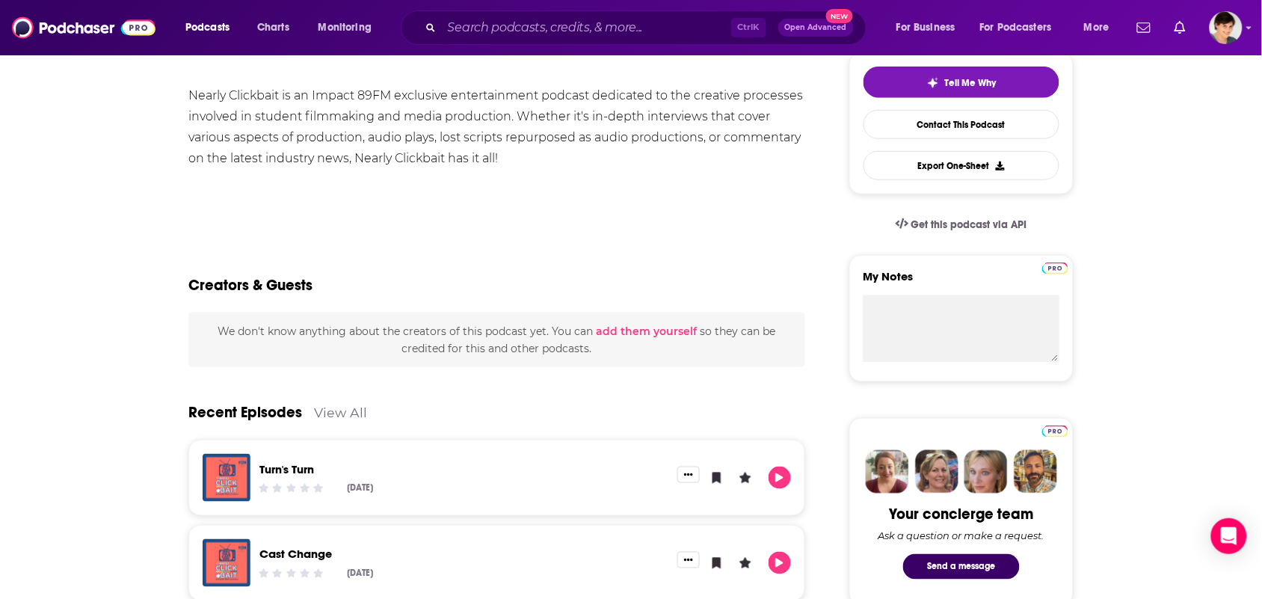
scroll to position [467, 0]
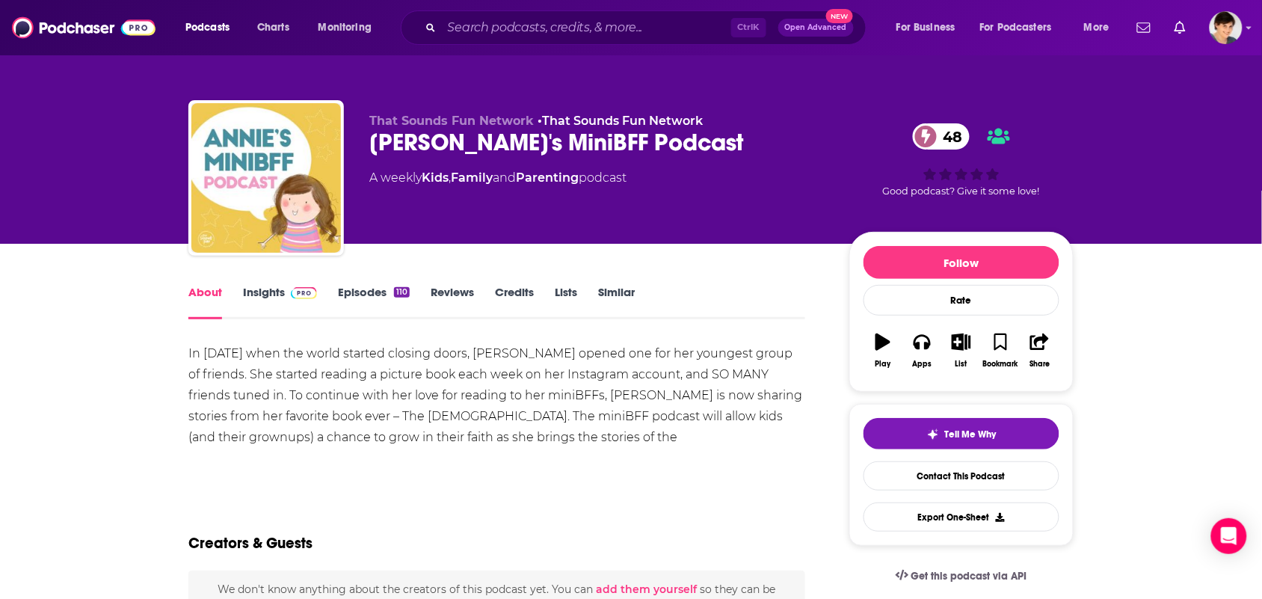
click at [259, 296] on link "Insights" at bounding box center [280, 302] width 74 height 34
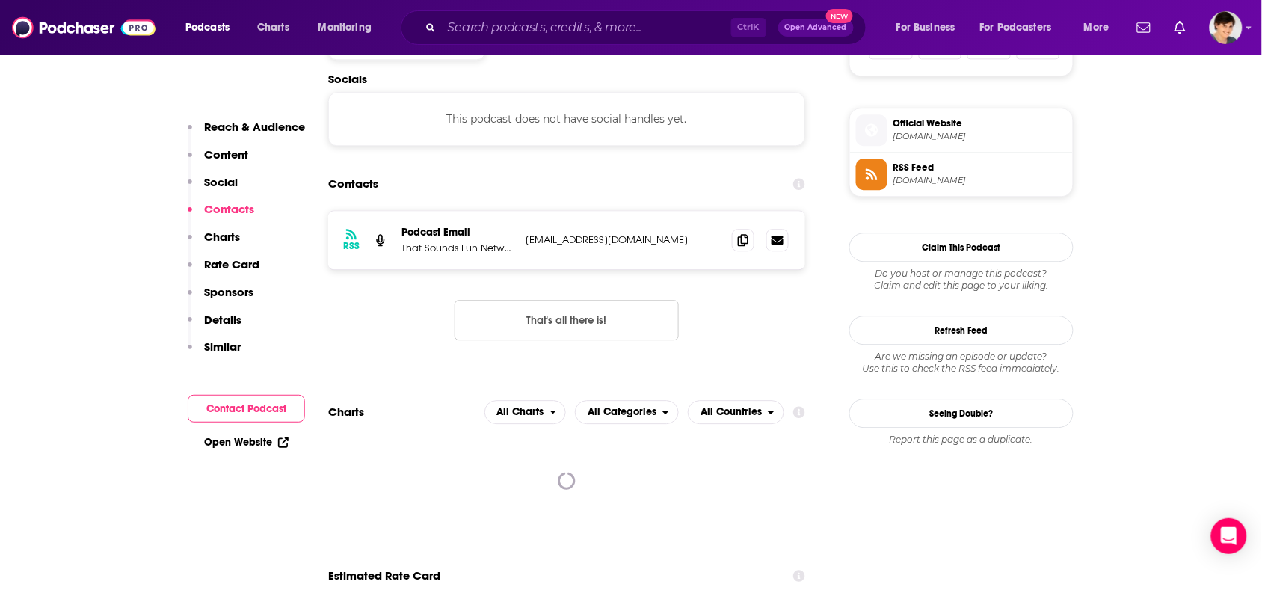
scroll to position [935, 0]
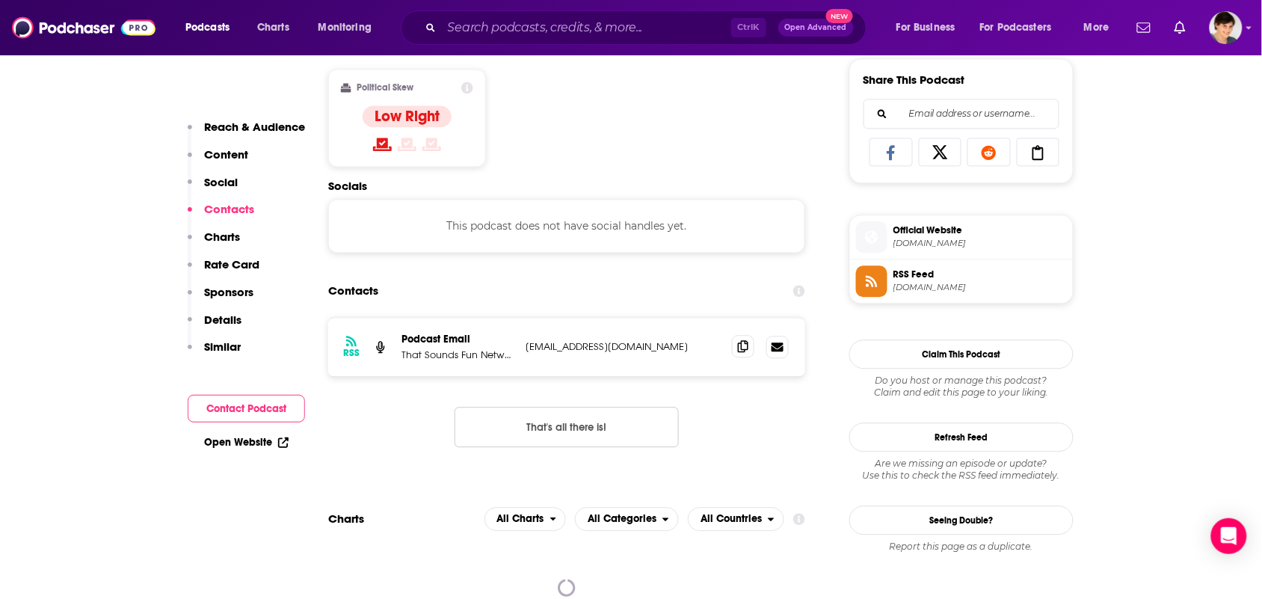
click at [745, 344] on icon at bounding box center [743, 346] width 10 height 12
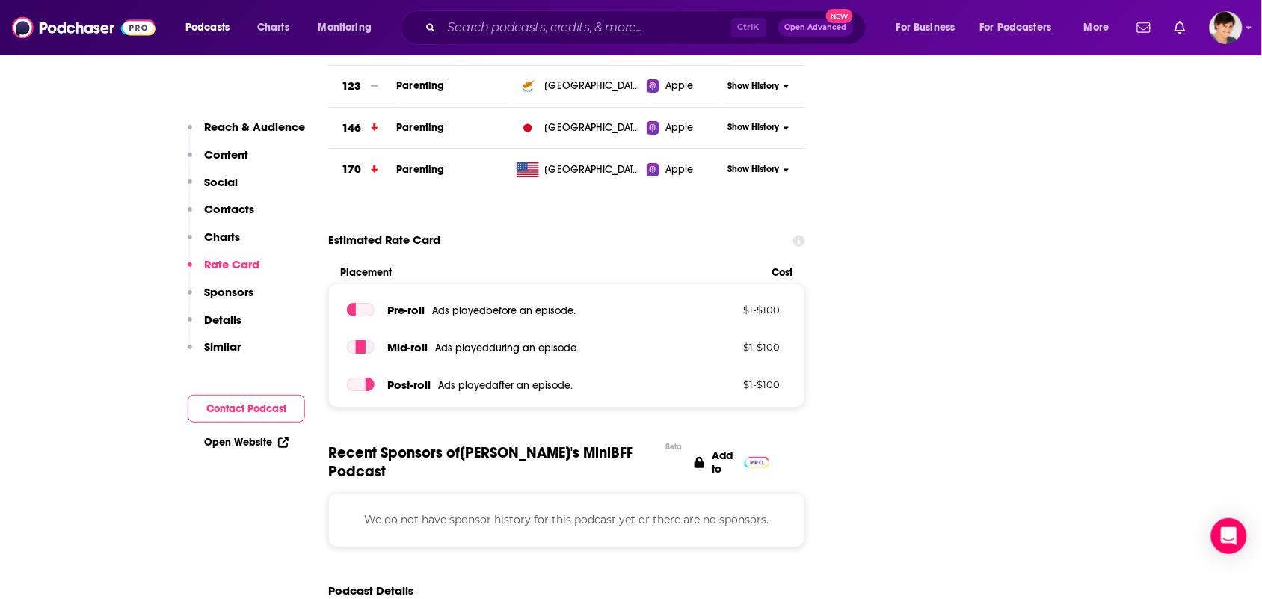
scroll to position [1121, 0]
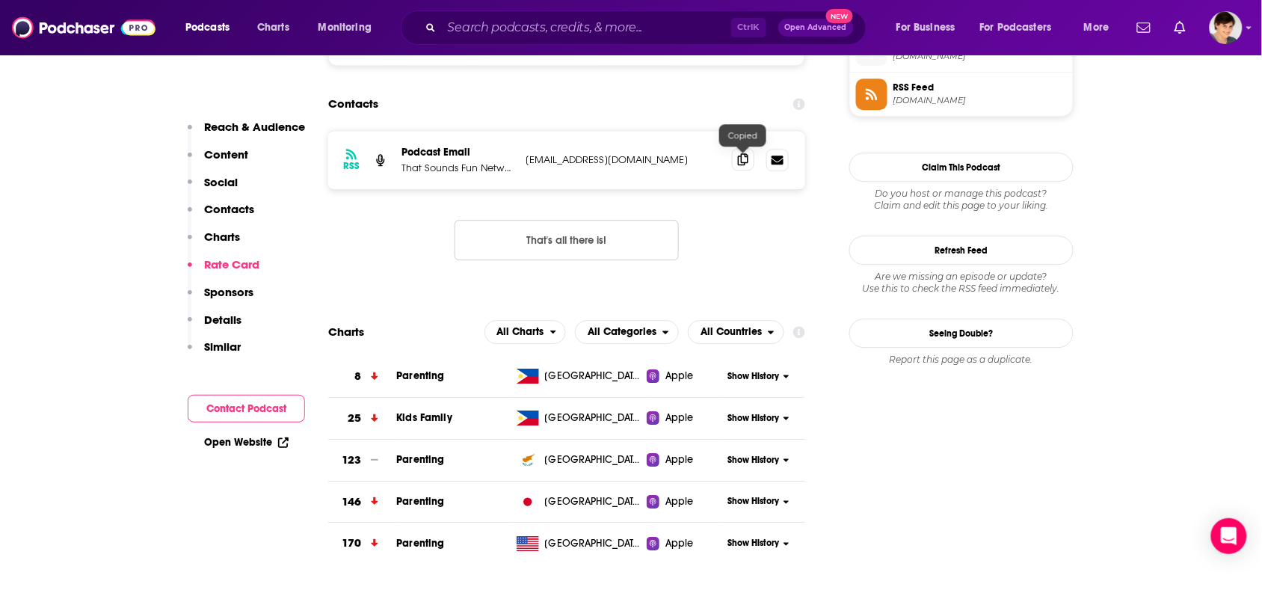
click at [744, 169] on span at bounding box center [743, 159] width 22 height 22
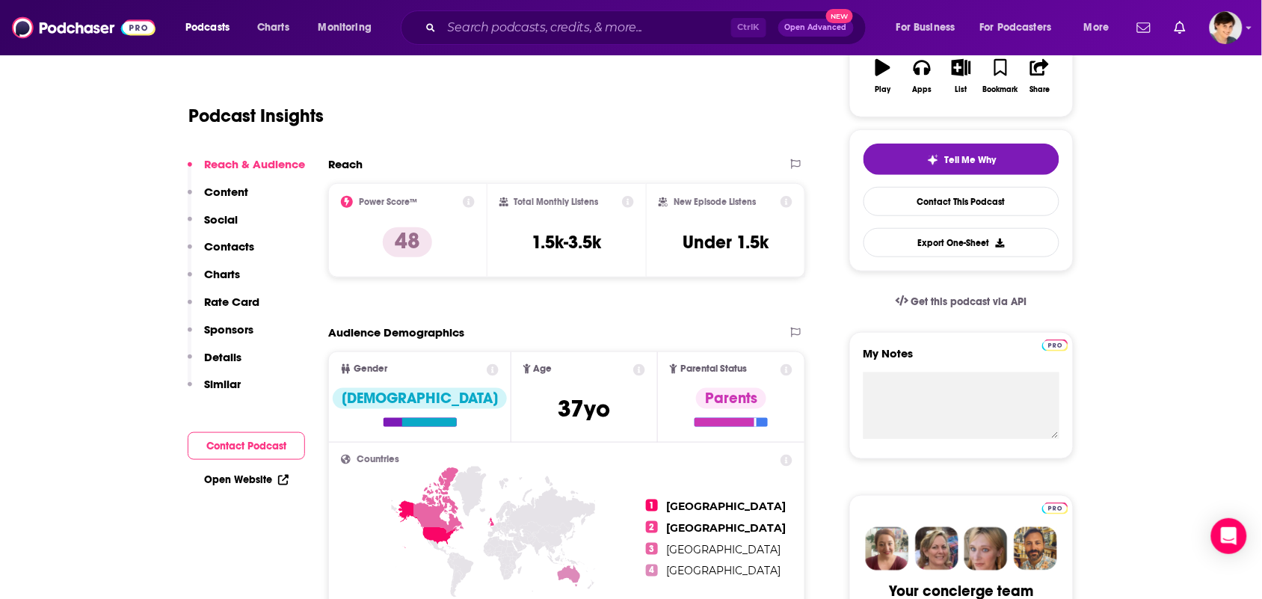
scroll to position [0, 0]
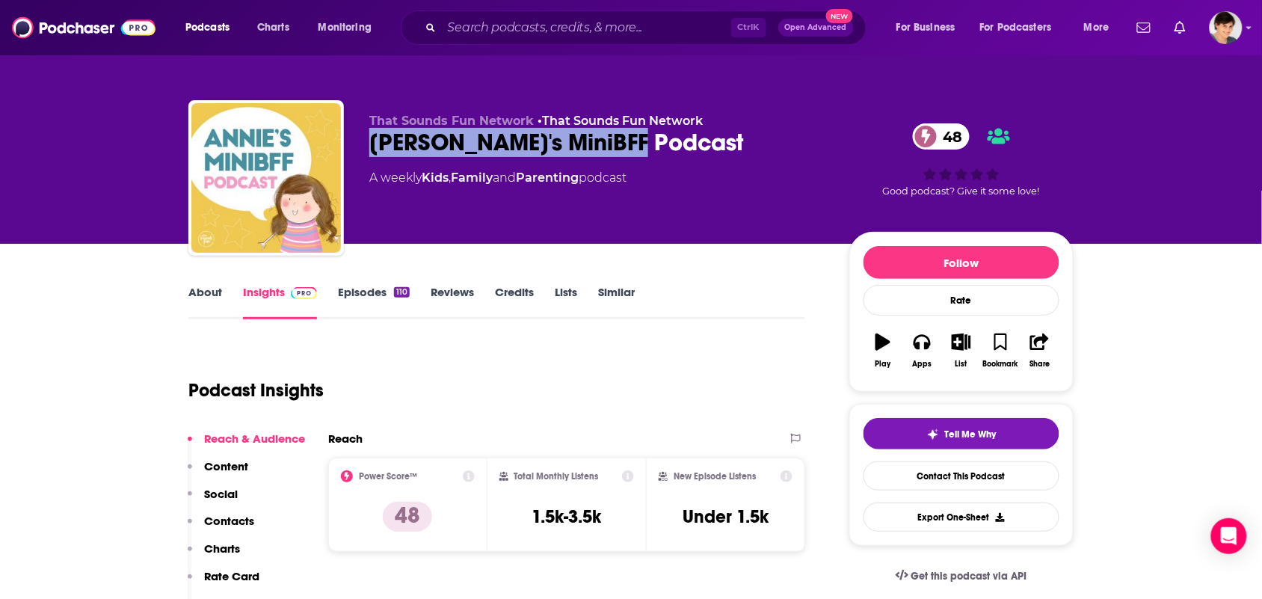
drag, startPoint x: 644, startPoint y: 144, endPoint x: 368, endPoint y: 137, distance: 276.0
click at [360, 155] on div "That Sounds Fun Network • That Sounds Fun Network Annie's MiniBFF Podcast 48 A …" at bounding box center [630, 180] width 885 height 161
copy h2 "Annie's MiniBFF Podcast"
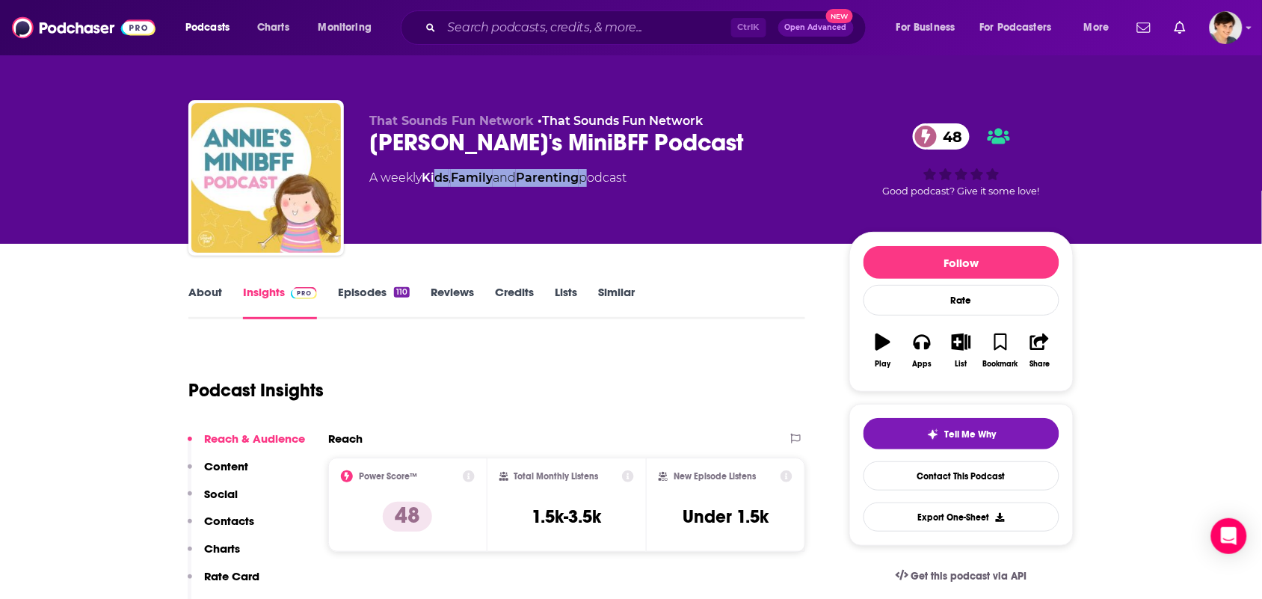
drag, startPoint x: 591, startPoint y: 196, endPoint x: 417, endPoint y: 192, distance: 174.2
click at [421, 192] on div "That Sounds Fun Network • That Sounds Fun Network Annie's MiniBFF Podcast 48 A …" at bounding box center [597, 174] width 456 height 120
drag, startPoint x: 417, startPoint y: 192, endPoint x: 431, endPoint y: 189, distance: 13.8
click at [428, 191] on div "That Sounds Fun Network • That Sounds Fun Network Annie's MiniBFF Podcast 48 A …" at bounding box center [597, 174] width 456 height 120
click at [436, 200] on div "That Sounds Fun Network • That Sounds Fun Network Annie's MiniBFF Podcast 48 A …" at bounding box center [597, 174] width 456 height 120
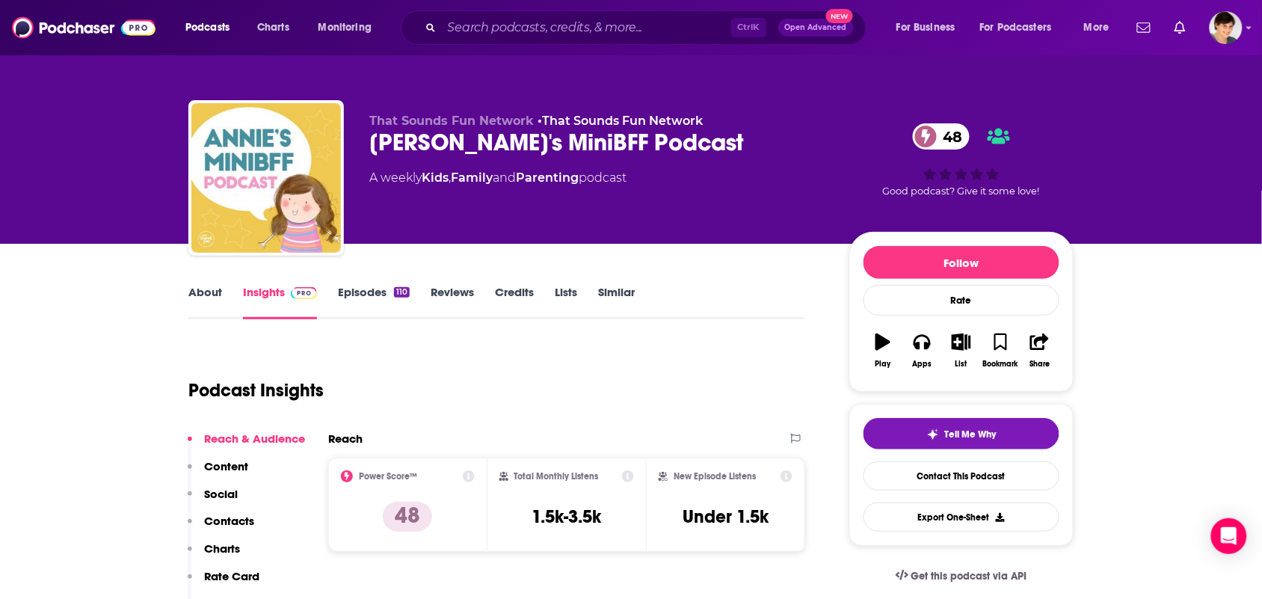
click at [497, 230] on div "That Sounds Fun Network • That Sounds Fun Network Annie's MiniBFF Podcast 48 A …" at bounding box center [597, 174] width 456 height 120
drag, startPoint x: 591, startPoint y: 206, endPoint x: 428, endPoint y: 191, distance: 164.5
click at [428, 191] on div "That Sounds Fun Network • That Sounds Fun Network Annie's MiniBFF Podcast 48 A …" at bounding box center [597, 174] width 456 height 120
copy div "Kids , Family and Parenting"
click at [193, 301] on link "About" at bounding box center [205, 302] width 34 height 34
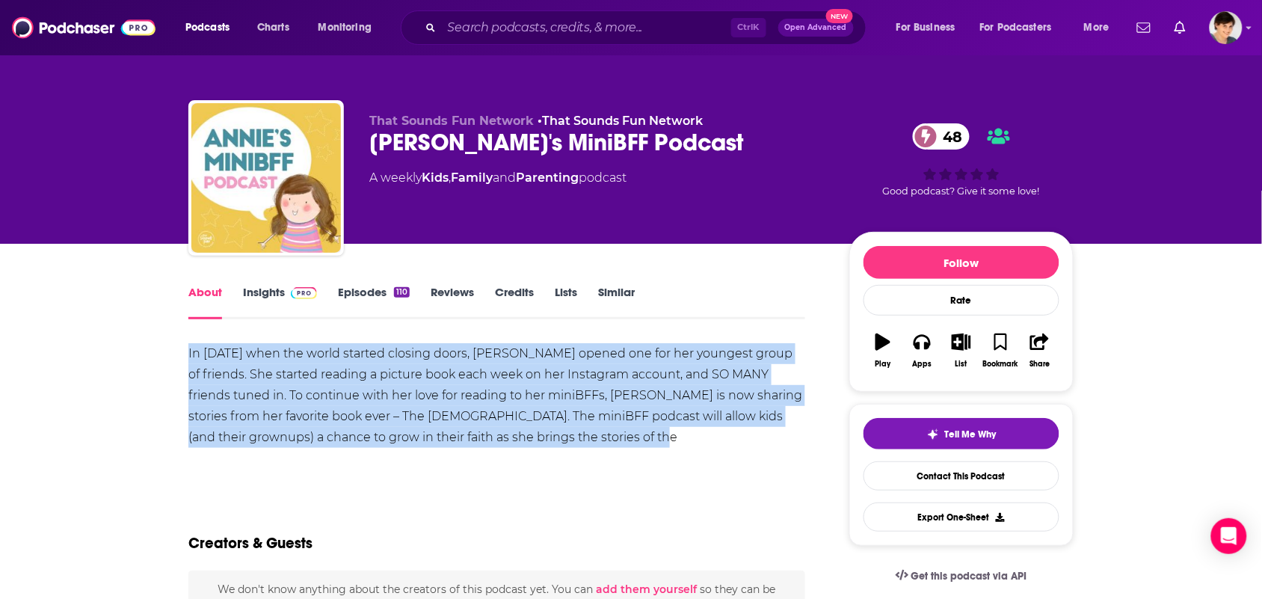
drag, startPoint x: 637, startPoint y: 436, endPoint x: 167, endPoint y: 355, distance: 477.2
copy div "In March 2020 when the world started closing doors, Annie F. Downs opened one f…"
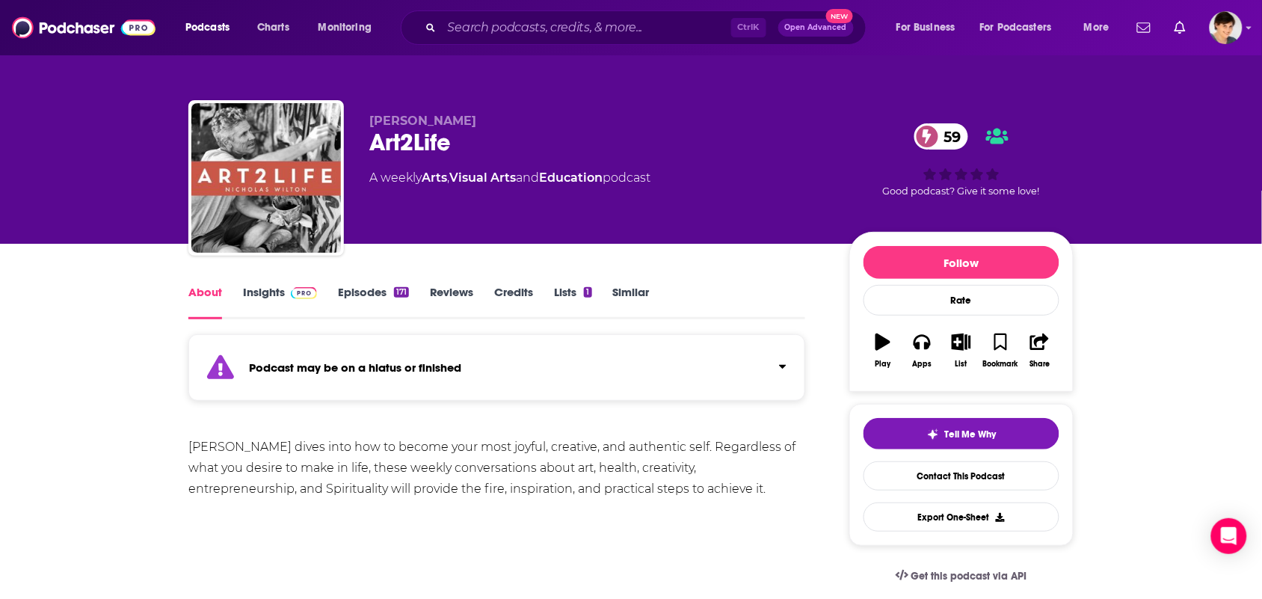
click at [252, 304] on link "Insights" at bounding box center [280, 302] width 74 height 34
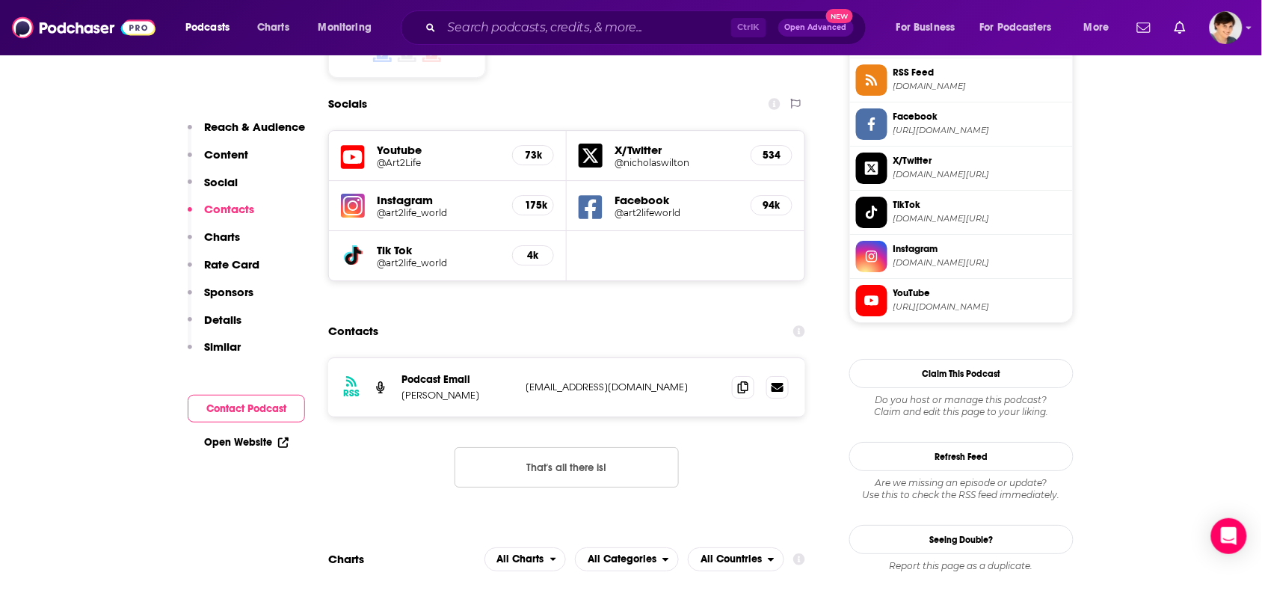
scroll to position [1402, 0]
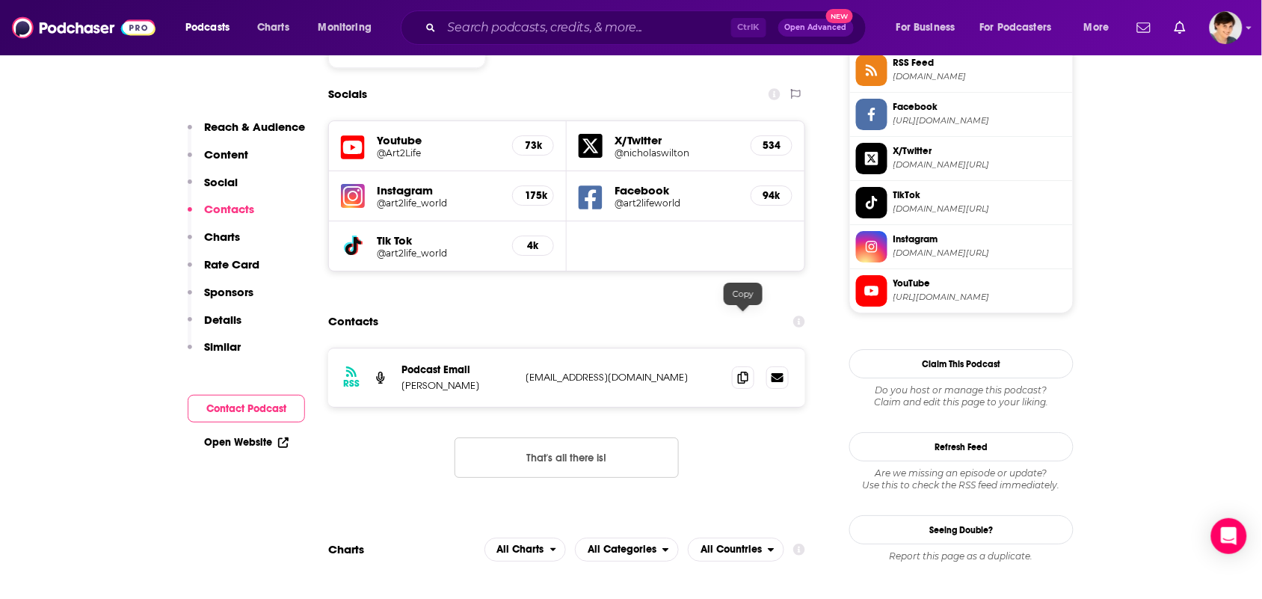
click at [744, 305] on div at bounding box center [743, 305] width 13 height 13
click at [745, 366] on span at bounding box center [743, 377] width 22 height 22
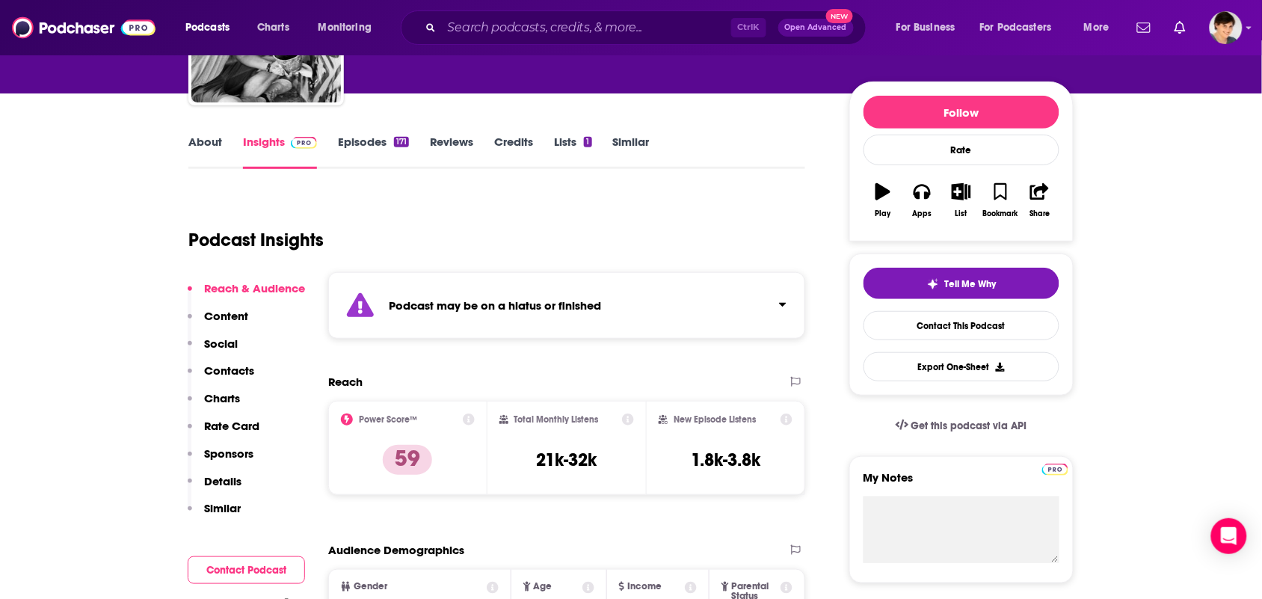
scroll to position [0, 0]
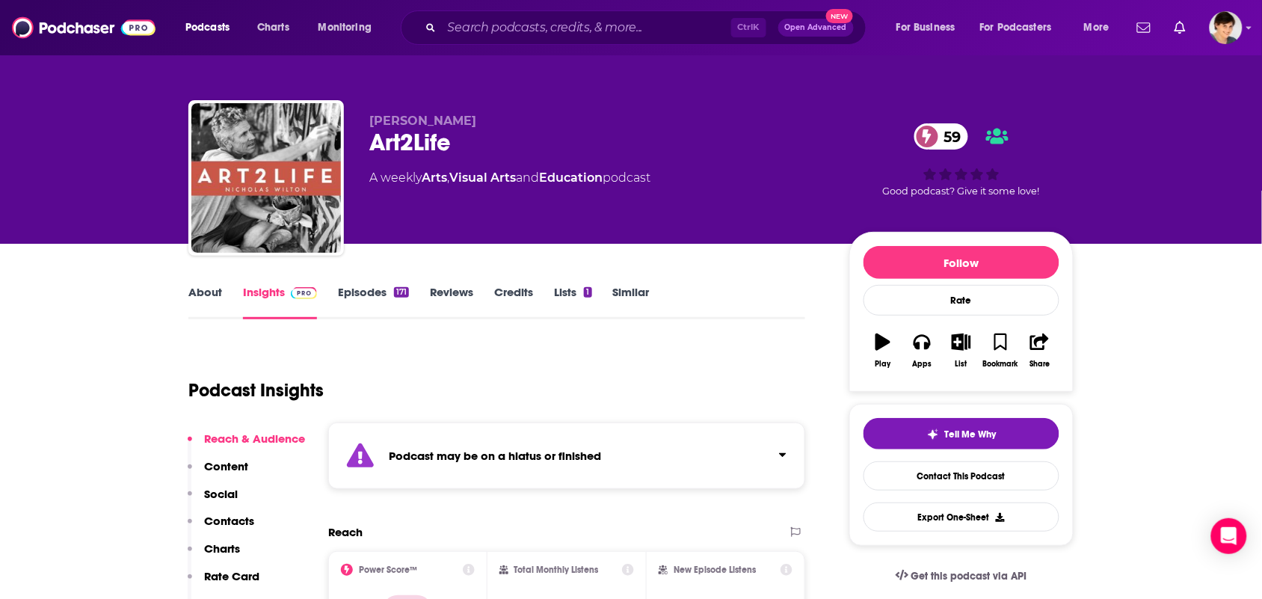
click at [203, 304] on link "About" at bounding box center [205, 302] width 34 height 34
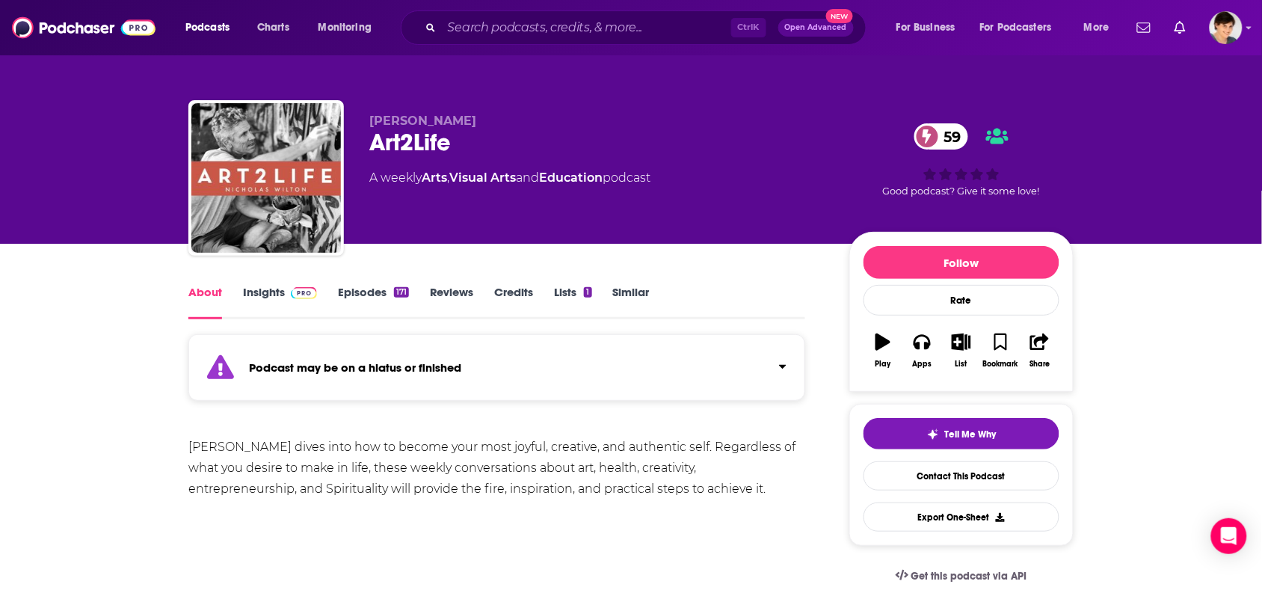
click at [266, 299] on link "Insights" at bounding box center [280, 302] width 74 height 34
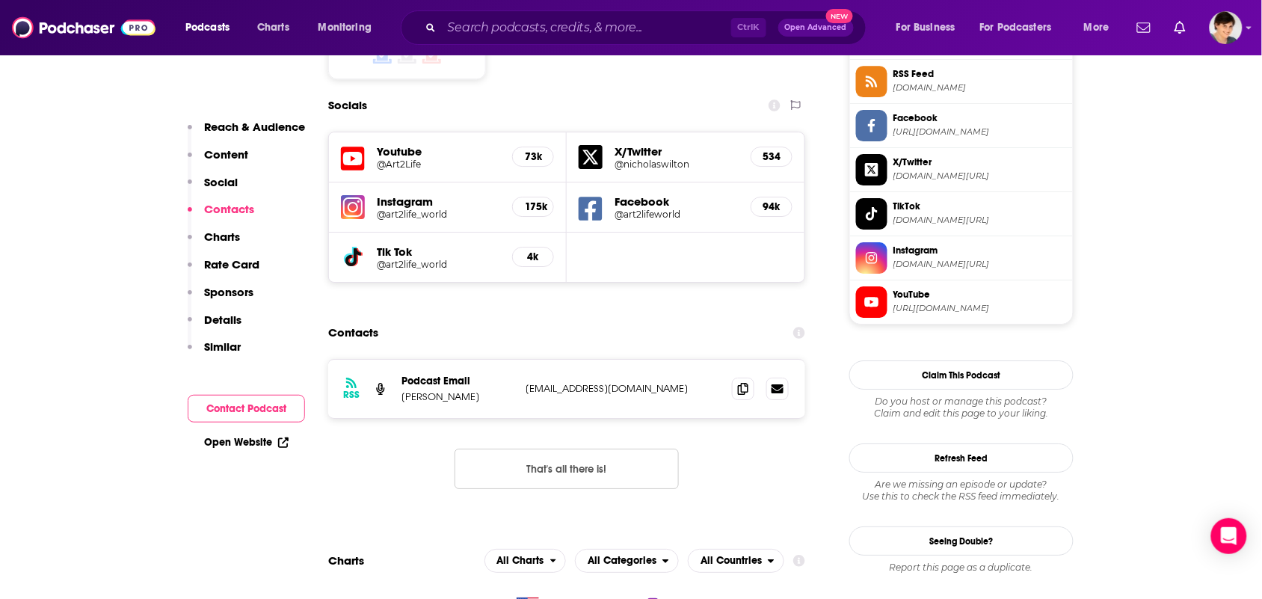
scroll to position [1495, 0]
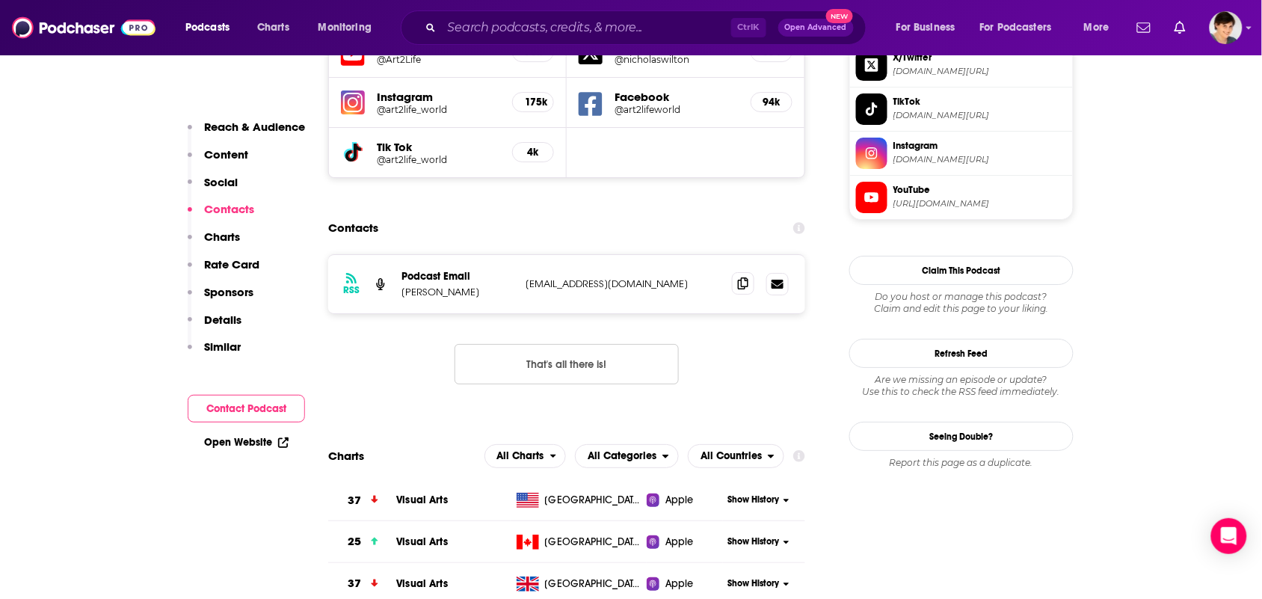
drag, startPoint x: 754, startPoint y: 234, endPoint x: 750, endPoint y: 226, distance: 9.0
click at [750, 273] on div at bounding box center [760, 284] width 57 height 22
click at [750, 272] on span at bounding box center [743, 283] width 22 height 22
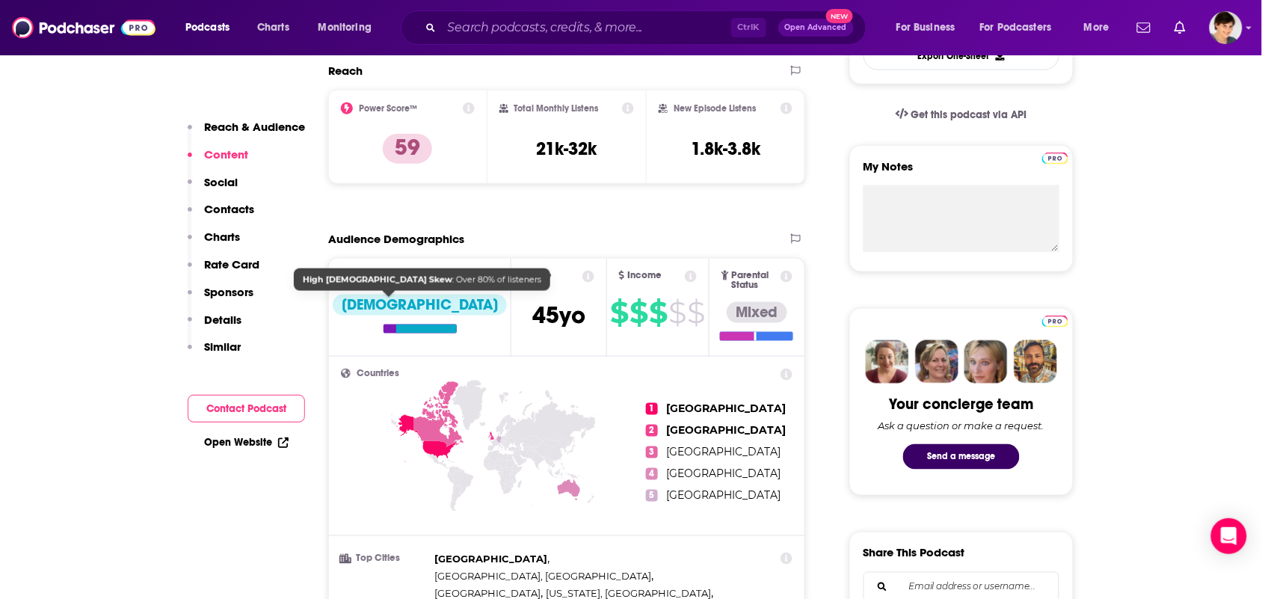
scroll to position [0, 0]
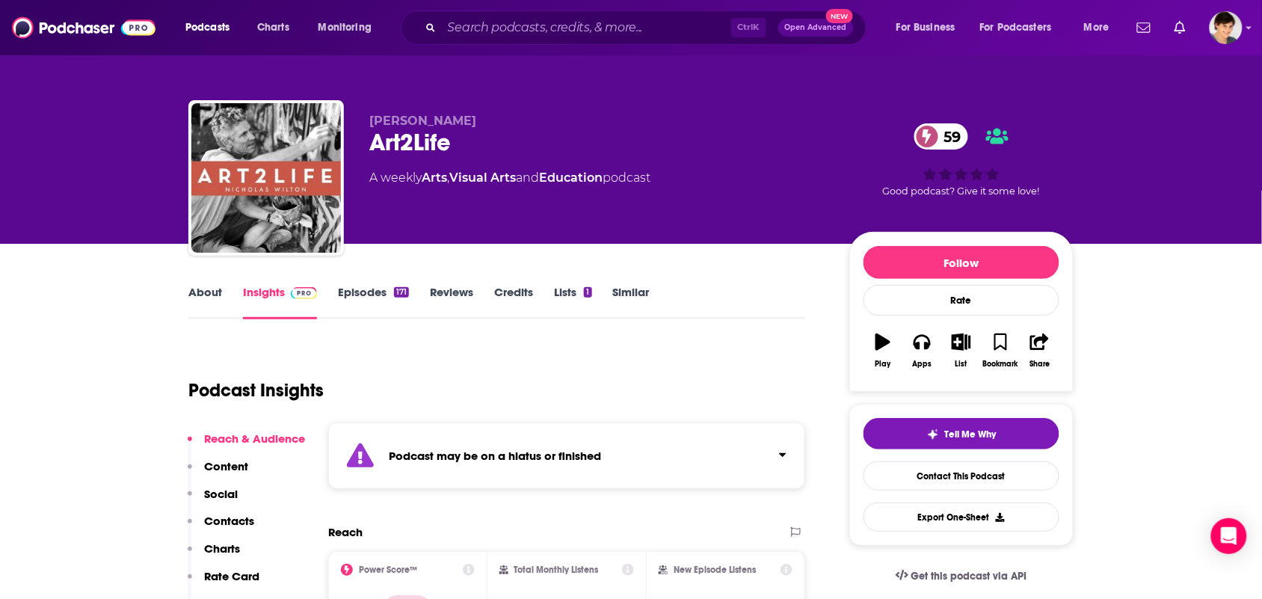
click at [353, 285] on link "Episodes 171" at bounding box center [373, 302] width 71 height 34
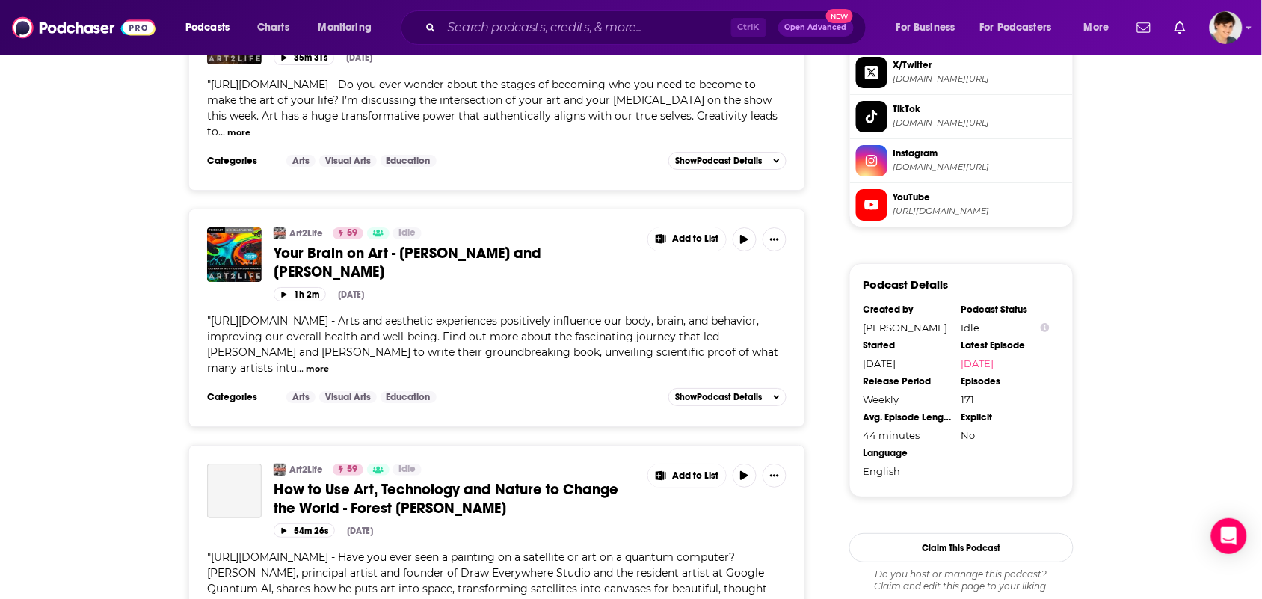
scroll to position [1495, 0]
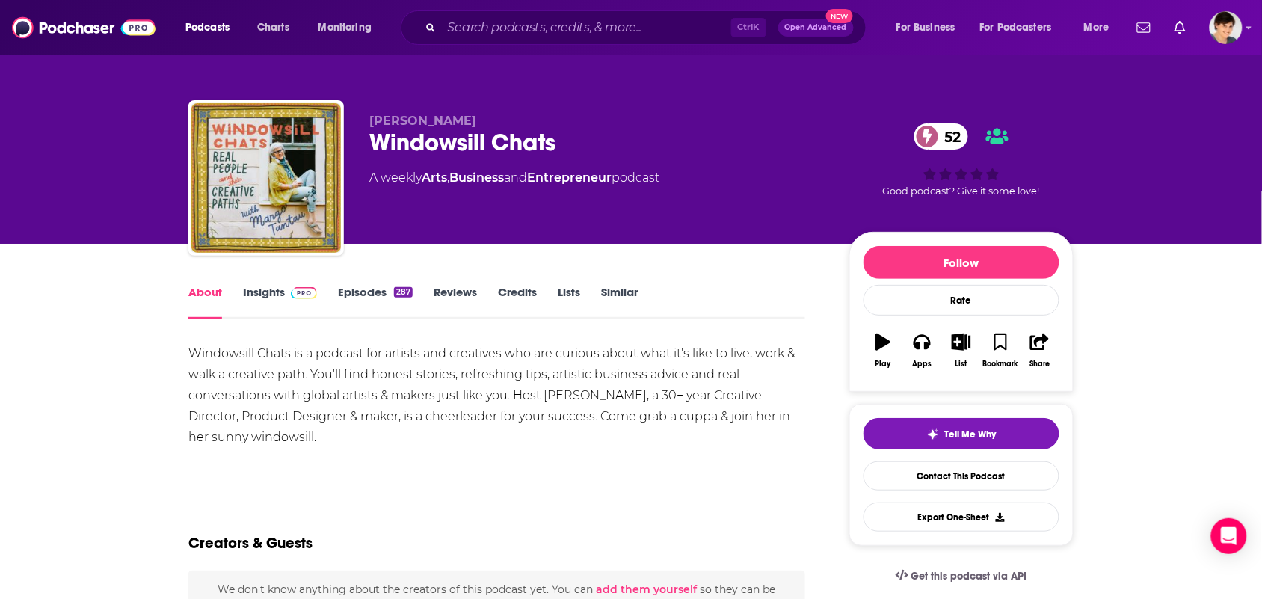
click at [271, 285] on link "Insights" at bounding box center [280, 302] width 74 height 34
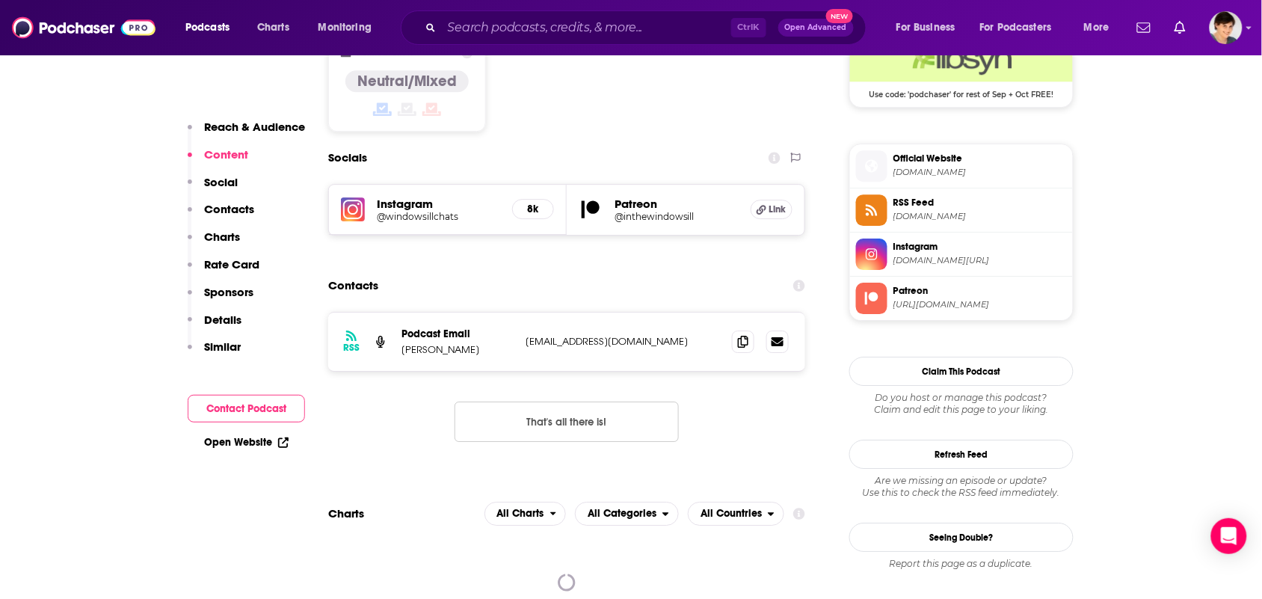
scroll to position [1308, 0]
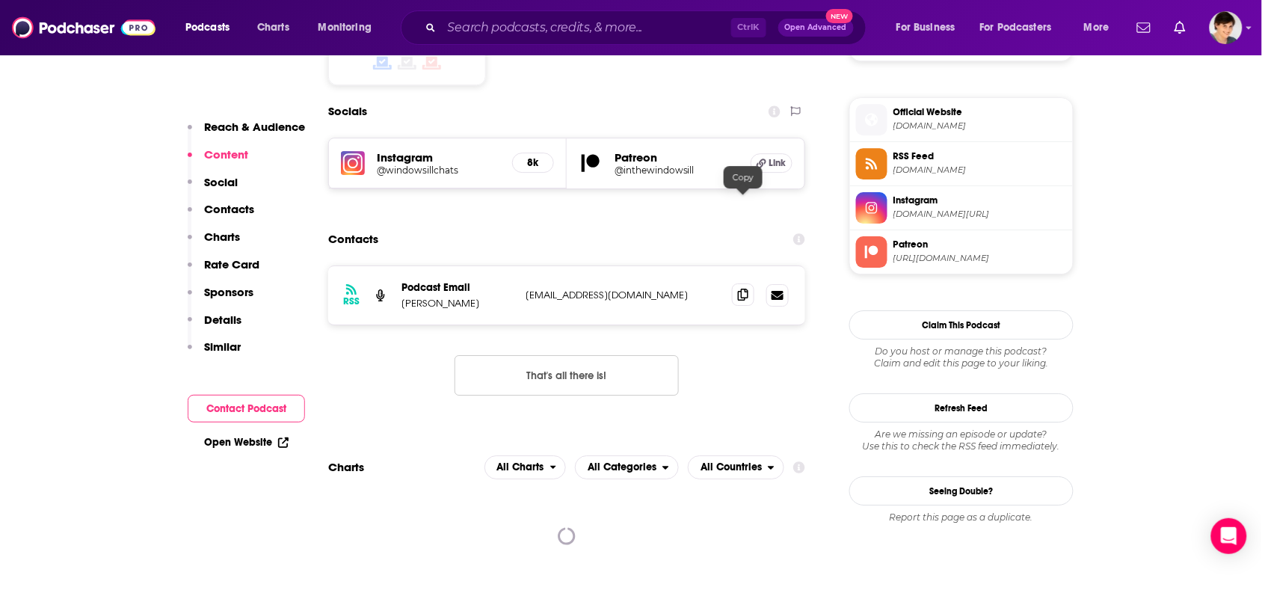
click at [742, 283] on span at bounding box center [743, 294] width 22 height 22
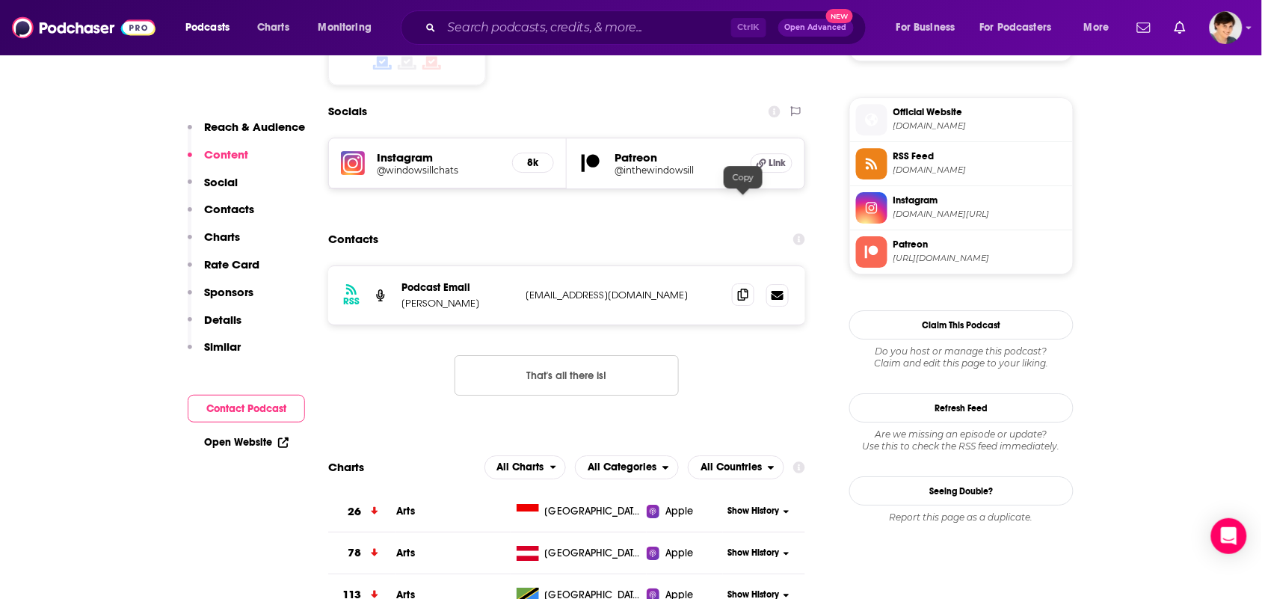
click at [742, 289] on icon at bounding box center [743, 295] width 10 height 12
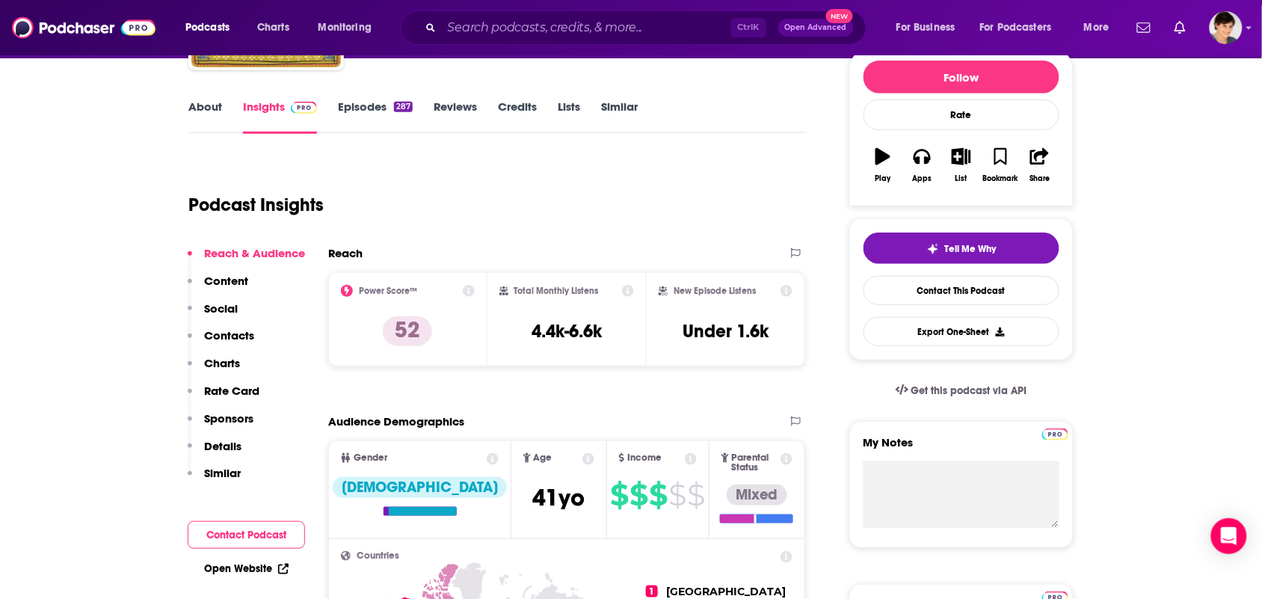
scroll to position [0, 0]
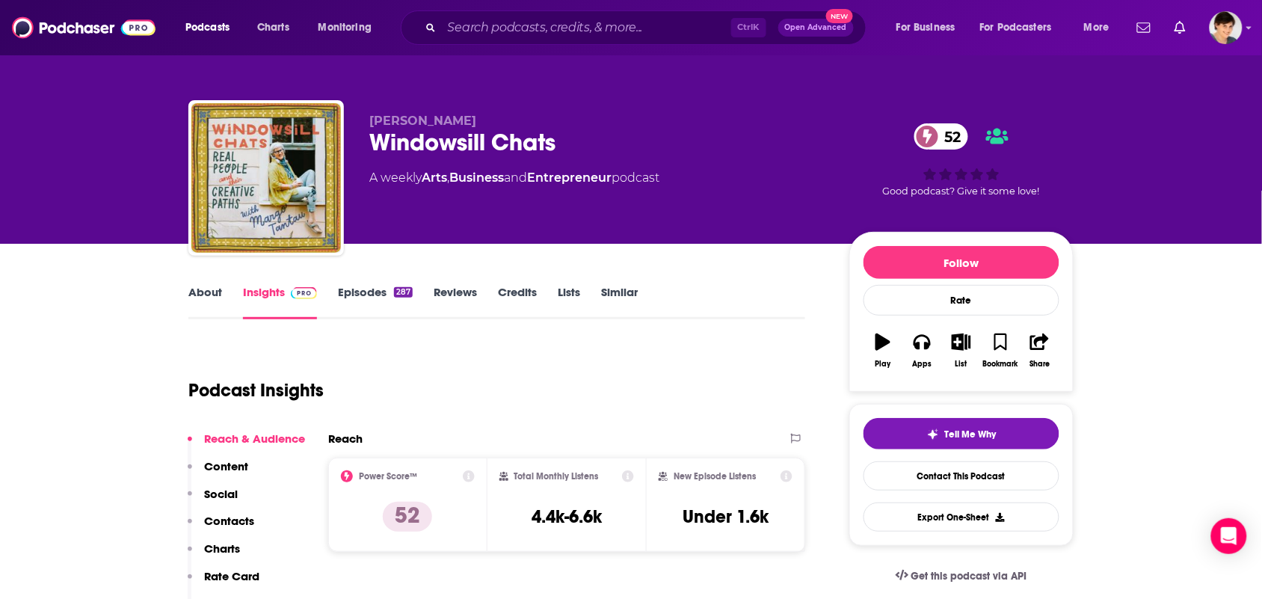
click at [206, 298] on link "About" at bounding box center [205, 302] width 34 height 34
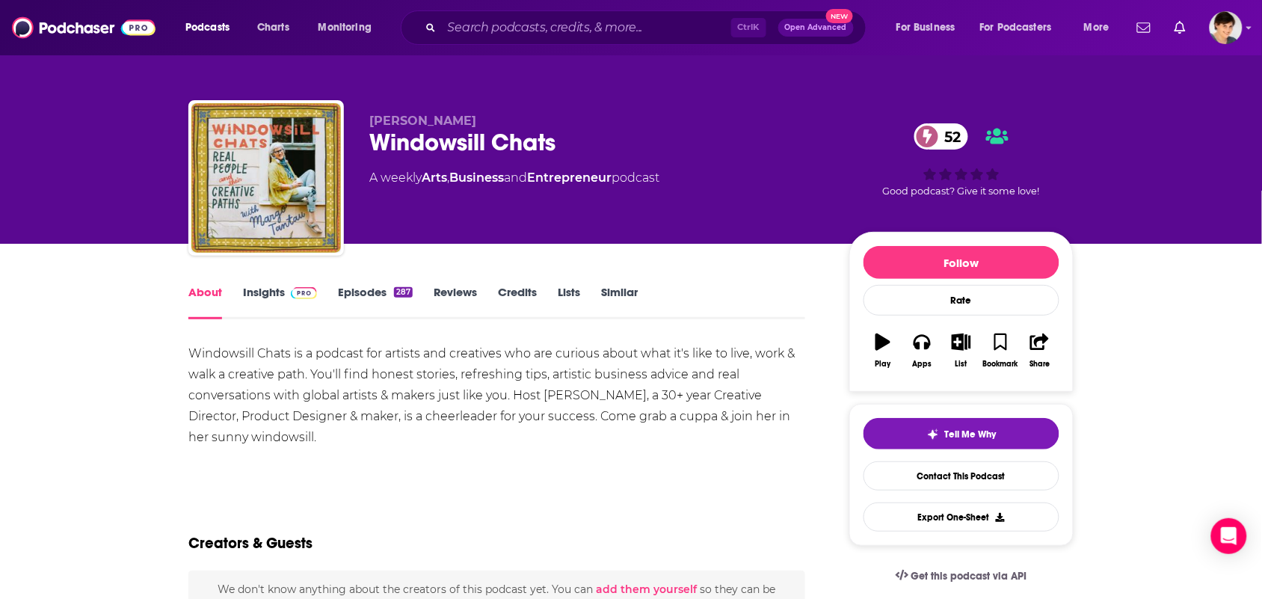
scroll to position [374, 0]
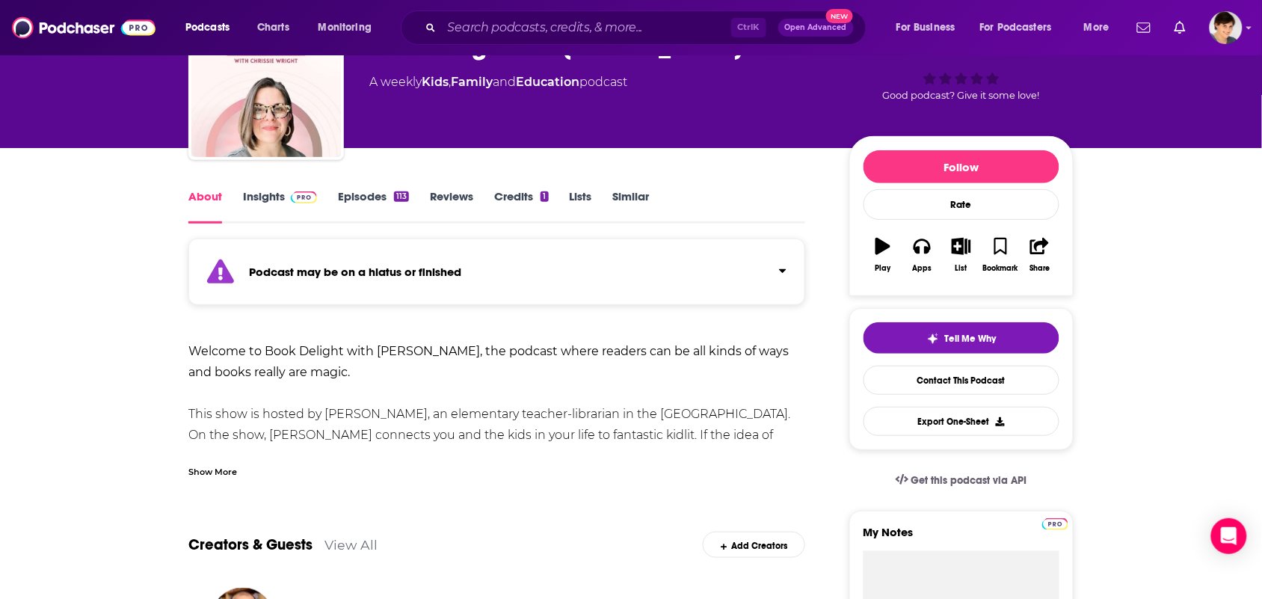
scroll to position [187, 0]
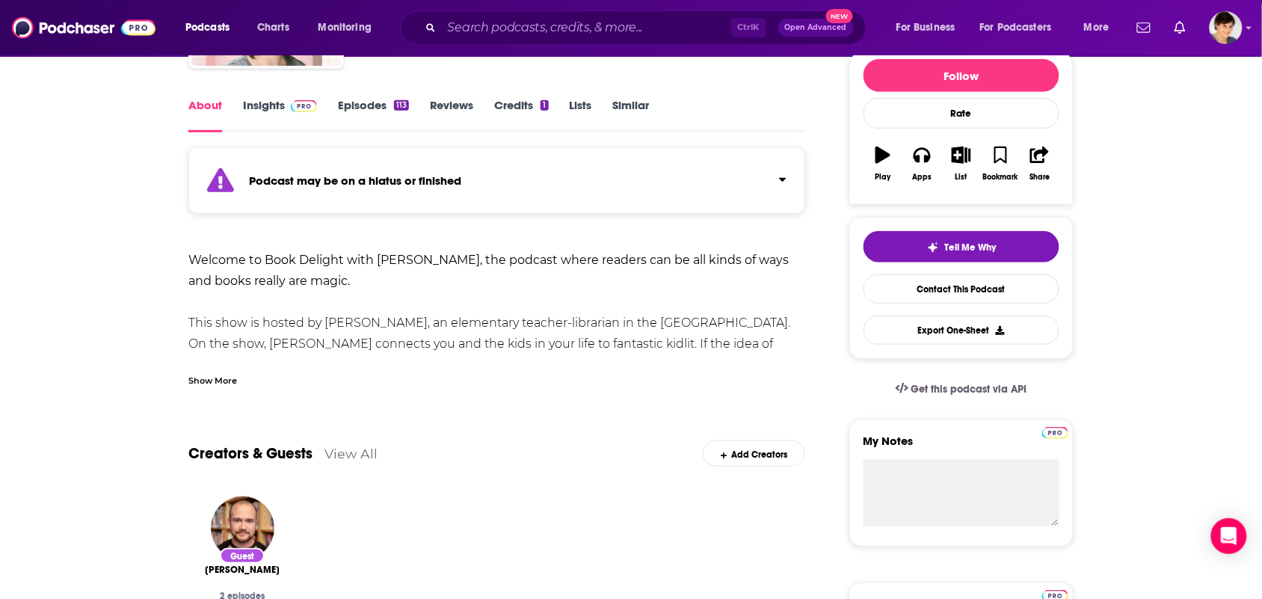
click at [245, 379] on div "Show More" at bounding box center [496, 374] width 617 height 25
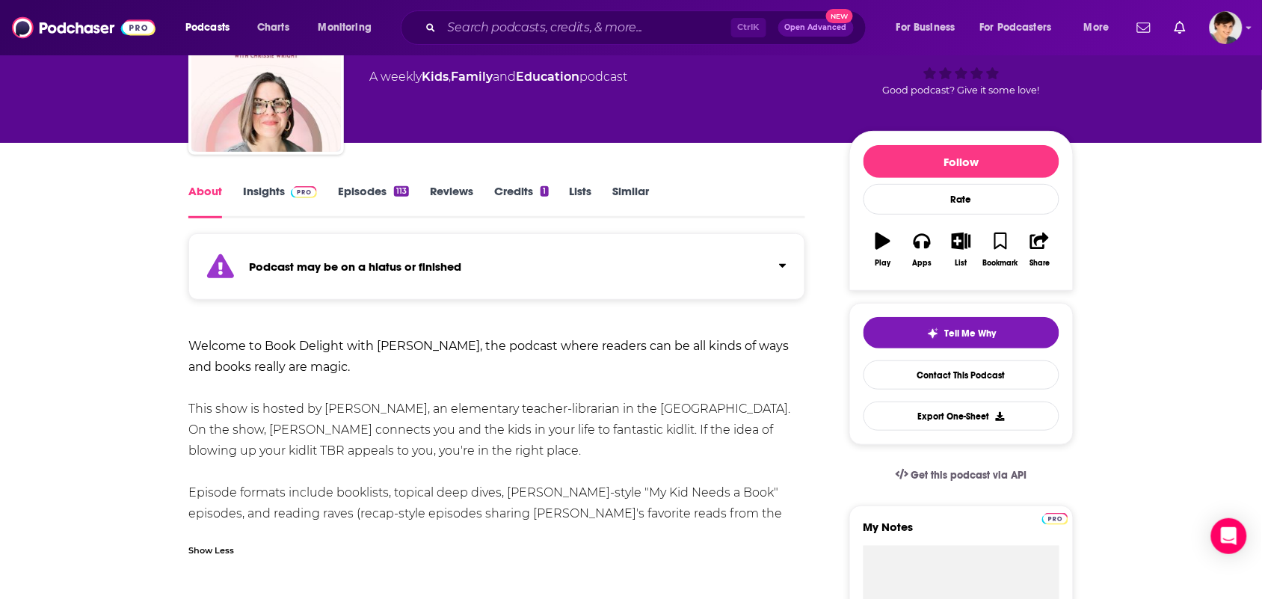
scroll to position [0, 0]
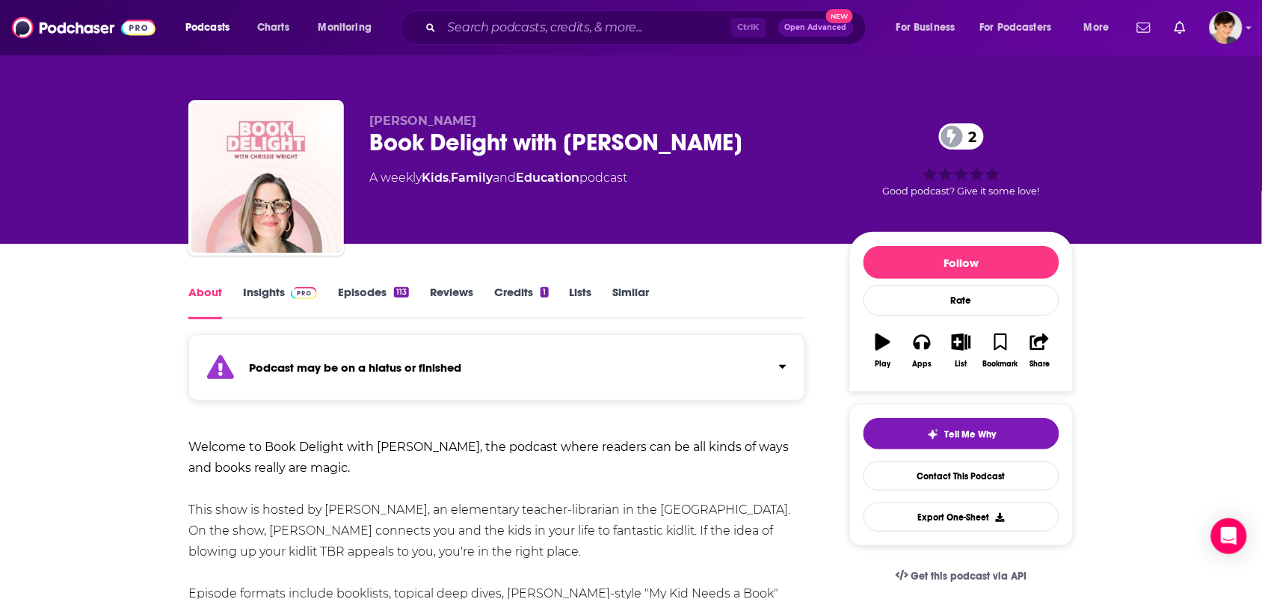
click at [256, 283] on div "About Insights Episodes 113 Reviews Credits 1 Lists Similar" at bounding box center [496, 301] width 617 height 37
click at [256, 307] on link "Insights" at bounding box center [280, 302] width 74 height 34
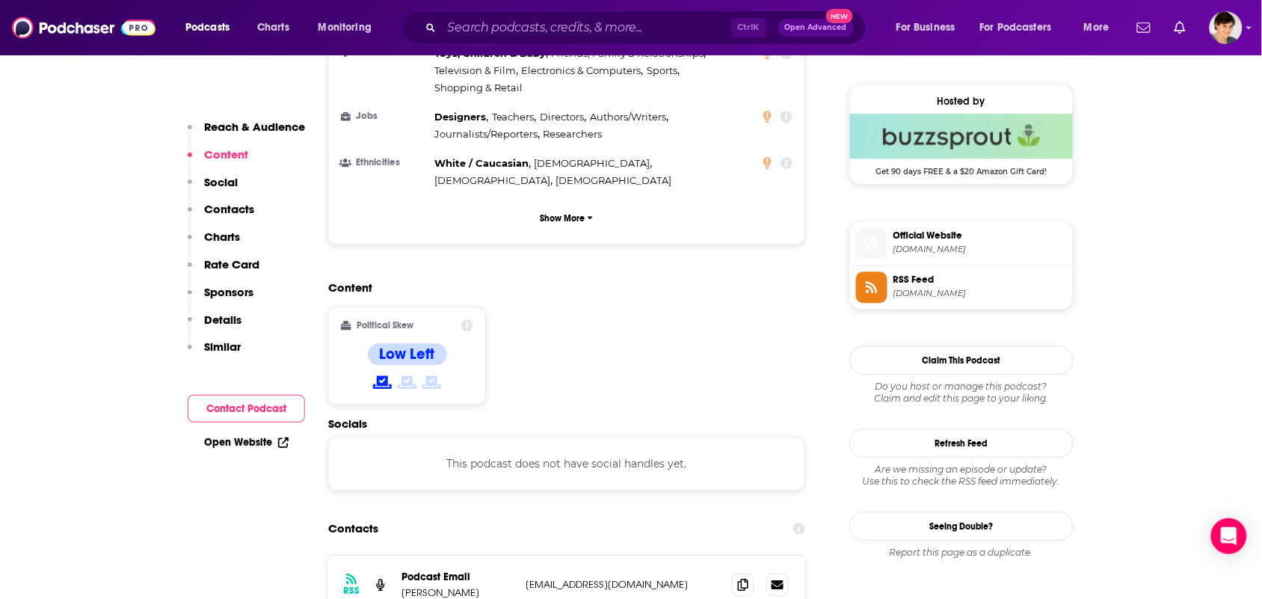
scroll to position [1215, 0]
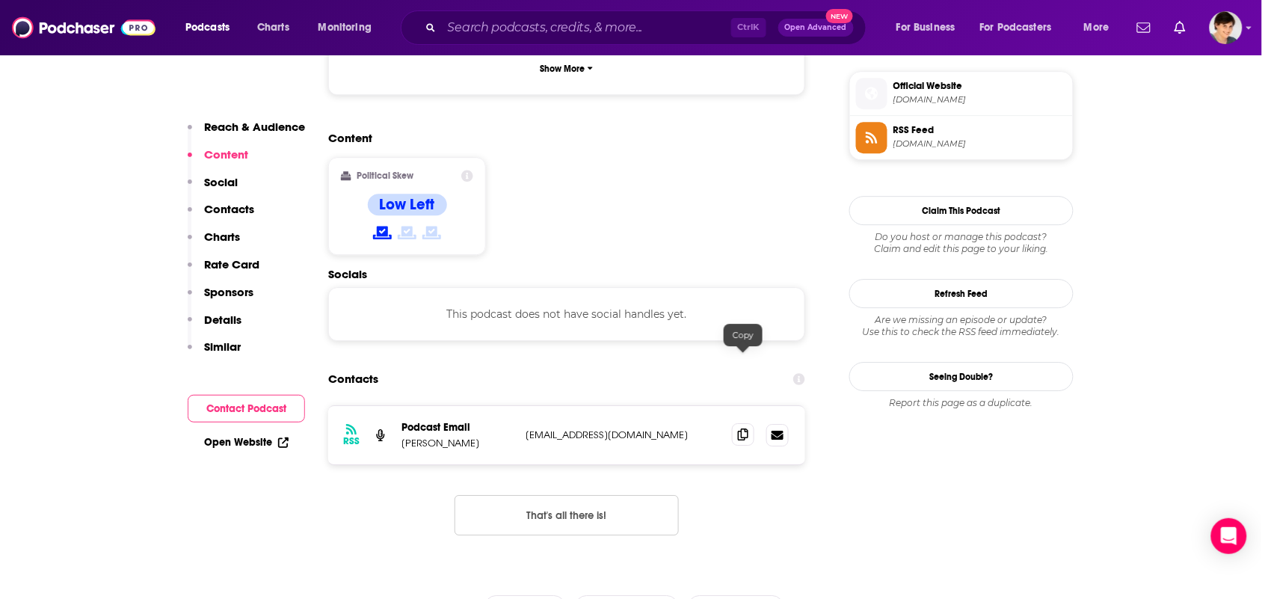
click at [735, 423] on span at bounding box center [743, 434] width 22 height 22
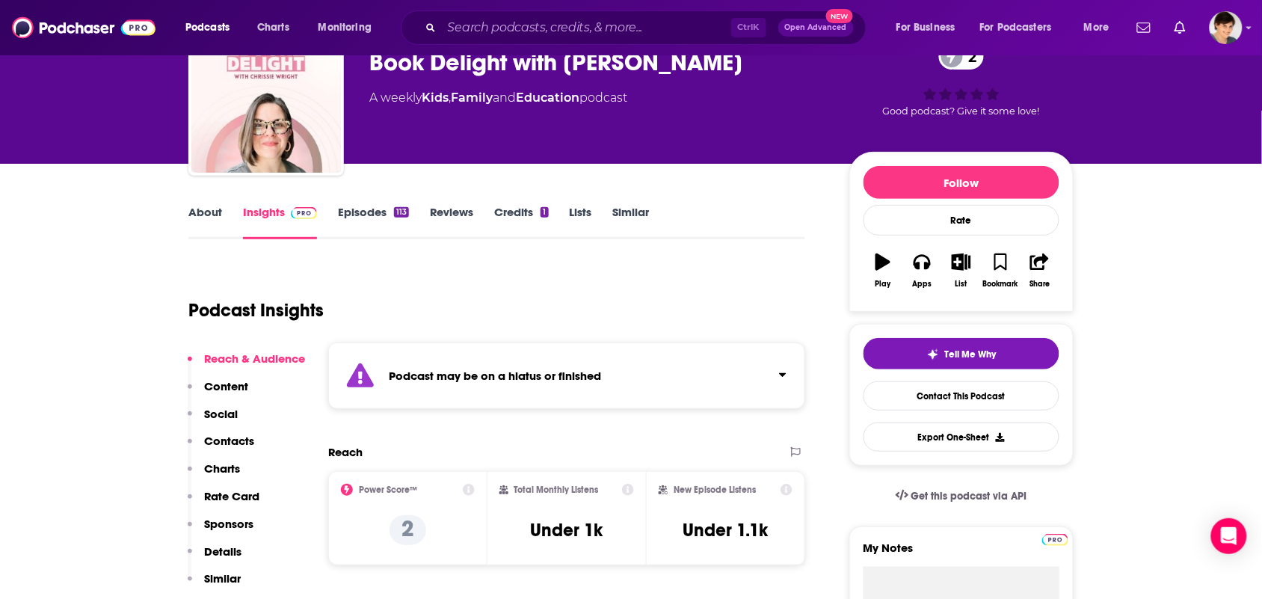
scroll to position [0, 0]
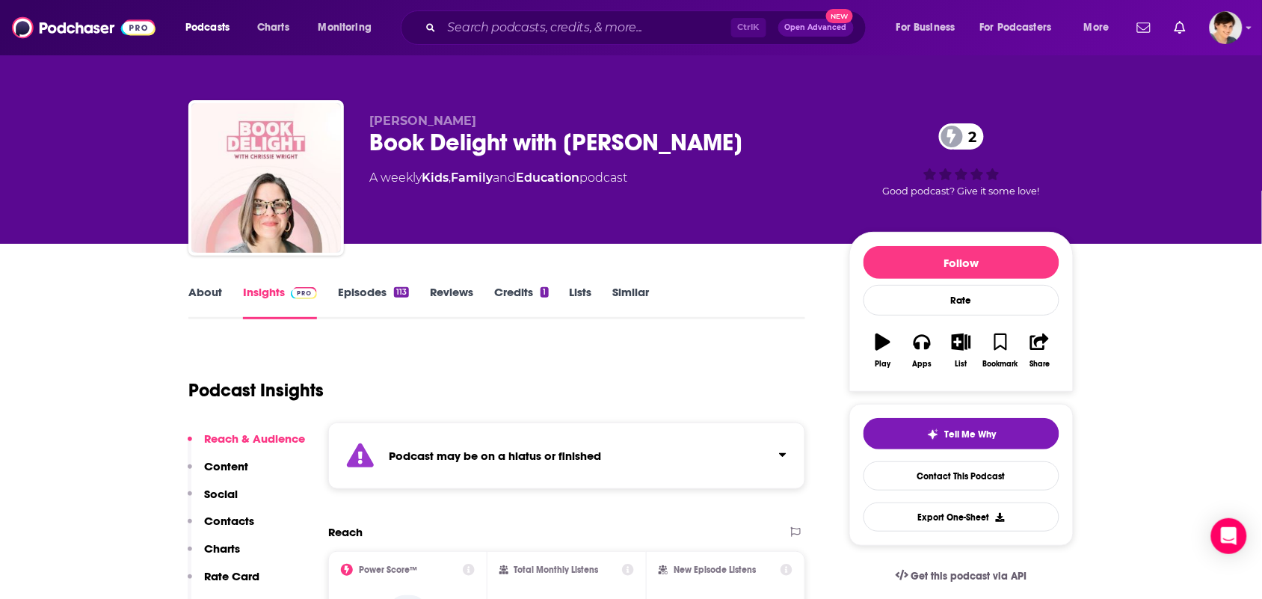
click at [211, 308] on link "About" at bounding box center [205, 302] width 34 height 34
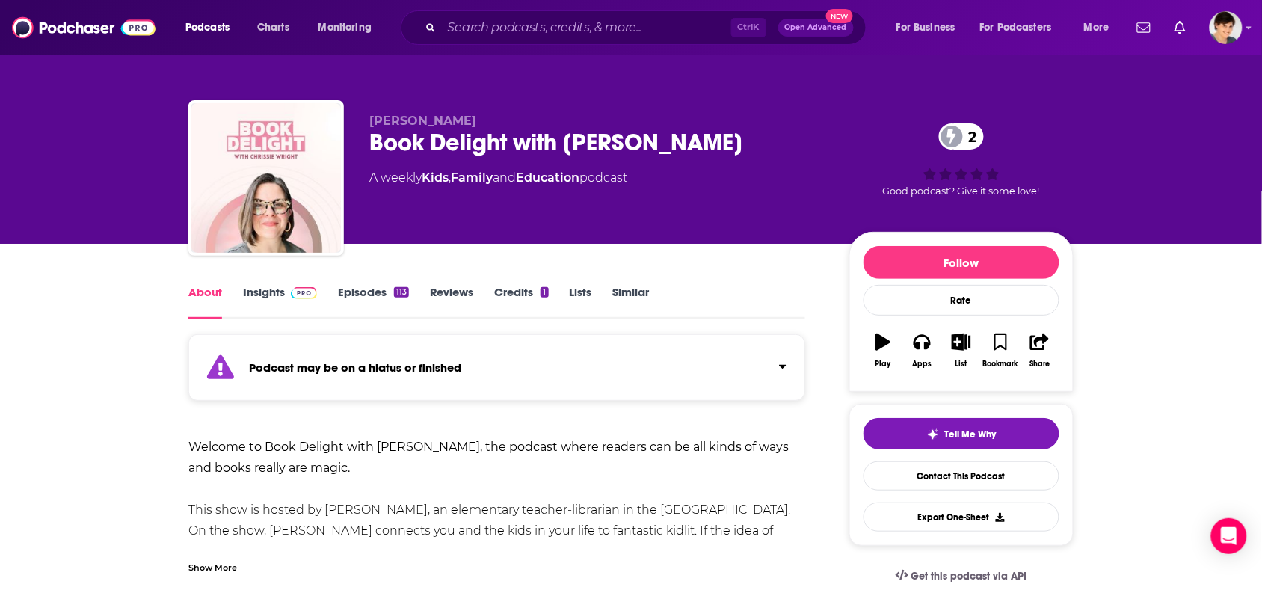
scroll to position [93, 0]
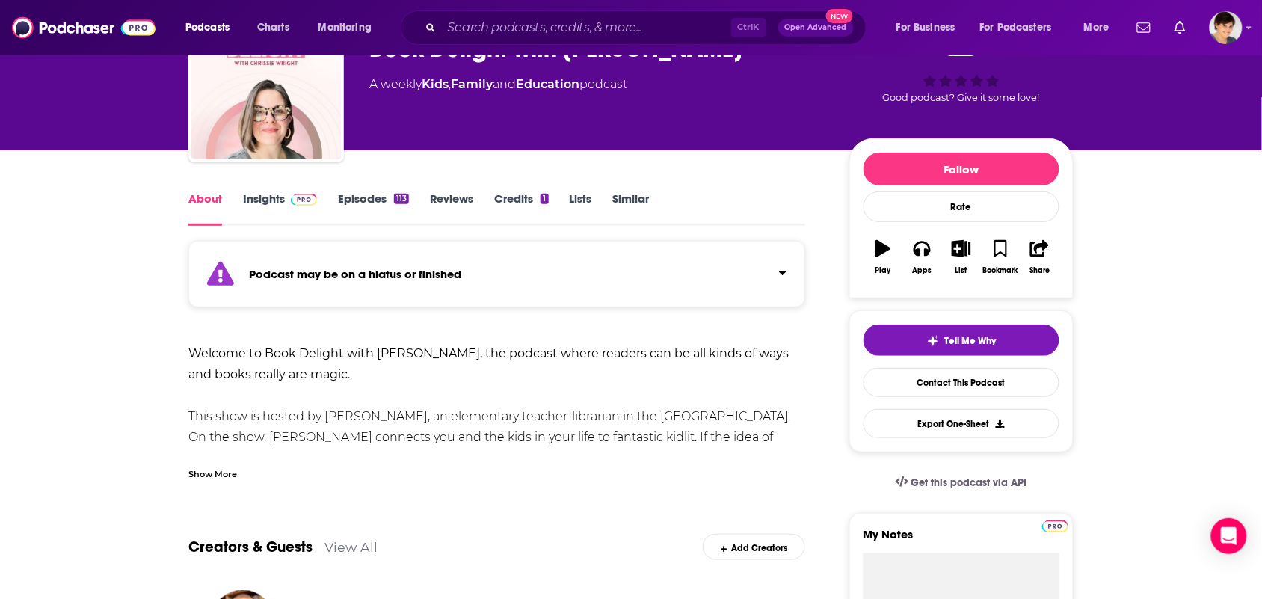
click at [345, 467] on div "Show More" at bounding box center [496, 467] width 617 height 25
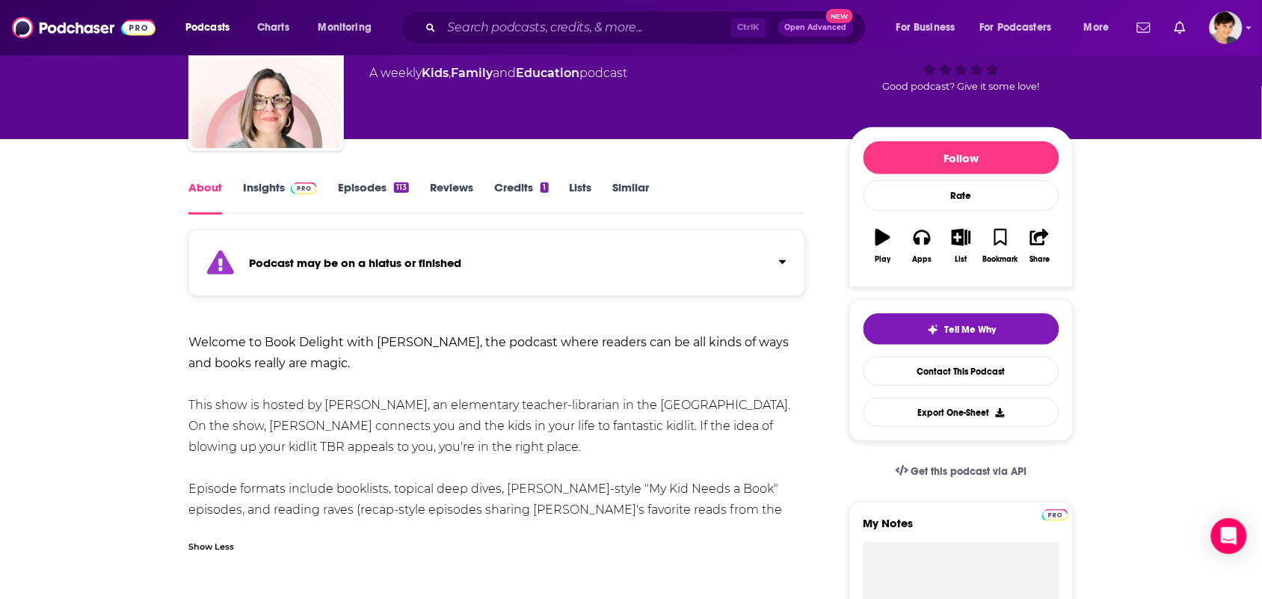
scroll to position [187, 0]
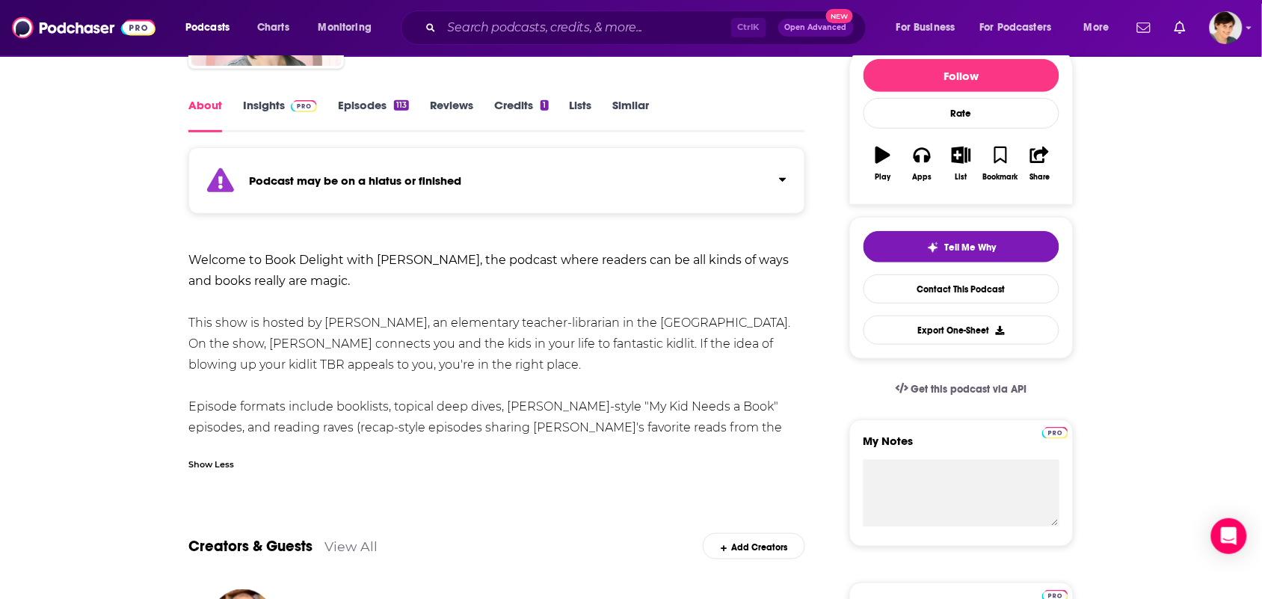
click at [267, 114] on link "Insights" at bounding box center [280, 115] width 74 height 34
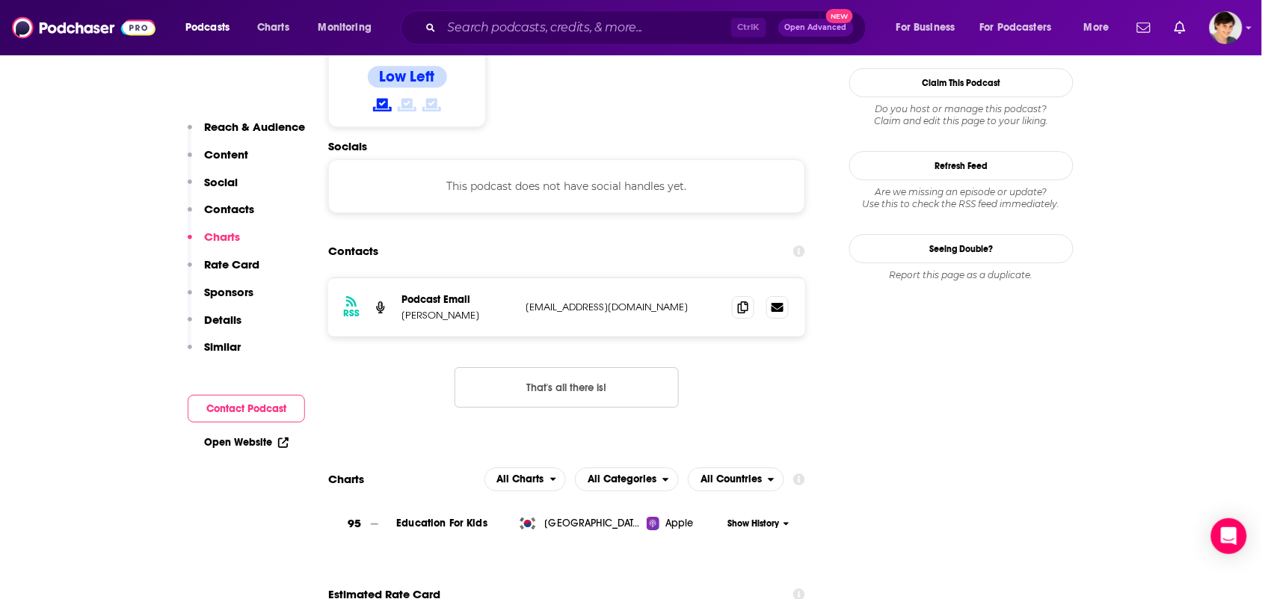
scroll to position [1310, 0]
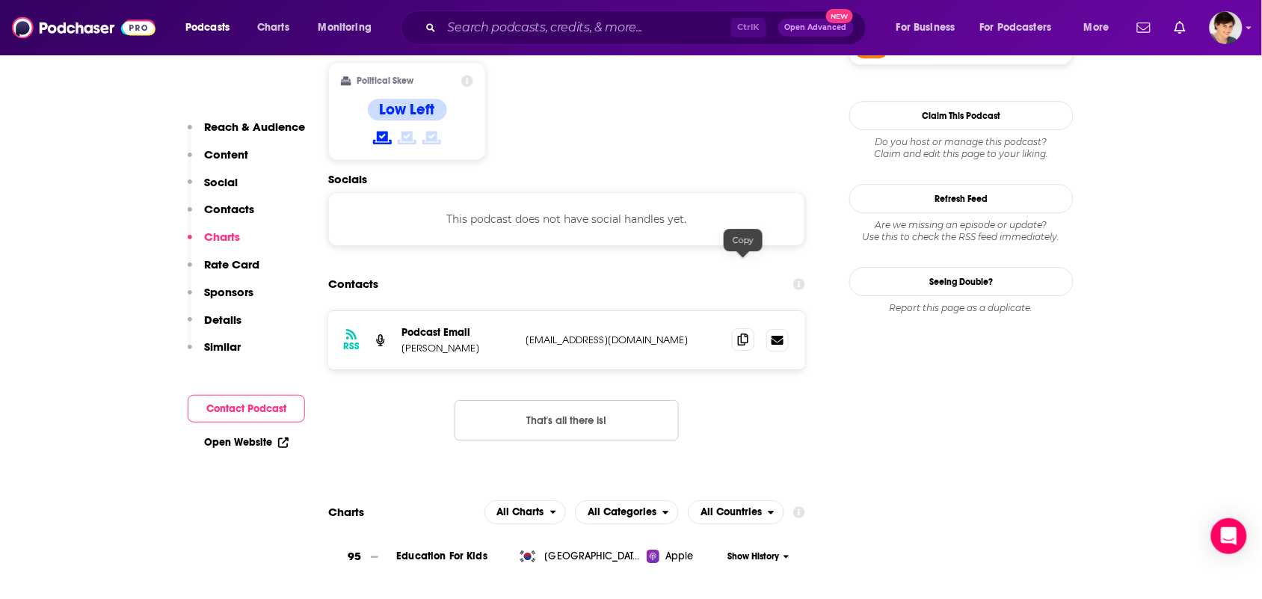
click at [738, 328] on span at bounding box center [743, 339] width 22 height 22
click at [744, 333] on icon at bounding box center [743, 339] width 10 height 12
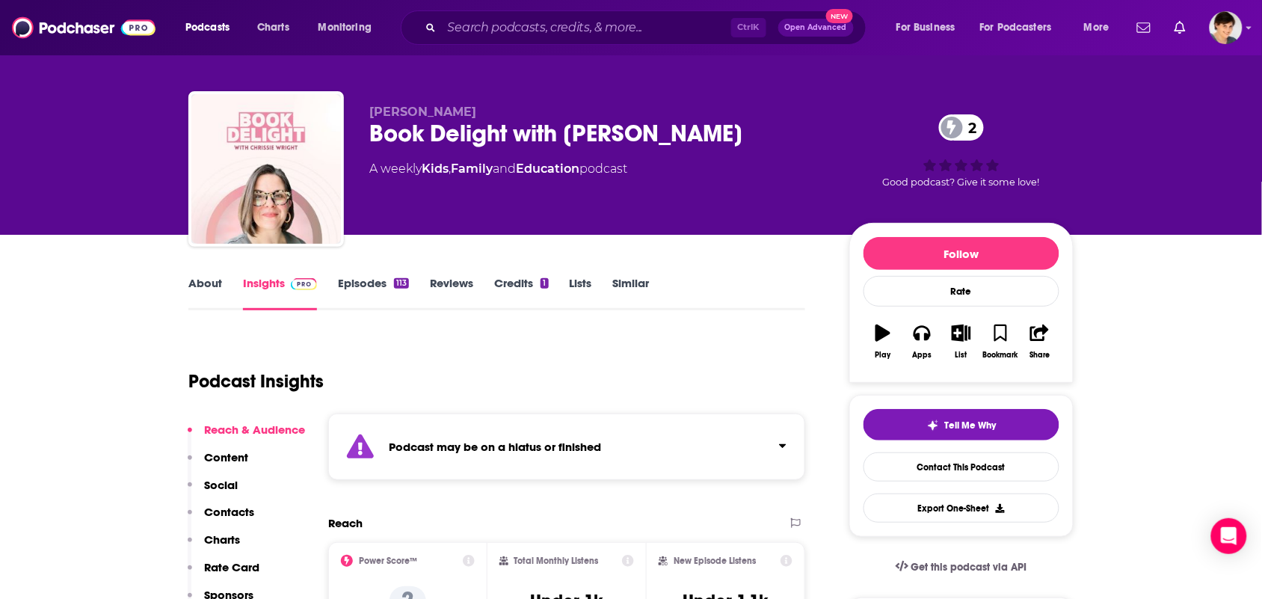
scroll to position [0, 0]
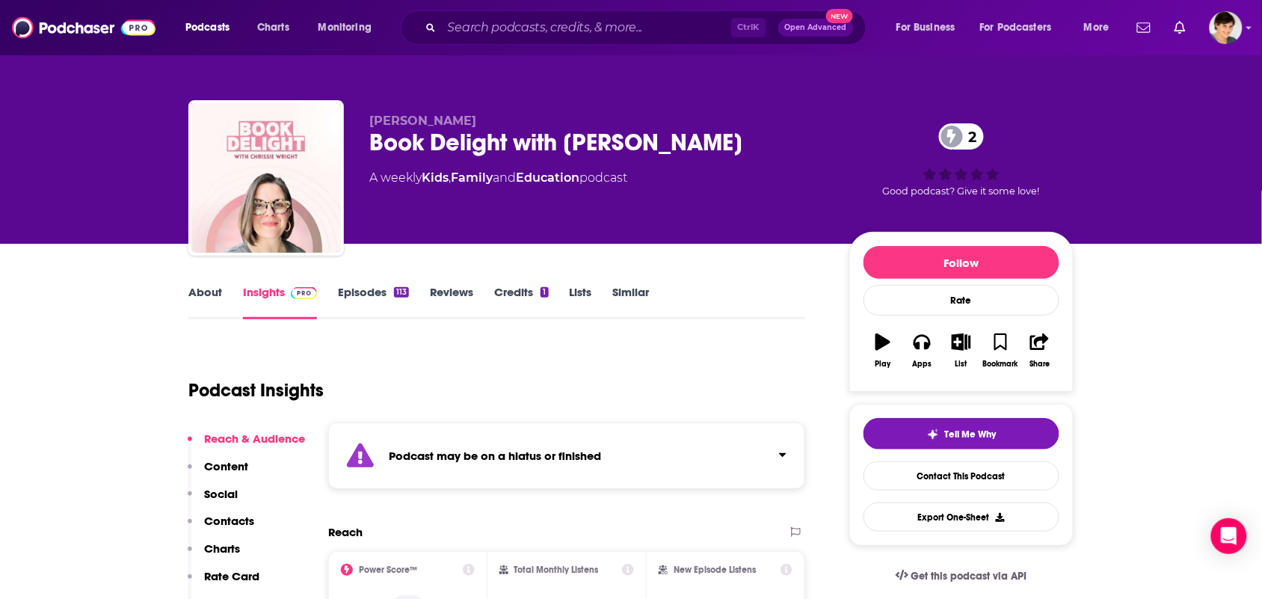
click at [217, 307] on link "About" at bounding box center [205, 302] width 34 height 34
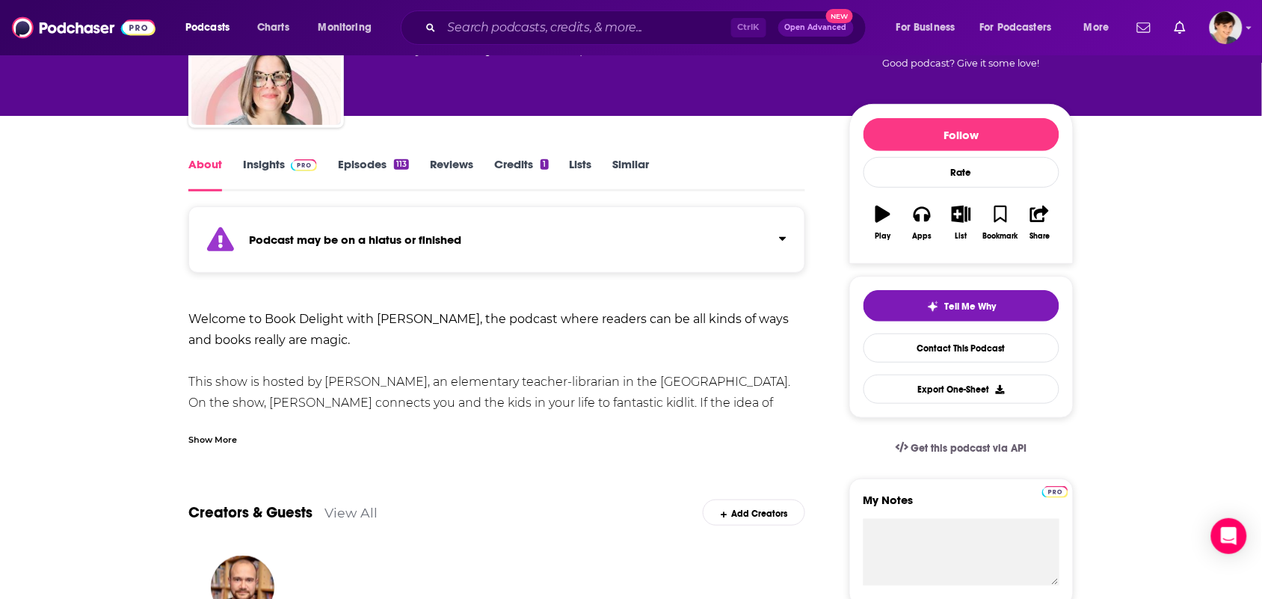
scroll to position [187, 0]
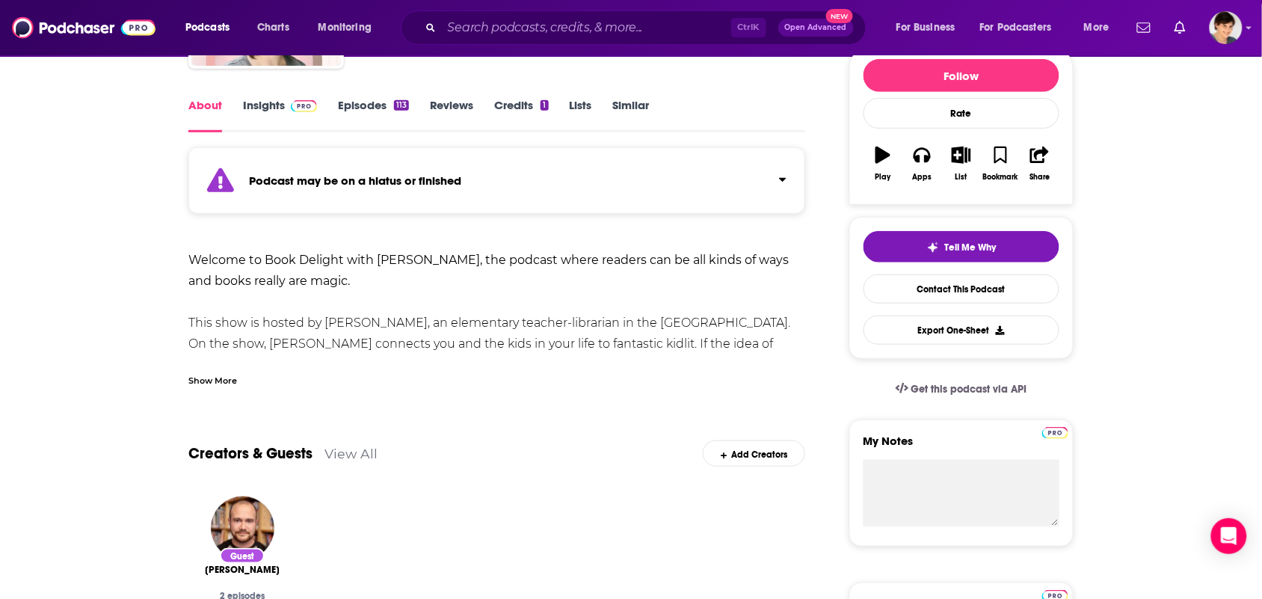
click at [218, 376] on div "Show More" at bounding box center [212, 379] width 49 height 14
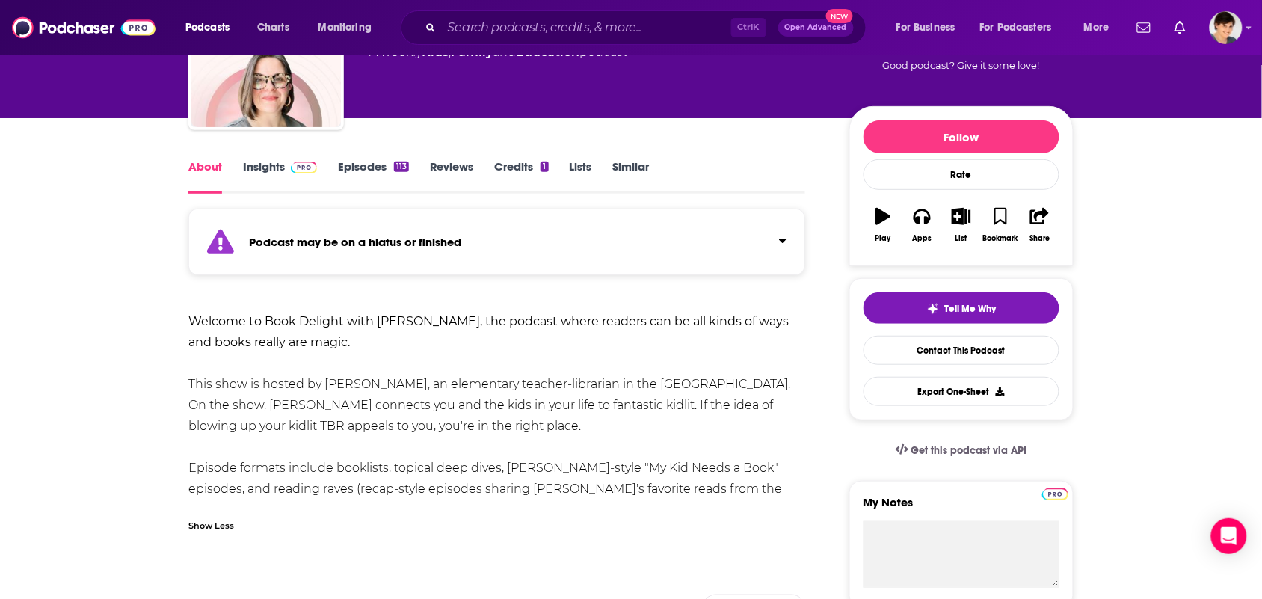
scroll to position [93, 0]
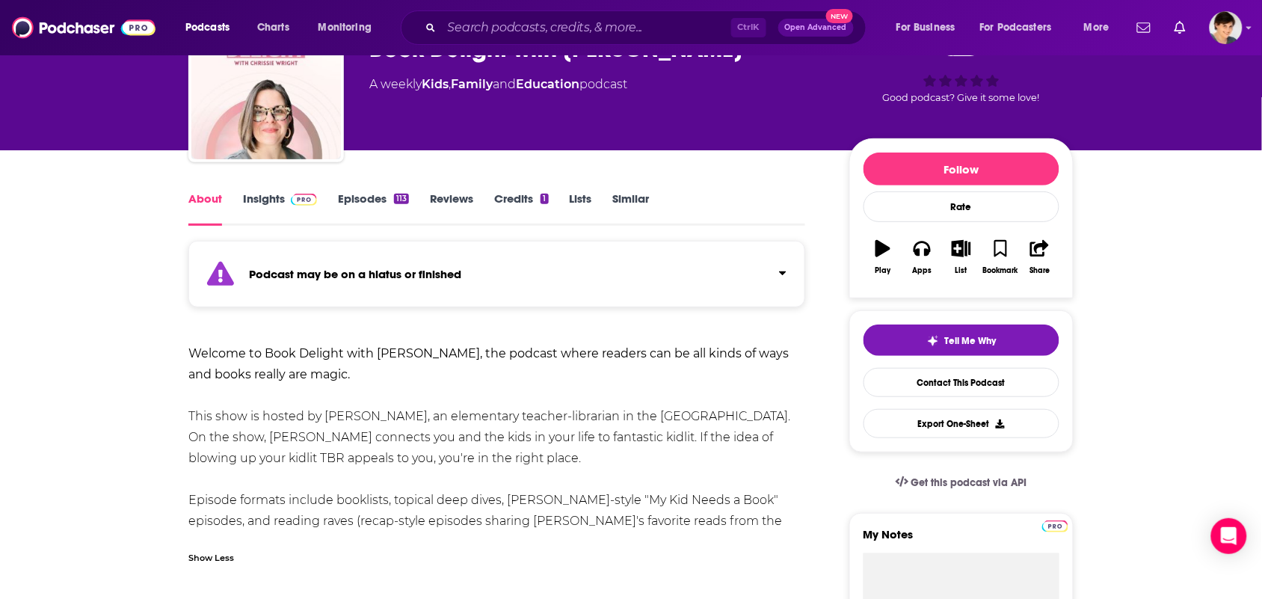
click at [268, 203] on link "Insights" at bounding box center [280, 208] width 74 height 34
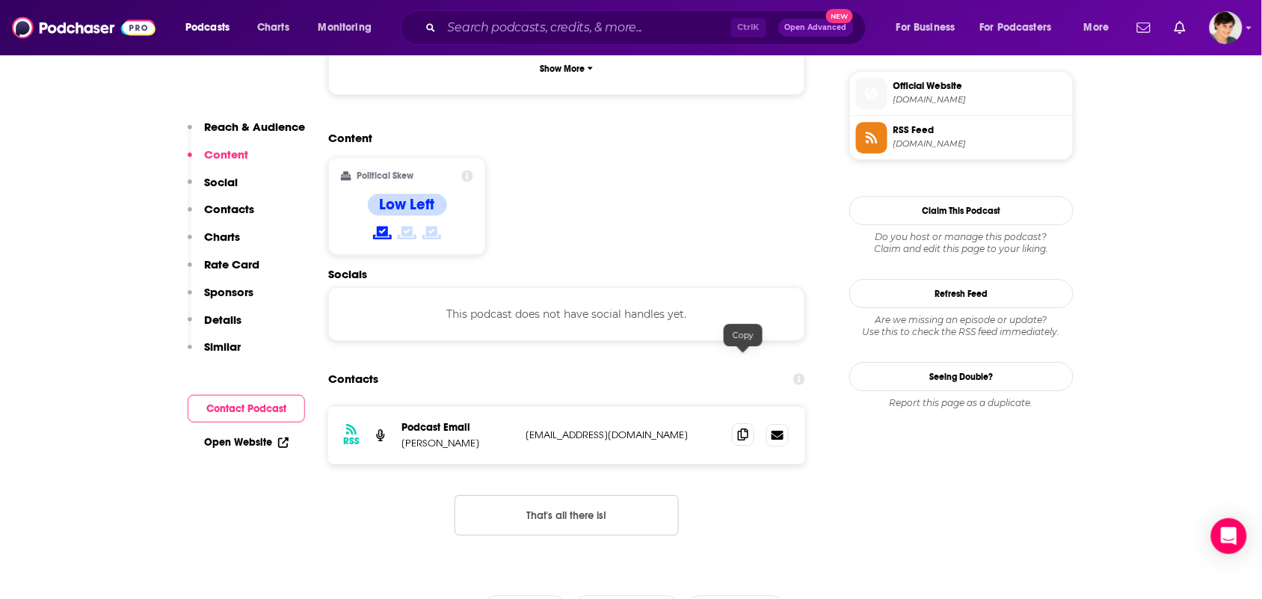
click at [752, 423] on span at bounding box center [743, 434] width 22 height 22
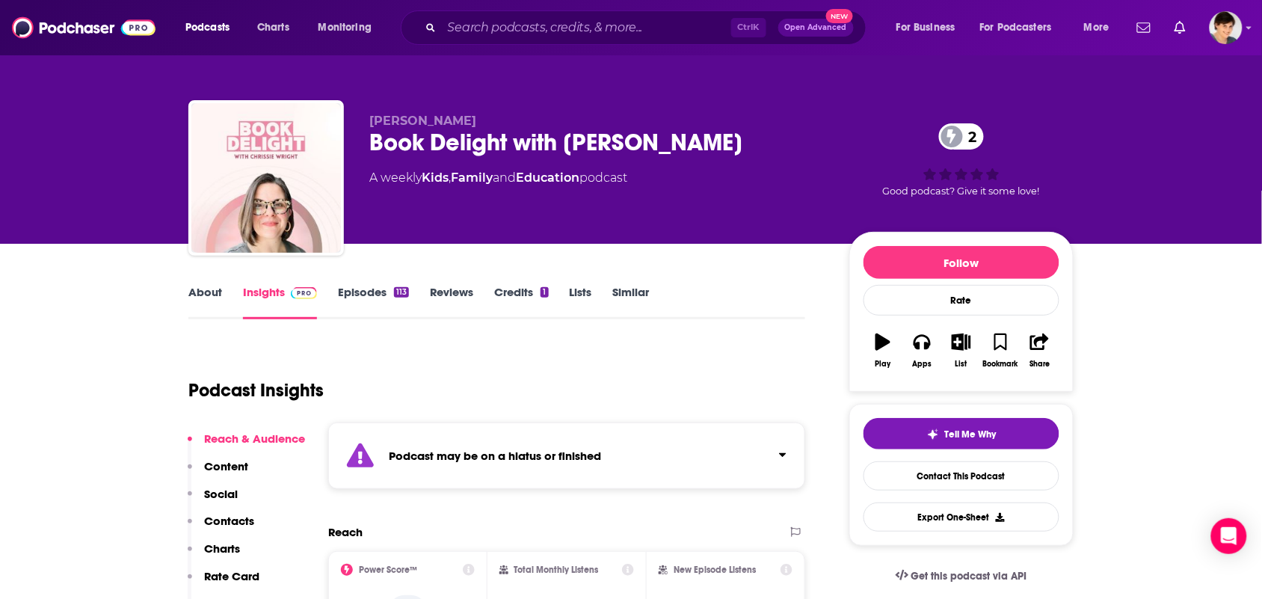
click at [375, 294] on link "Episodes 113" at bounding box center [373, 302] width 71 height 34
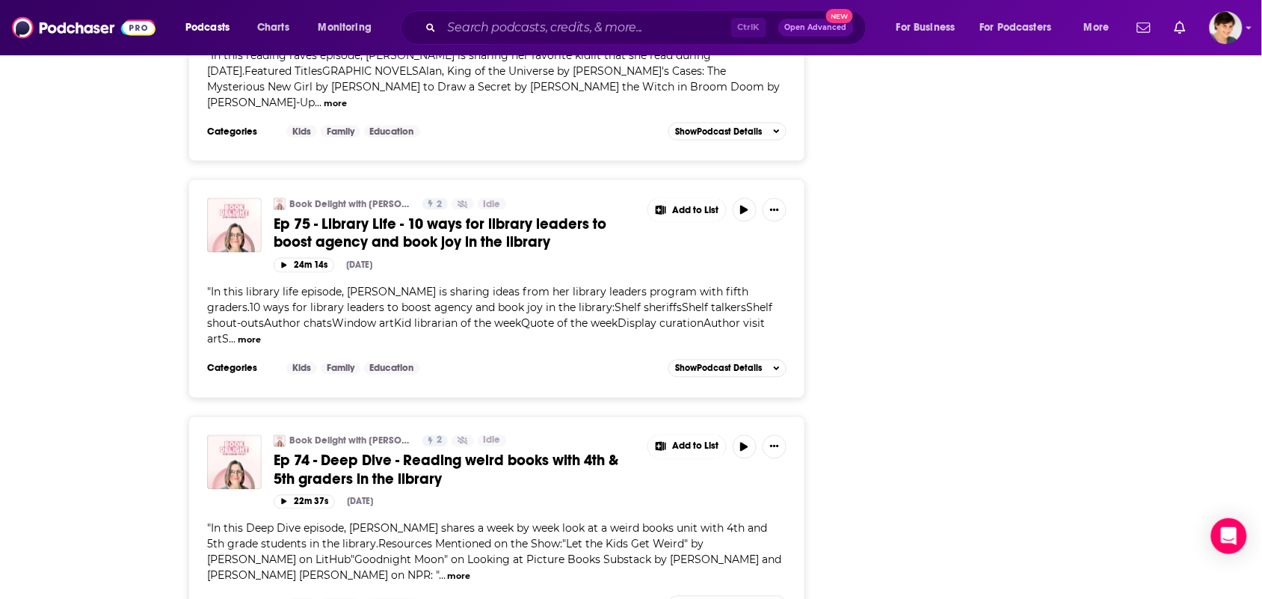
scroll to position [2336, 0]
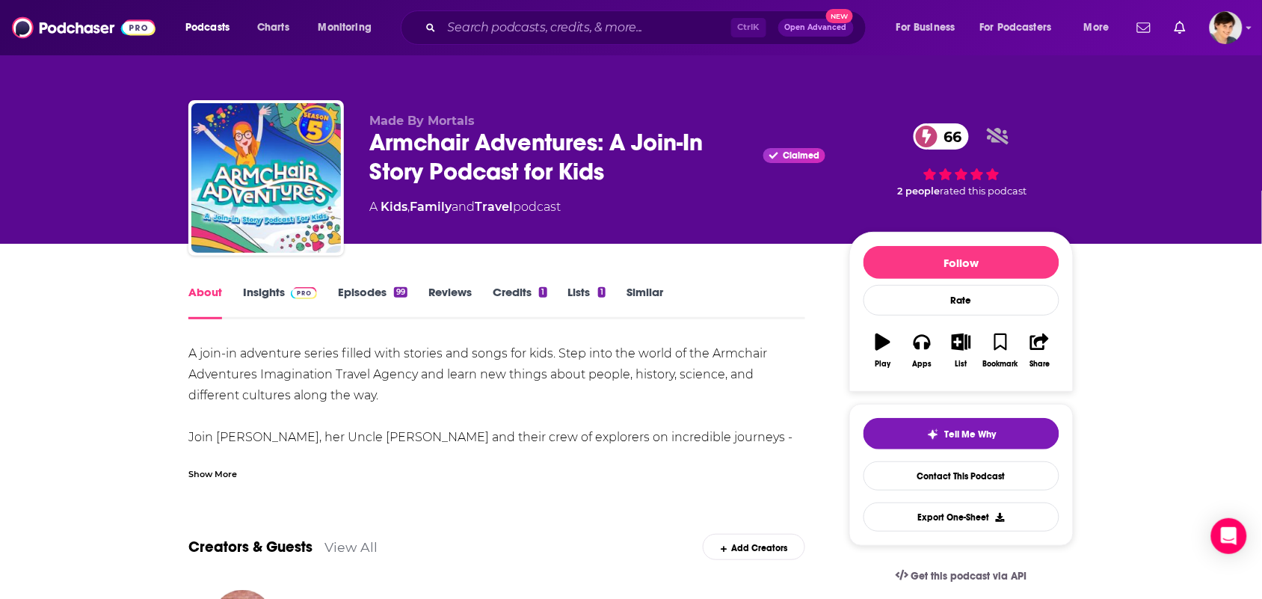
click at [247, 473] on div "Show More" at bounding box center [496, 467] width 617 height 25
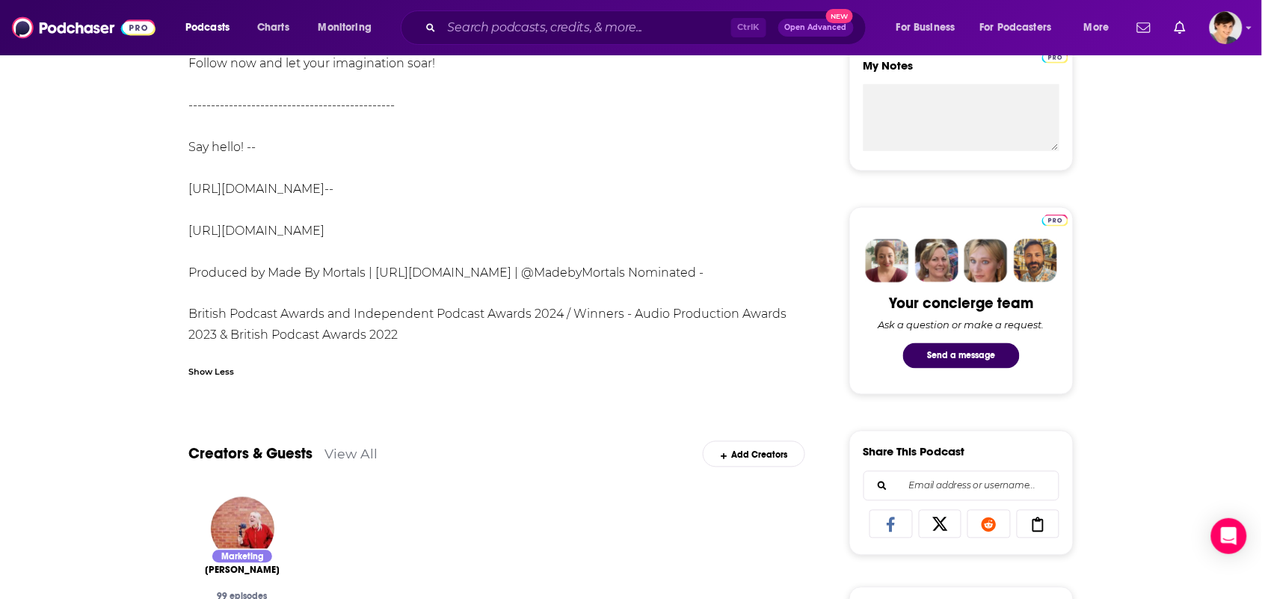
scroll to position [280, 0]
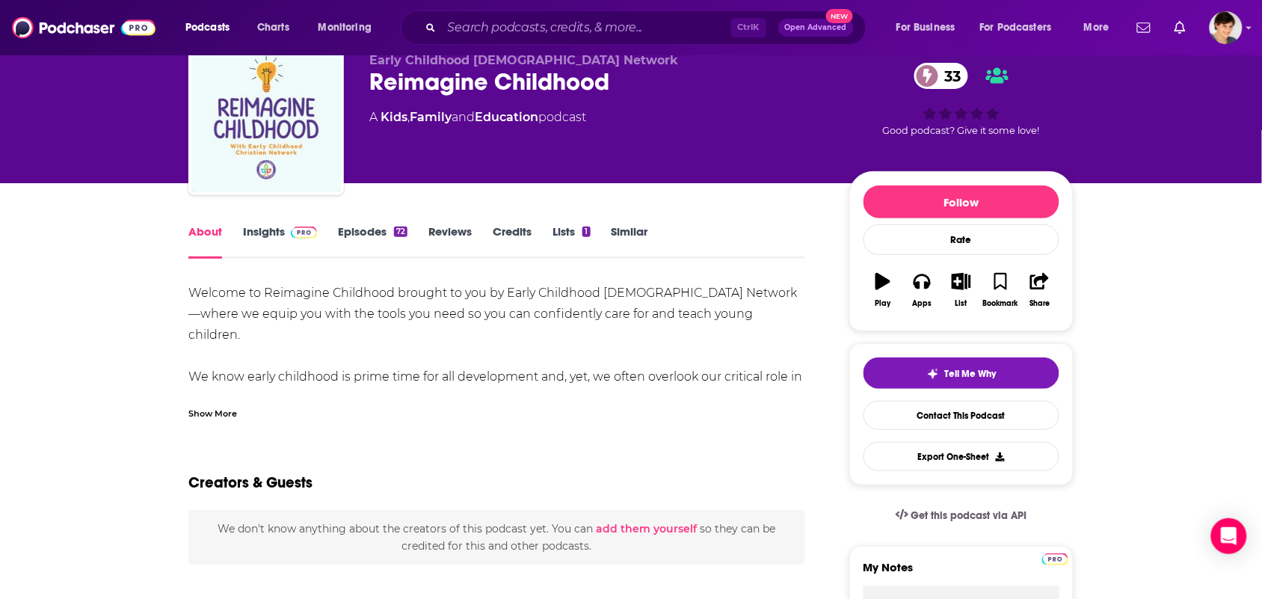
scroll to position [93, 0]
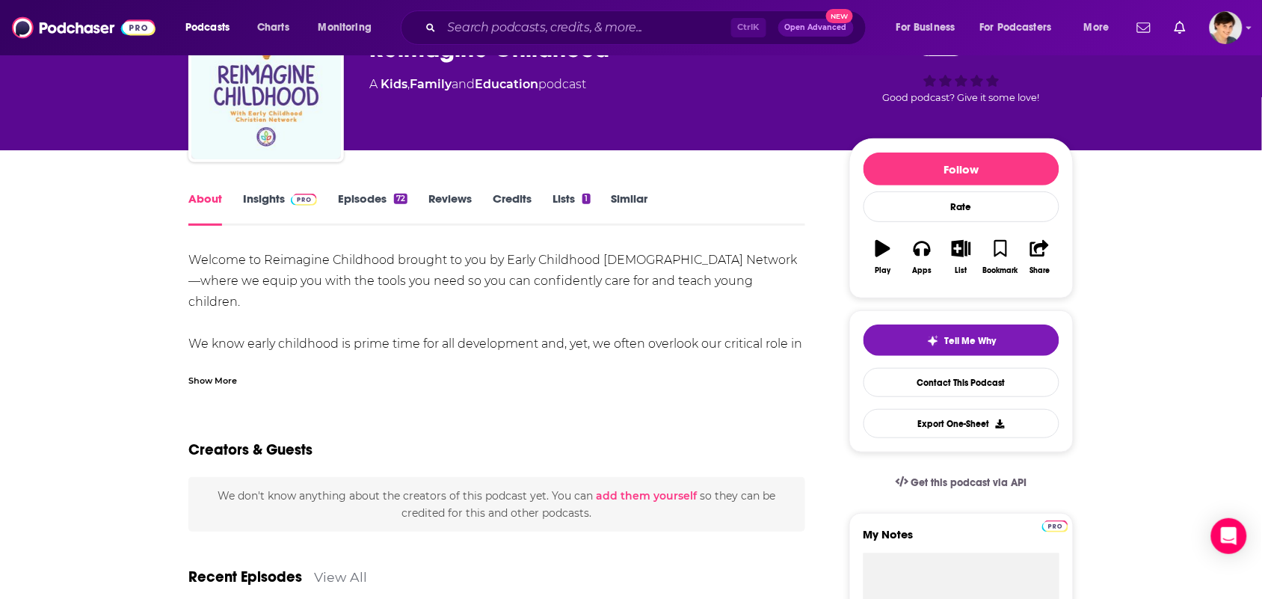
click at [274, 192] on link "Insights" at bounding box center [280, 208] width 74 height 34
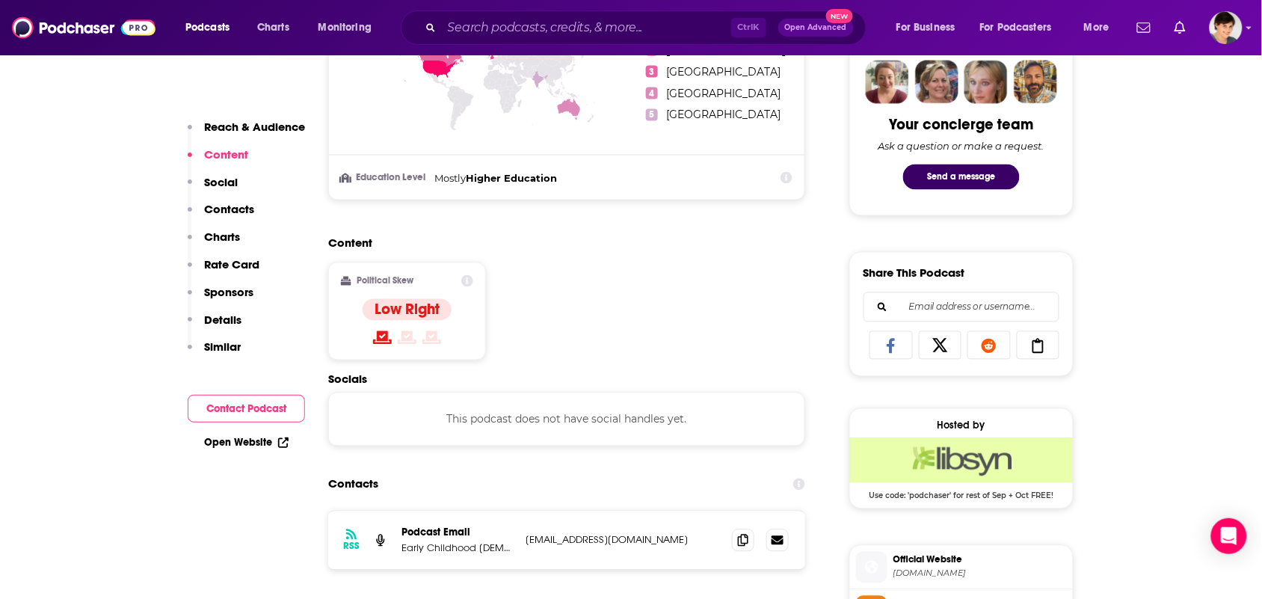
scroll to position [841, 0]
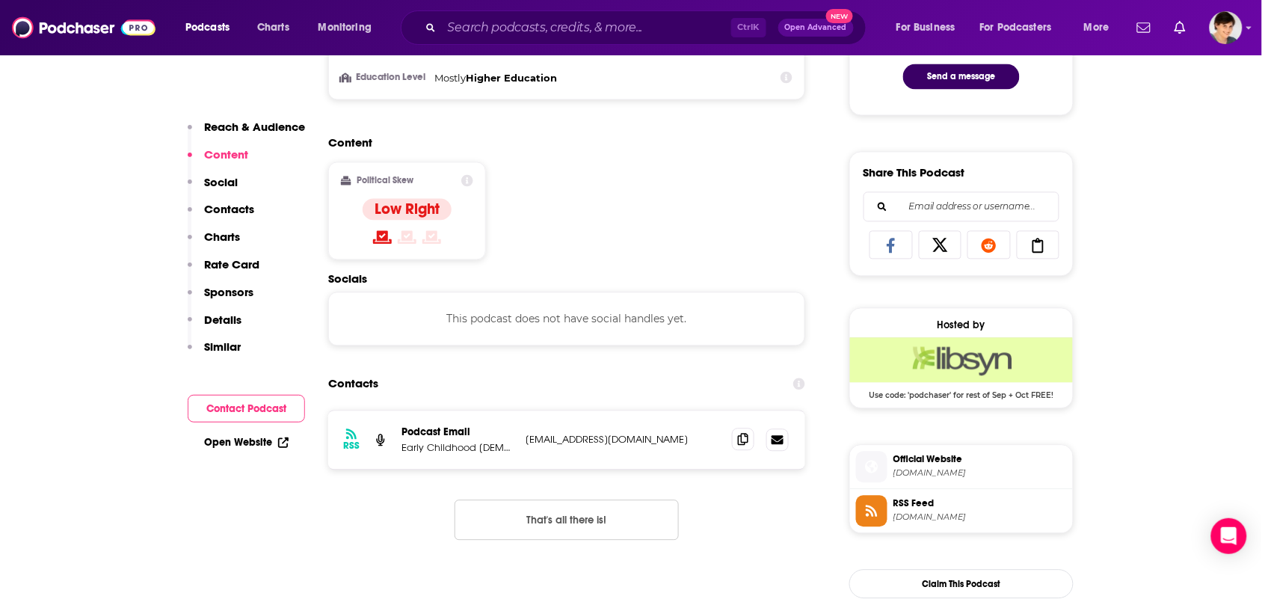
click at [733, 439] on span at bounding box center [743, 439] width 22 height 22
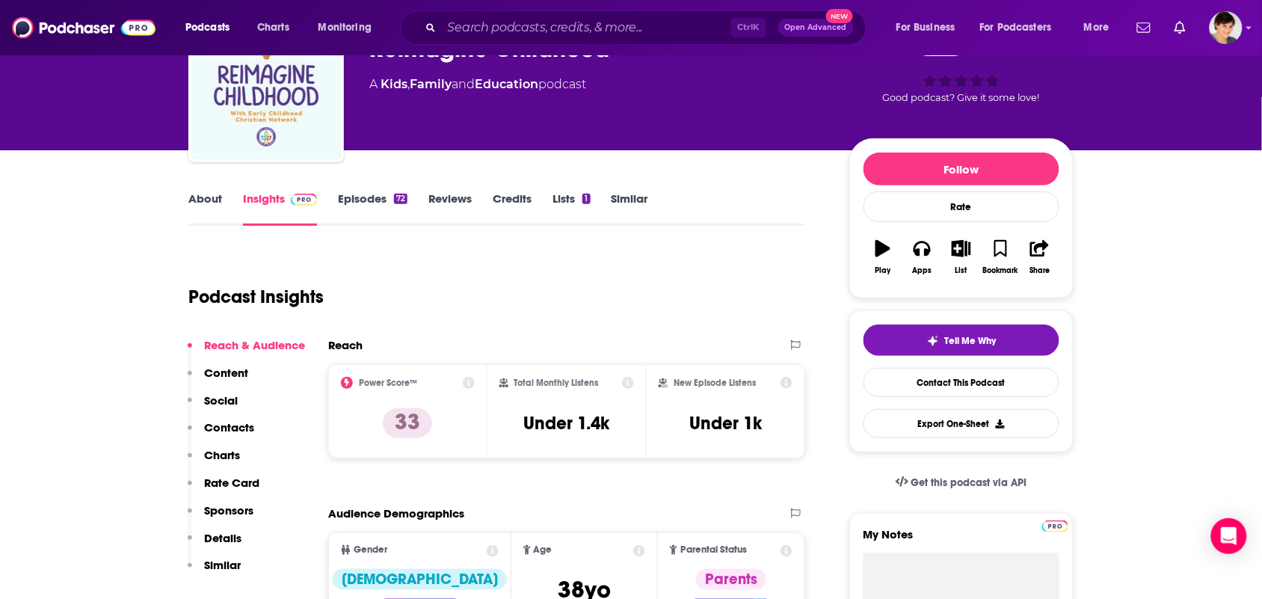
scroll to position [0, 0]
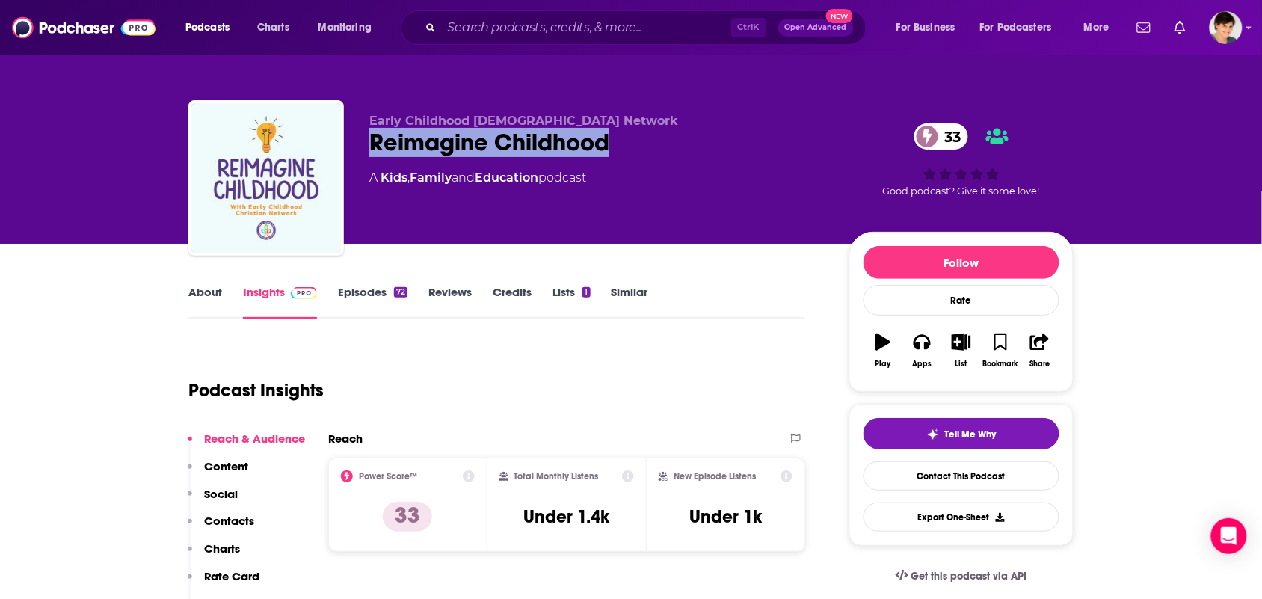
drag, startPoint x: 625, startPoint y: 140, endPoint x: 371, endPoint y: 143, distance: 254.2
click at [371, 143] on div "Reimagine Childhood 33" at bounding box center [597, 142] width 456 height 29
copy h2 "Reimagine Childhood"
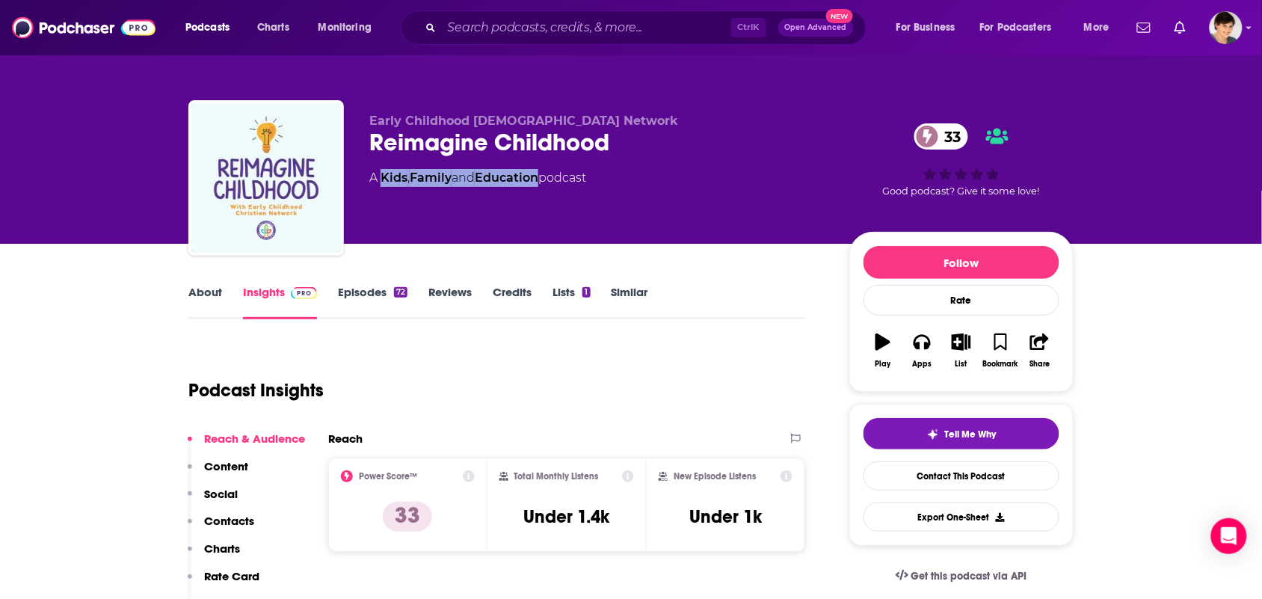
drag, startPoint x: 547, startPoint y: 188, endPoint x: 384, endPoint y: 194, distance: 163.8
click at [384, 194] on div "Early Childhood Christian Network Reimagine Childhood 33 A Kids , Family and Ed…" at bounding box center [597, 174] width 456 height 120
copy div "Kids , Family and Education"
click at [408, 169] on div "A Kids , Family and Education podcast" at bounding box center [477, 178] width 217 height 18
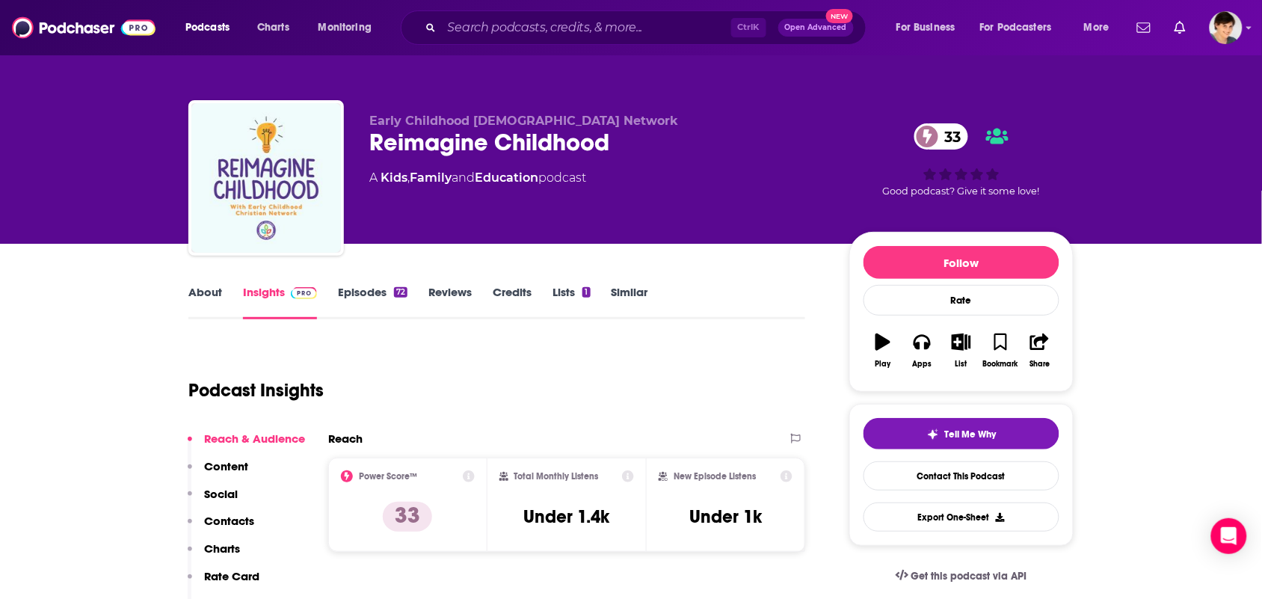
click at [207, 292] on link "About" at bounding box center [205, 302] width 34 height 34
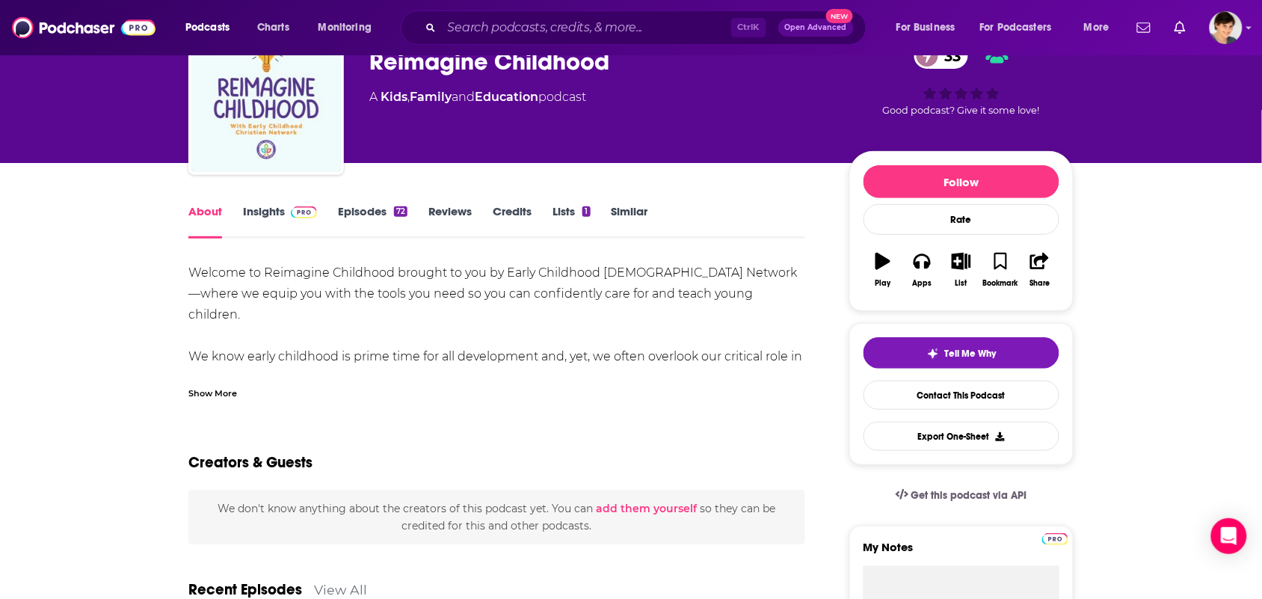
scroll to position [187, 0]
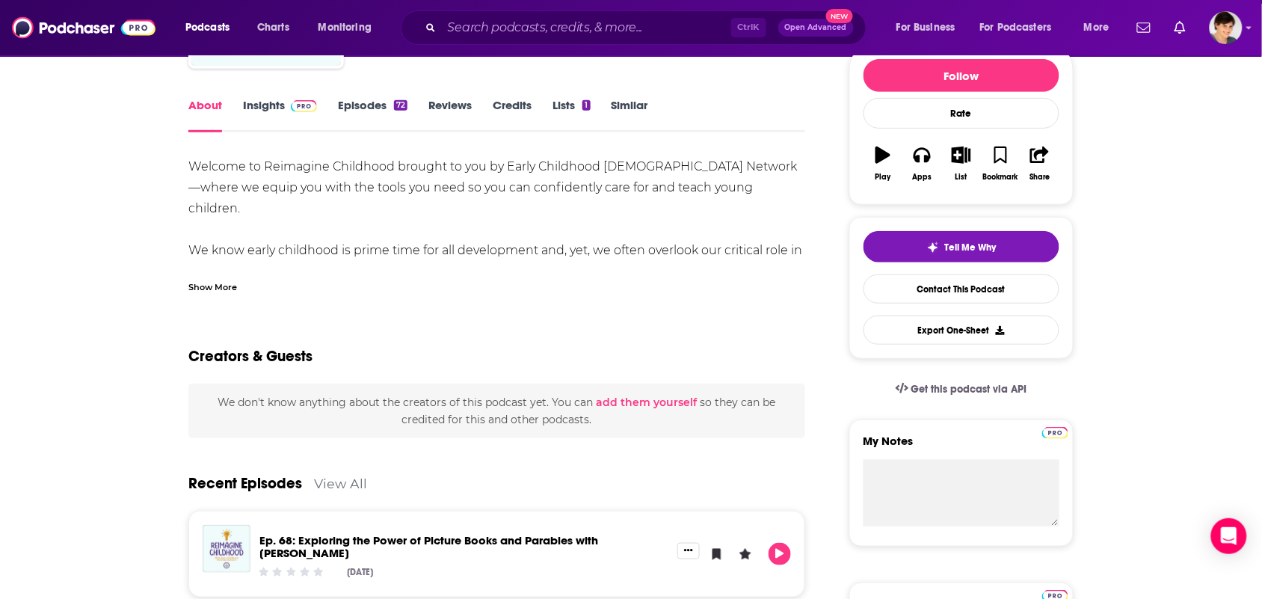
click at [233, 271] on div "Show More" at bounding box center [496, 280] width 617 height 25
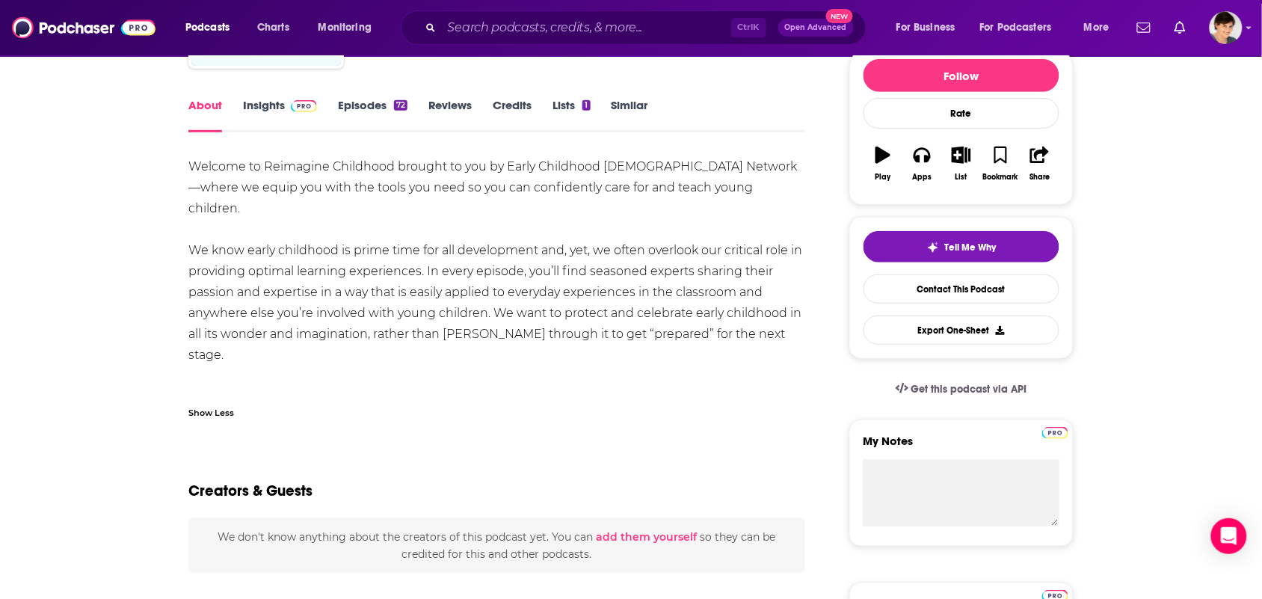
drag, startPoint x: 245, startPoint y: 375, endPoint x: 170, endPoint y: 166, distance: 222.3
copy div "Welcome to Reimagine Childhood brought to you by Early Childhood Christian Netw…"
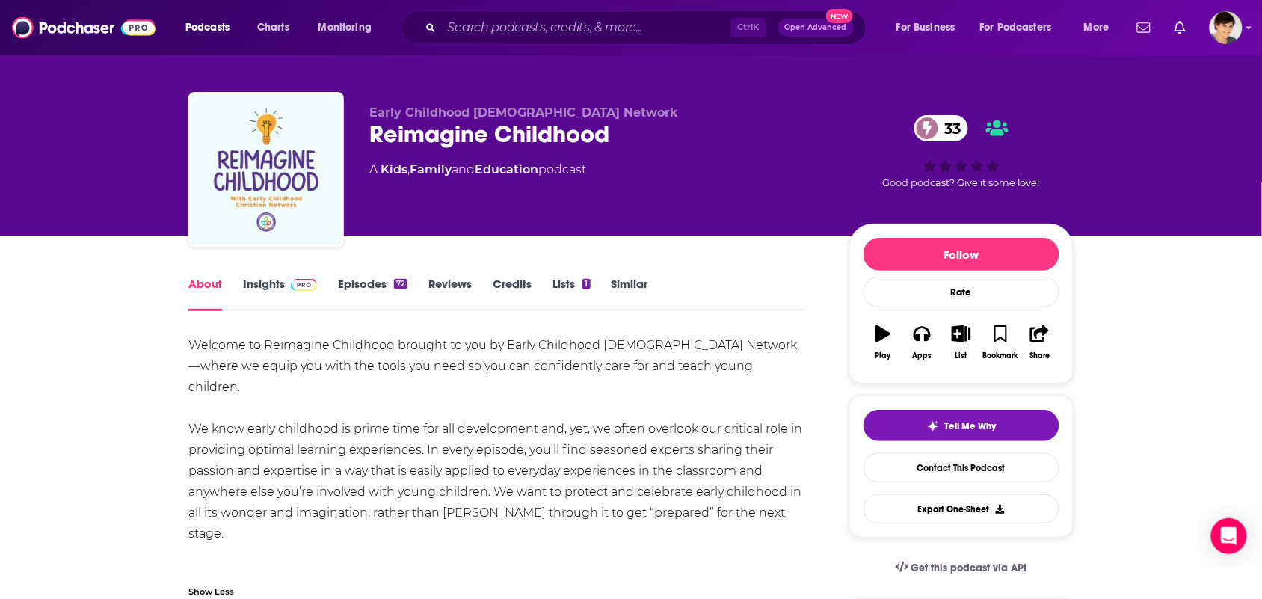
scroll to position [0, 0]
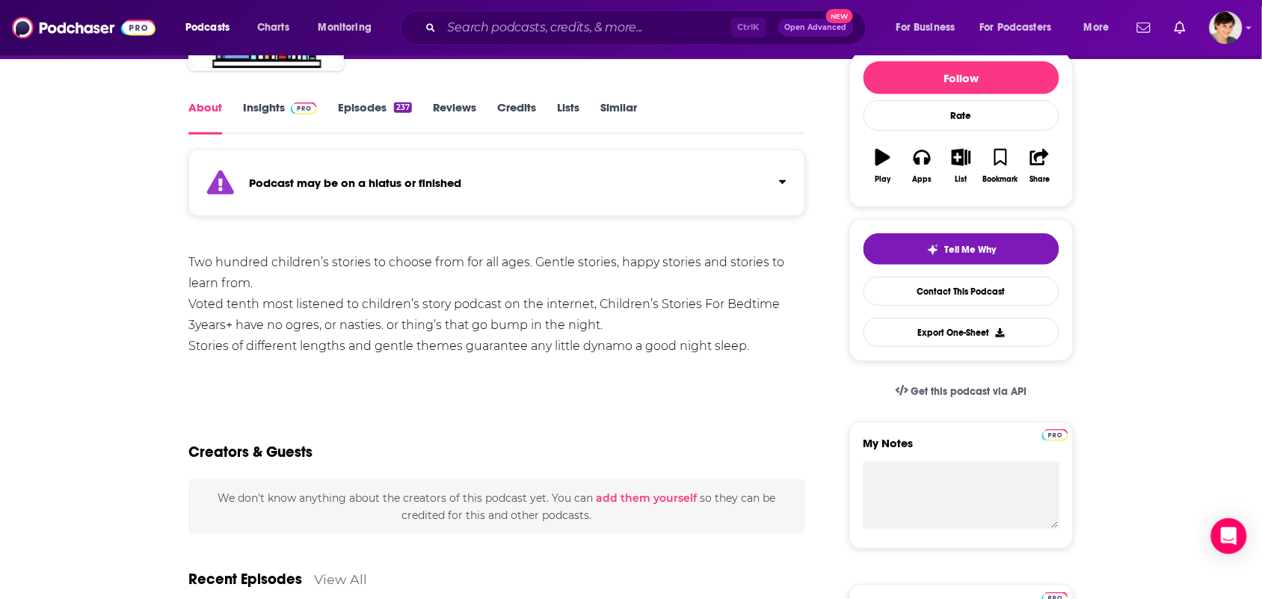
scroll to position [93, 0]
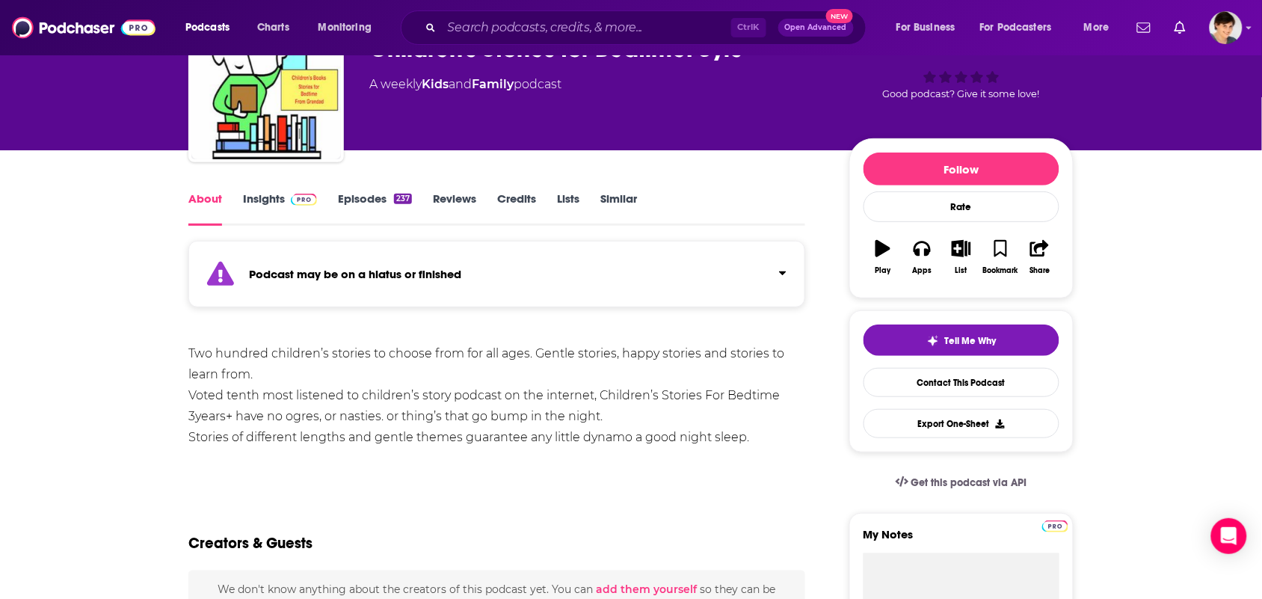
click at [267, 197] on link "Insights" at bounding box center [280, 208] width 74 height 34
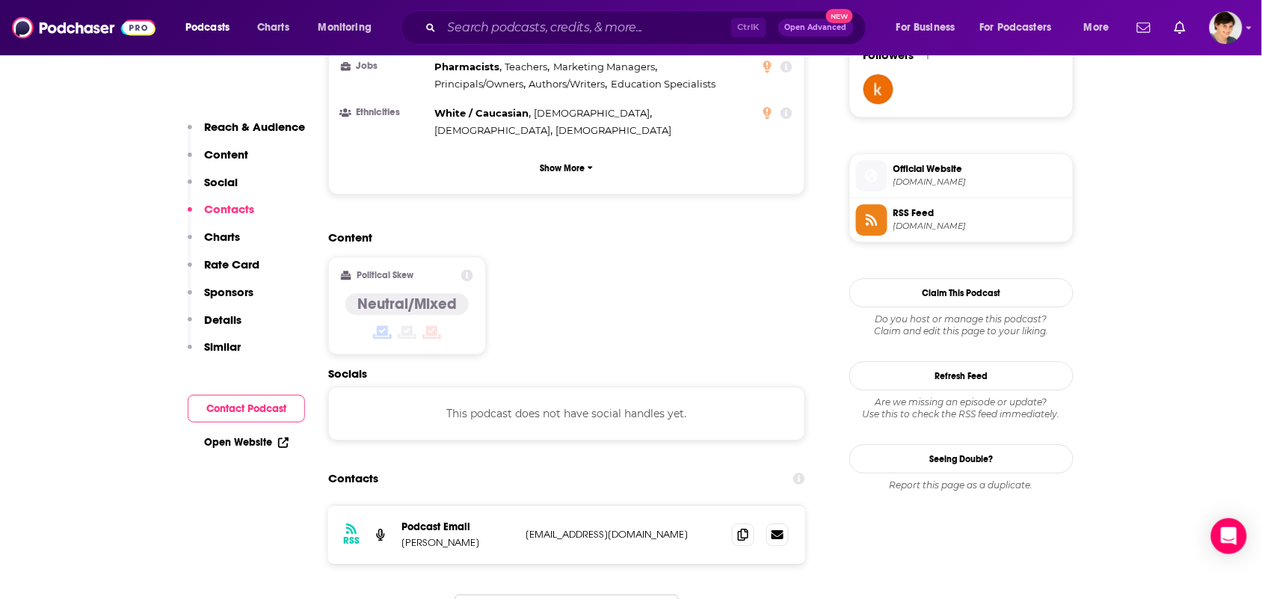
scroll to position [1215, 0]
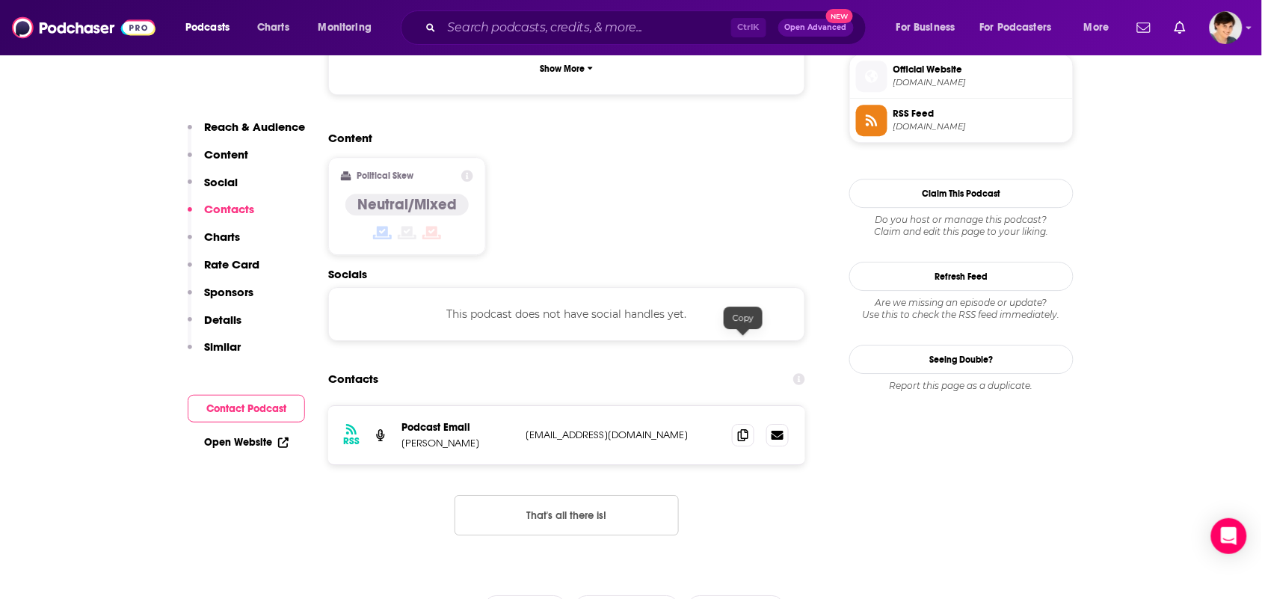
click at [736, 406] on div "RSS Podcast Email Bernard King bernardking2@gmail.com bernardking2@gmail.com" at bounding box center [566, 435] width 477 height 58
click at [746, 428] on icon at bounding box center [743, 434] width 10 height 12
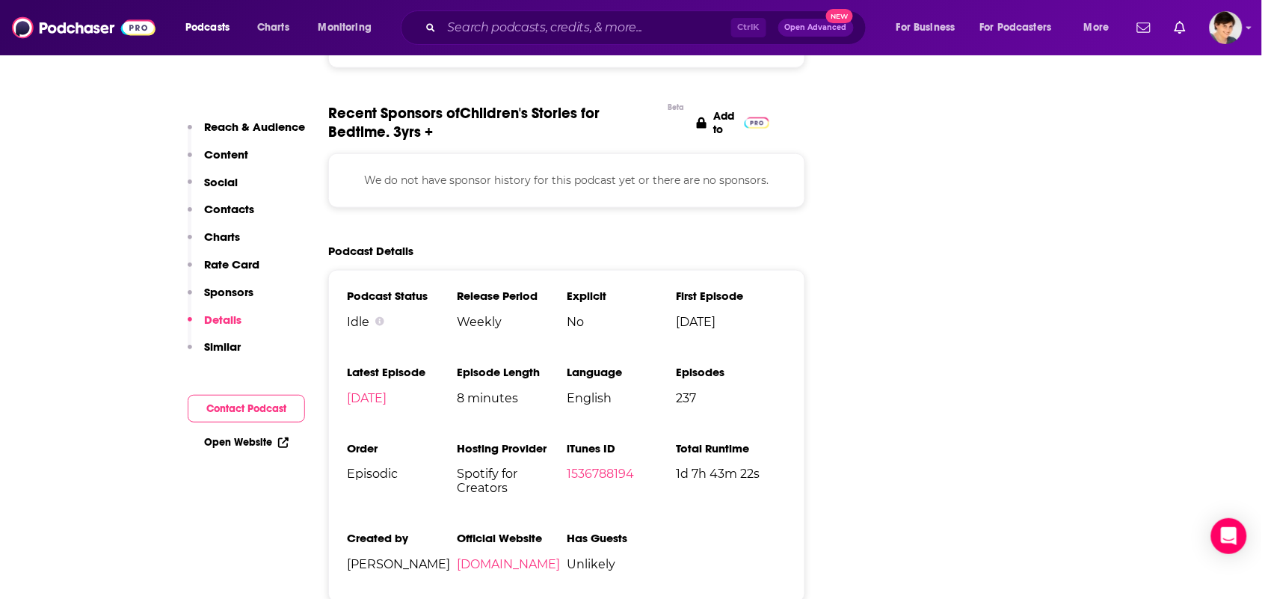
scroll to position [2150, 0]
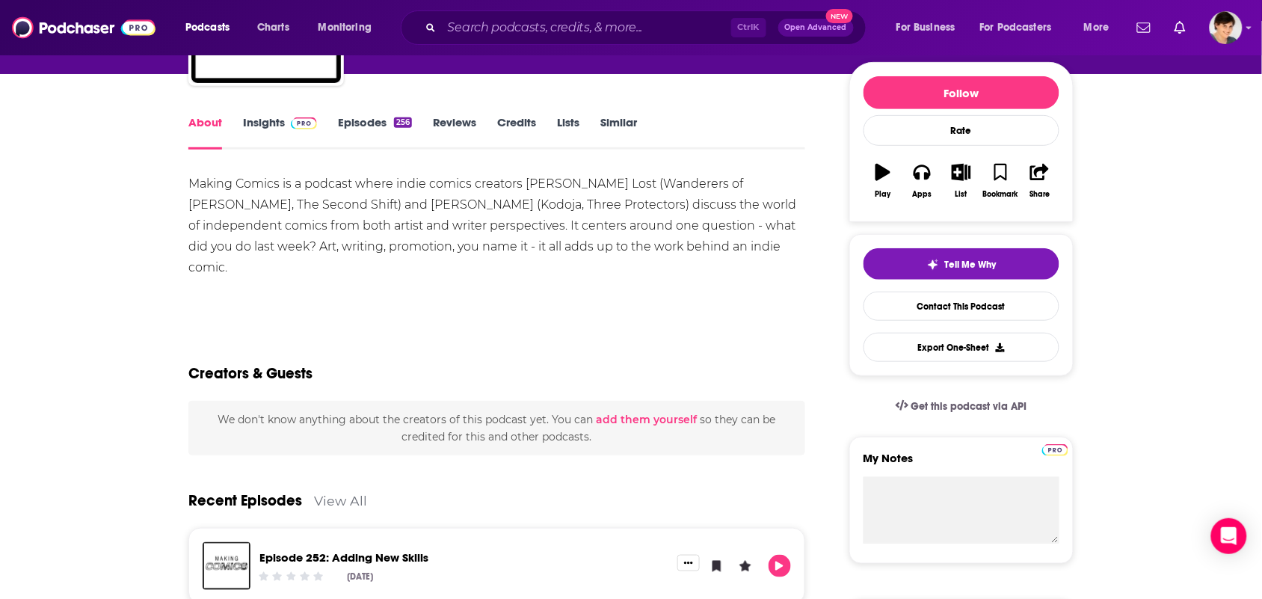
scroll to position [467, 0]
